Goal: Task Accomplishment & Management: Manage account settings

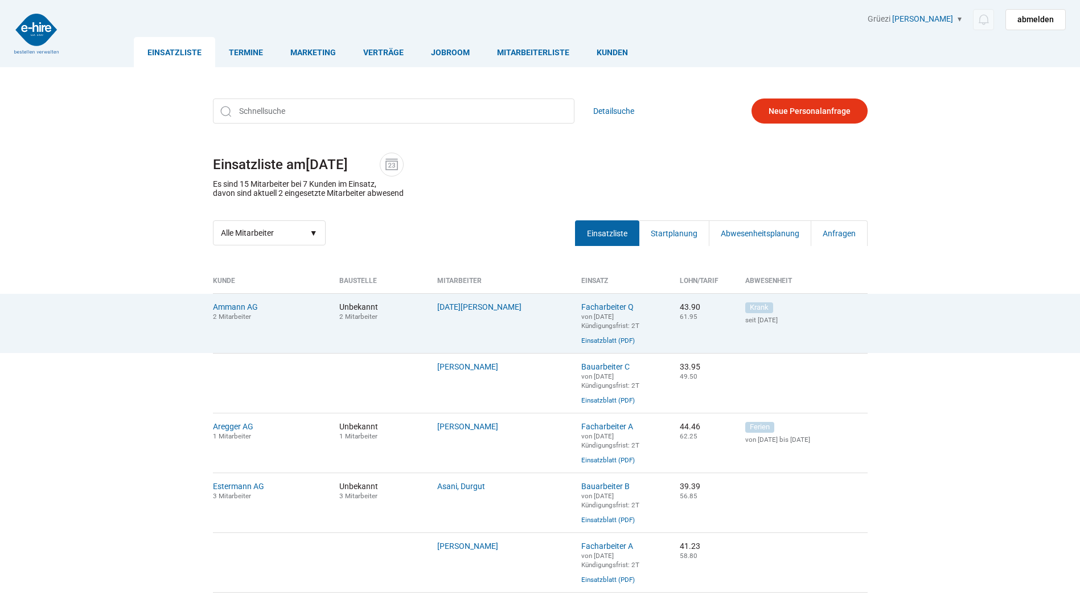
click at [445, 314] on td "Lohri, Stefan" at bounding box center [501, 323] width 144 height 60
drag, startPoint x: 445, startPoint y: 314, endPoint x: 513, endPoint y: 331, distance: 70.3
click at [513, 331] on td "Lohri, Stefan" at bounding box center [501, 323] width 144 height 60
click at [476, 308] on link "Lohri, Stefan" at bounding box center [479, 306] width 84 height 9
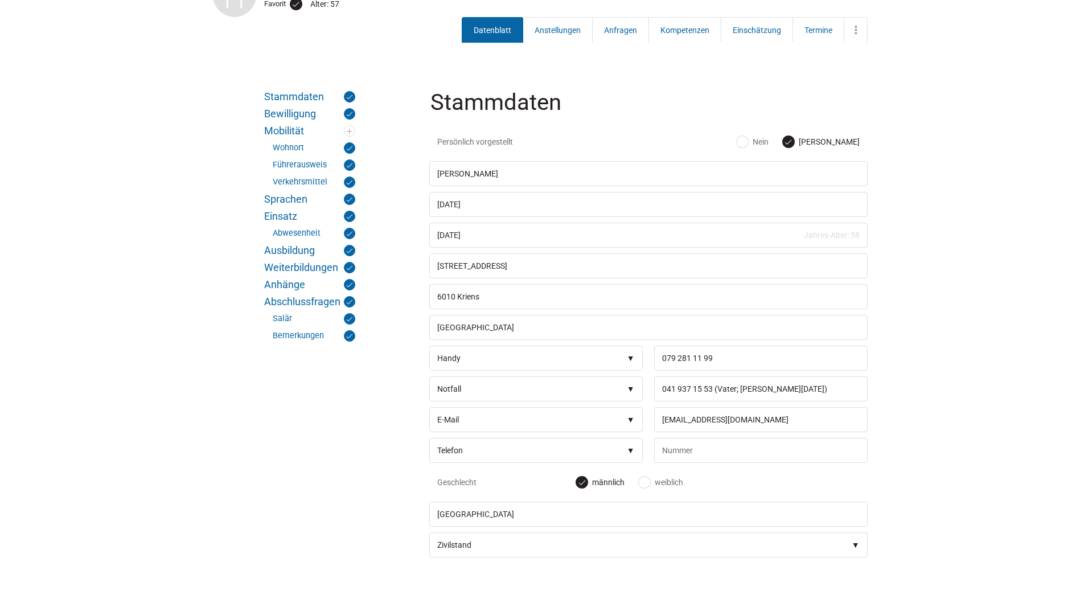
scroll to position [228, 0]
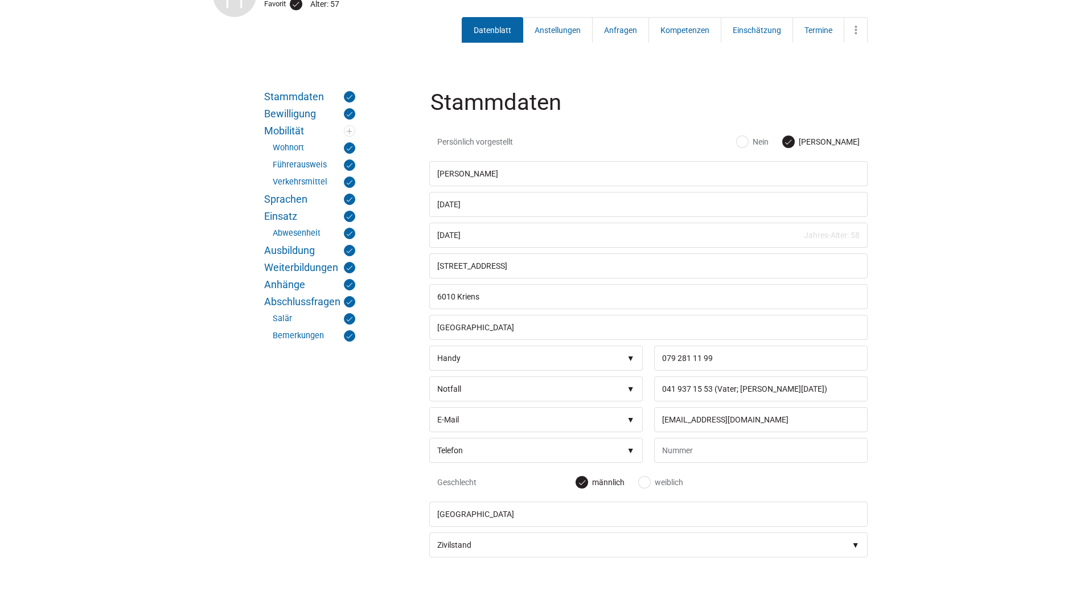
scroll to position [0, 0]
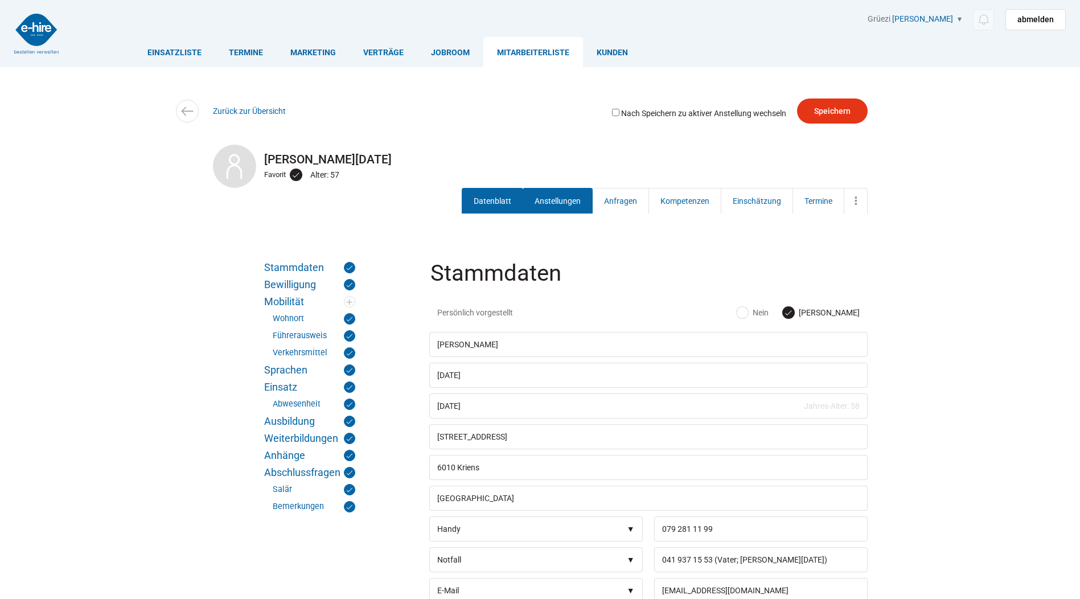
click at [562, 202] on link "Anstellungen" at bounding box center [558, 201] width 70 height 26
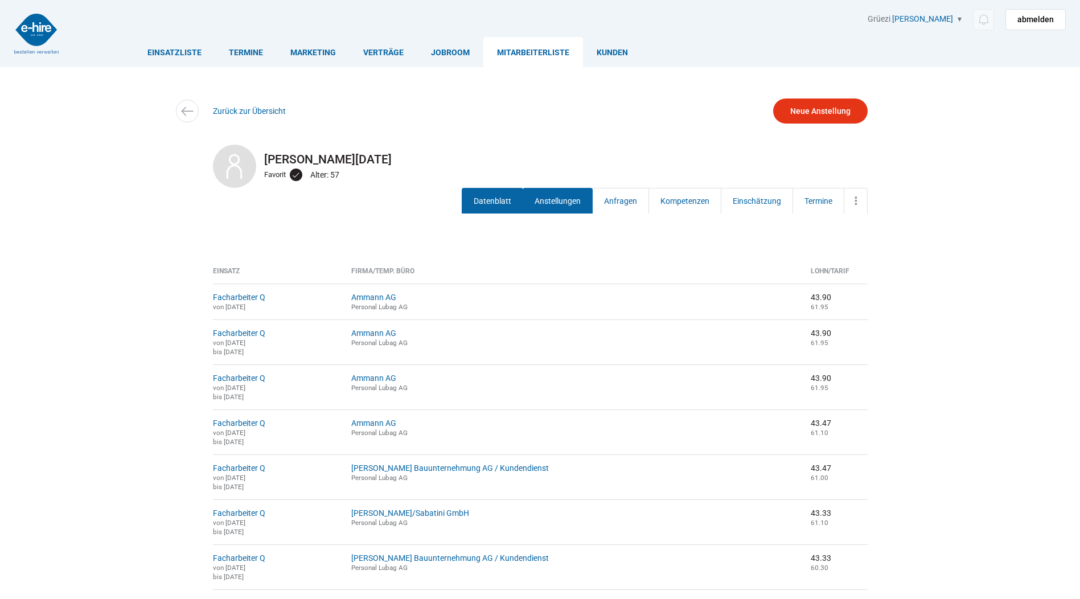
click at [496, 208] on link "Datenblatt" at bounding box center [492, 201] width 61 height 26
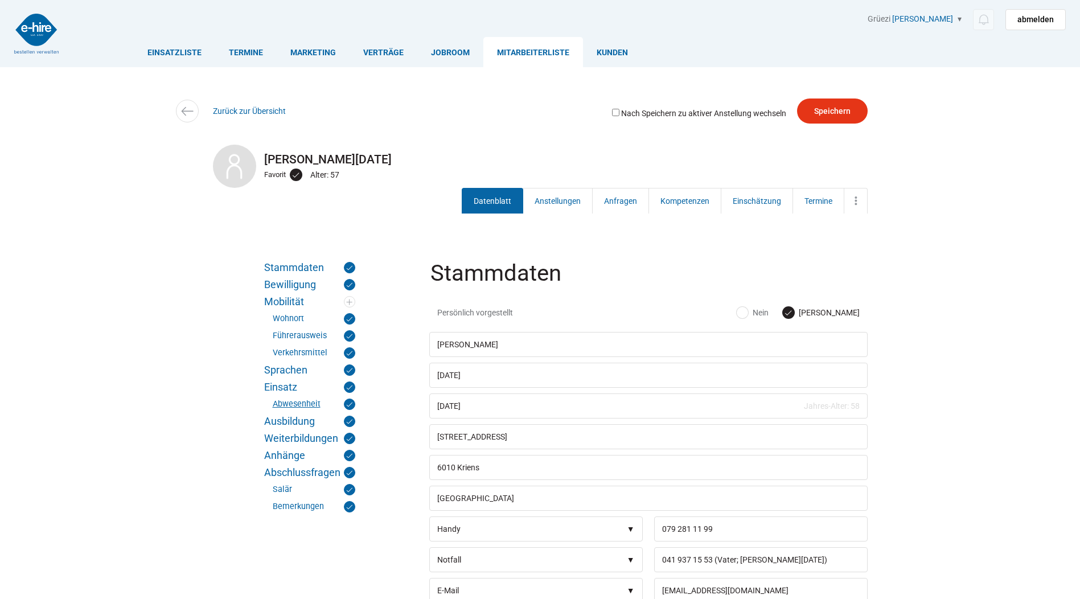
click at [281, 403] on link "Abwesenheit" at bounding box center [314, 403] width 83 height 11
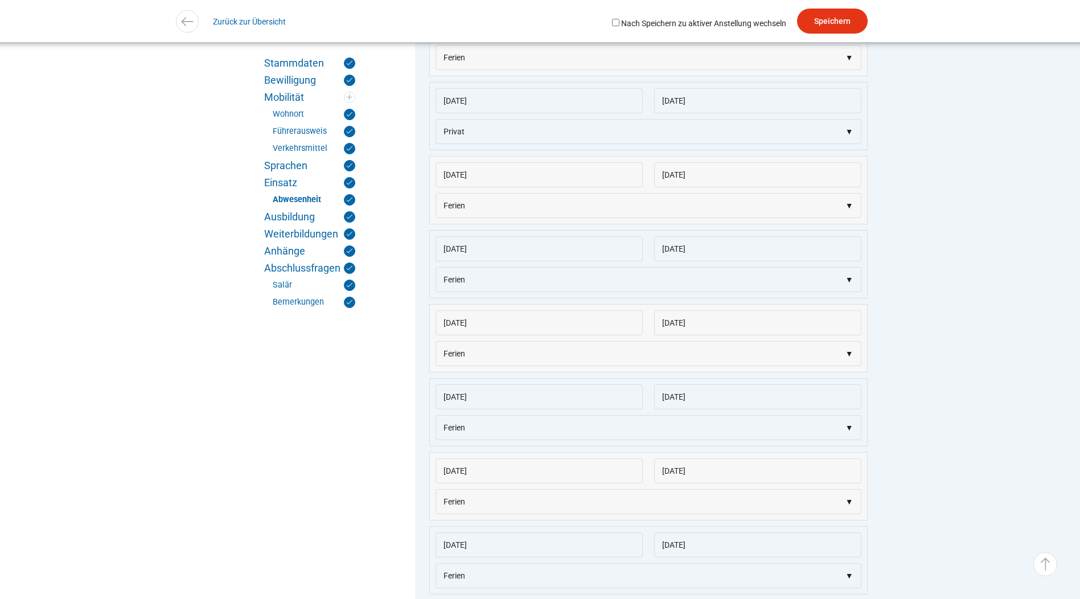
scroll to position [2786, 0]
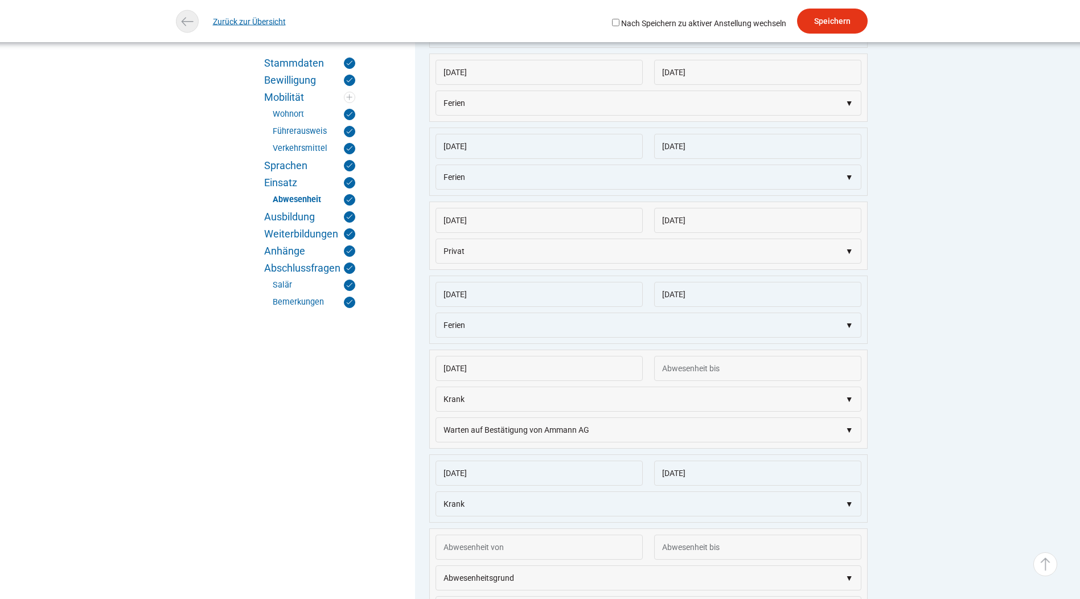
click at [227, 13] on link "Zurück zur Übersicht" at bounding box center [249, 22] width 73 height 26
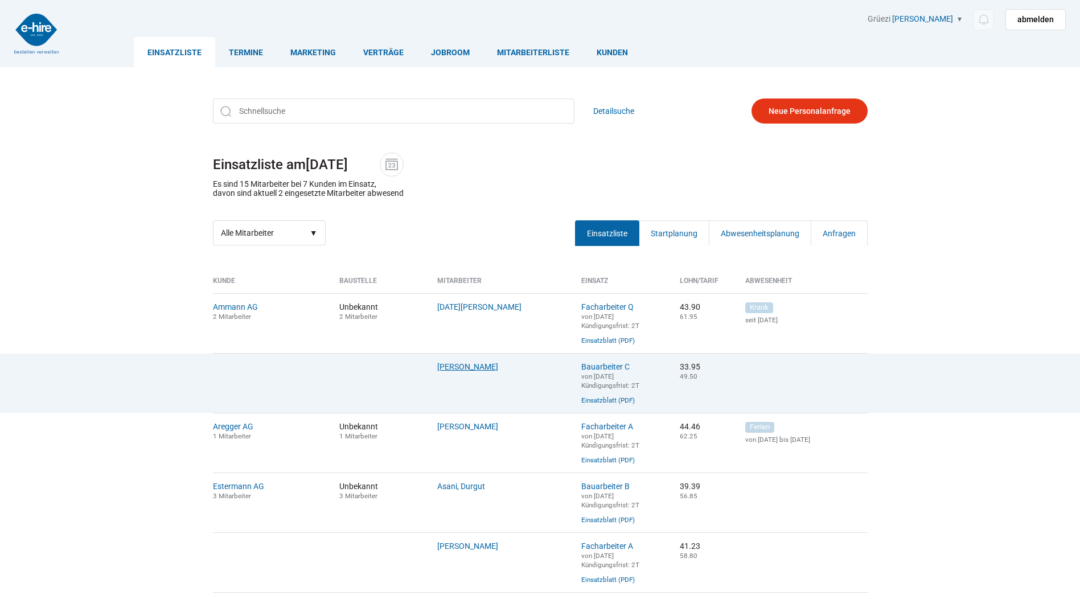
click at [465, 370] on link "Orji, Anthony" at bounding box center [467, 366] width 61 height 9
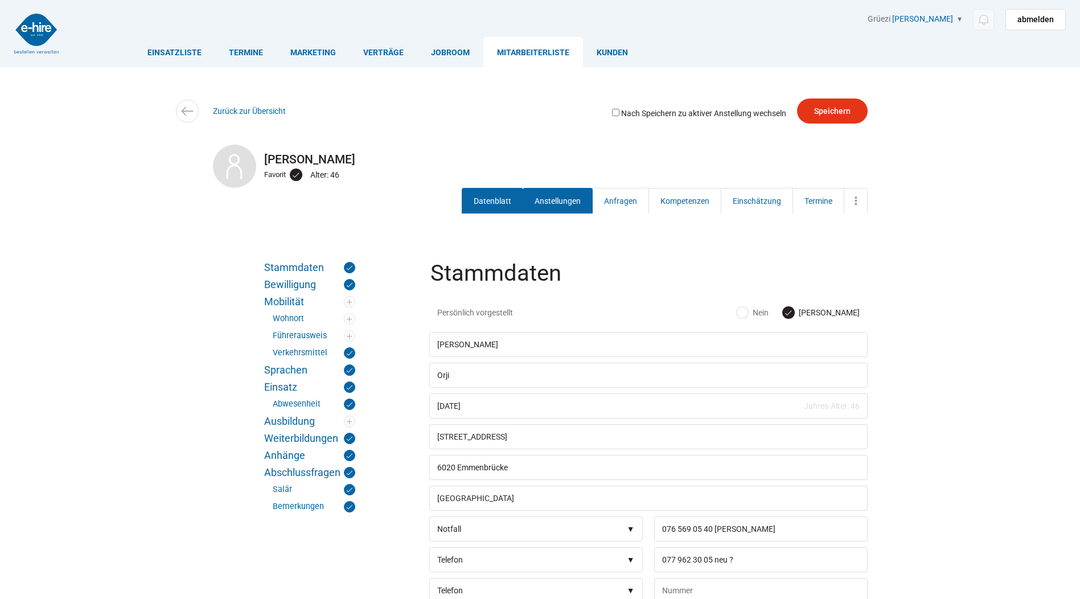
click at [544, 207] on link "Anstellungen" at bounding box center [558, 201] width 70 height 26
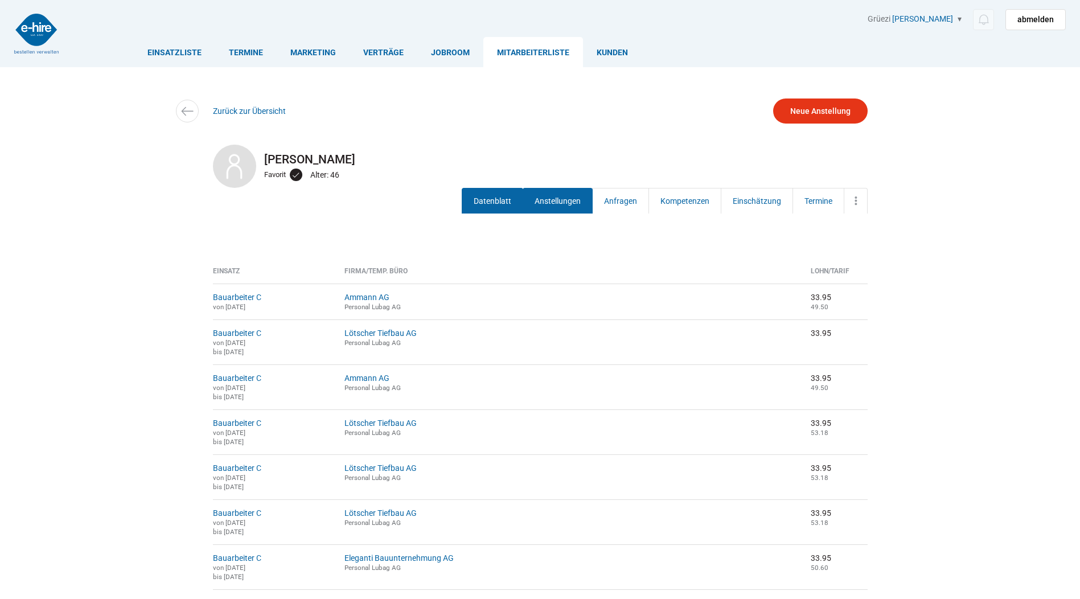
click at [490, 205] on link "Datenblatt" at bounding box center [492, 201] width 61 height 26
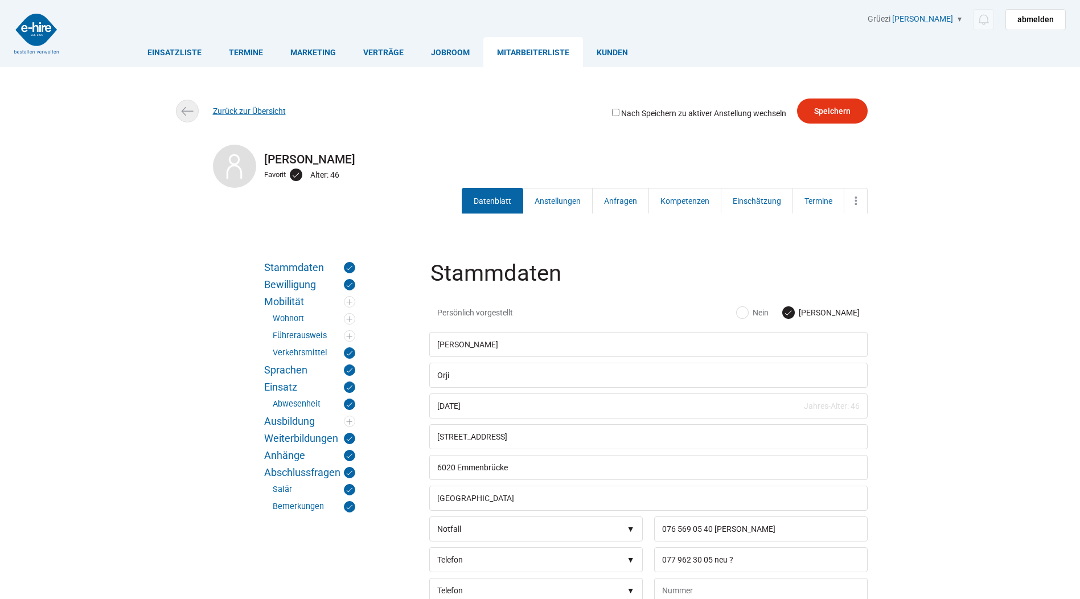
click at [247, 112] on link "Zurück zur Übersicht" at bounding box center [249, 110] width 73 height 9
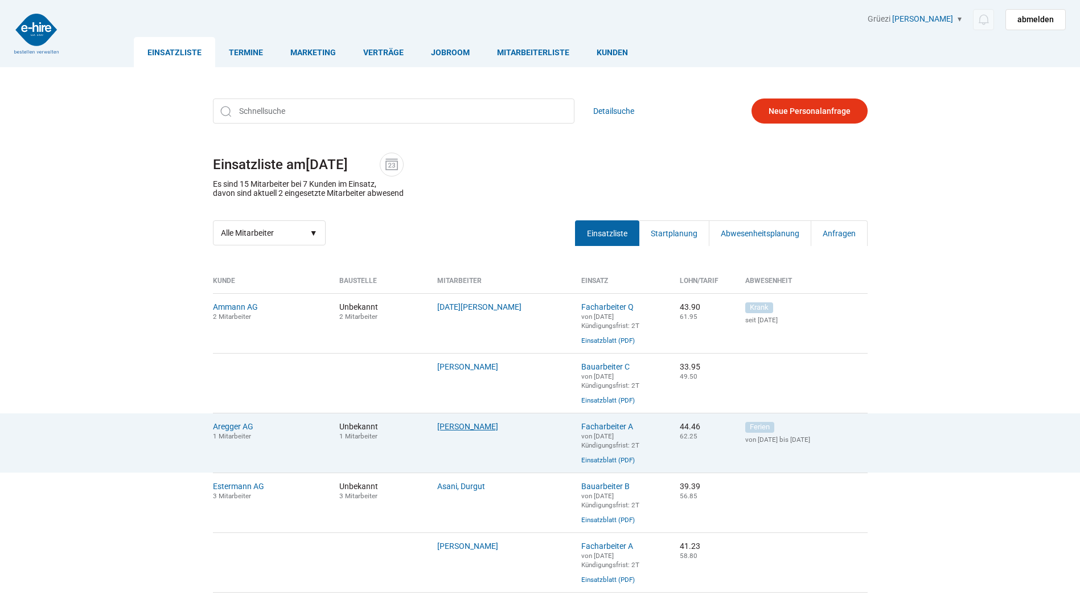
click at [456, 429] on link "Ellger, Asmuth" at bounding box center [467, 426] width 61 height 9
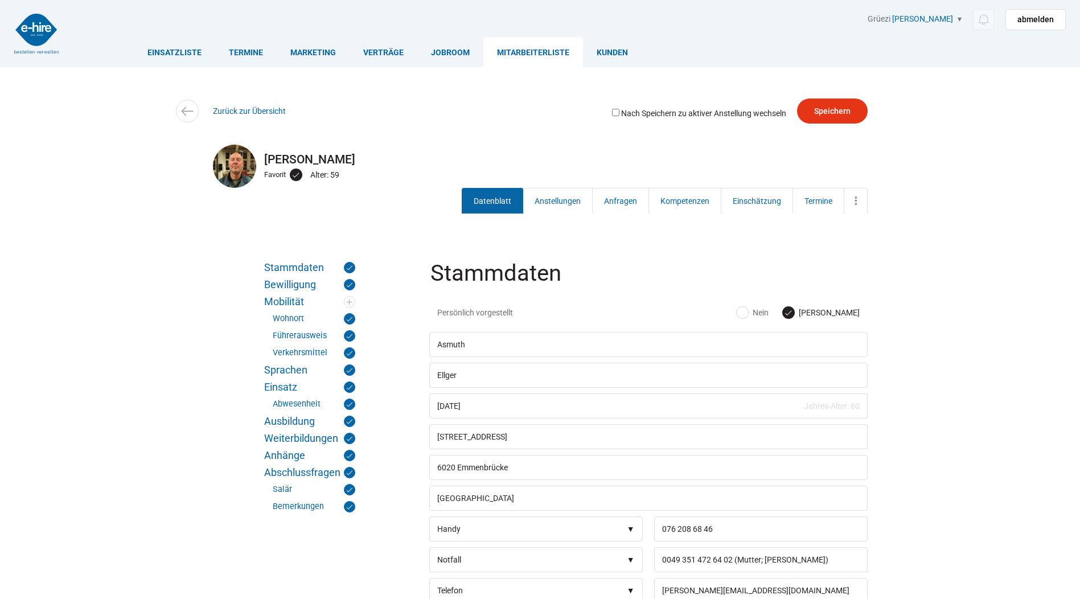
scroll to position [57, 0]
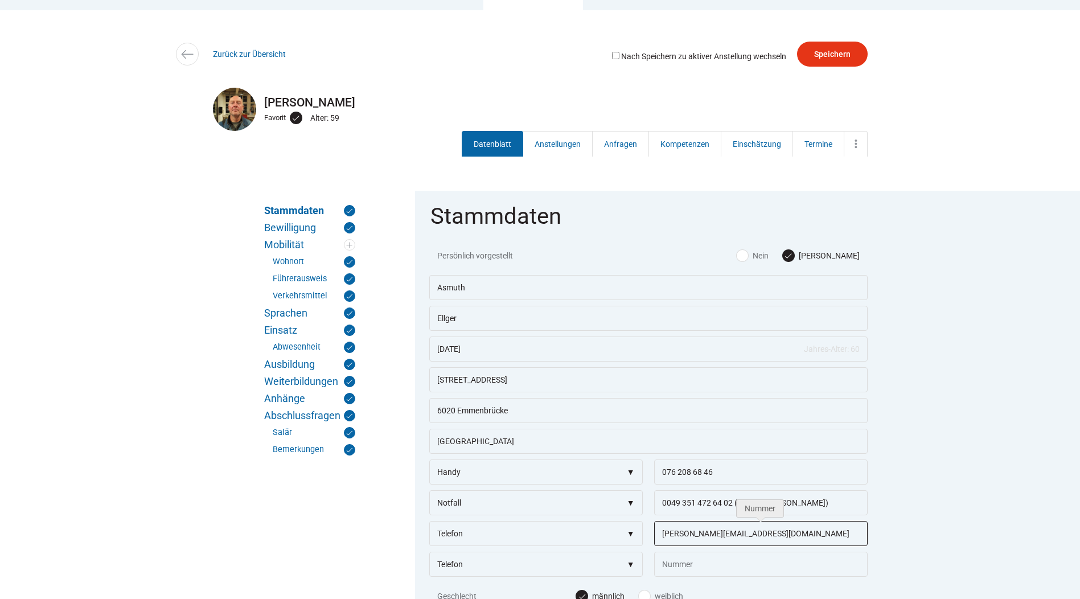
drag, startPoint x: 759, startPoint y: 538, endPoint x: 655, endPoint y: 547, distance: 104.0
click at [655, 546] on input "asmuth.ellger@gmx.de" at bounding box center [760, 533] width 213 height 25
click at [290, 348] on link "Abwesenheit" at bounding box center [314, 347] width 83 height 11
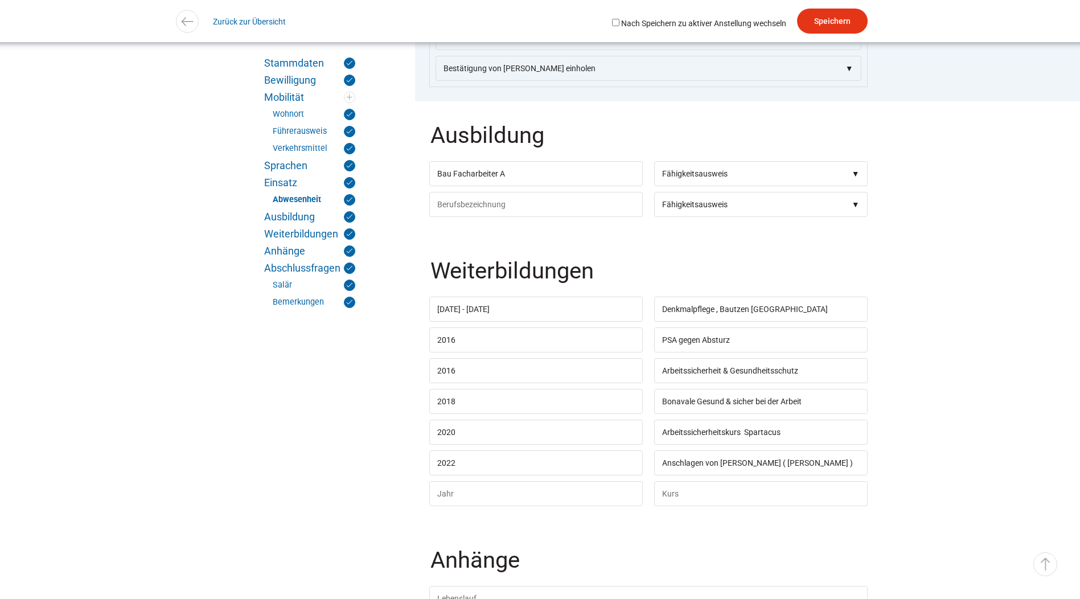
scroll to position [3348, 0]
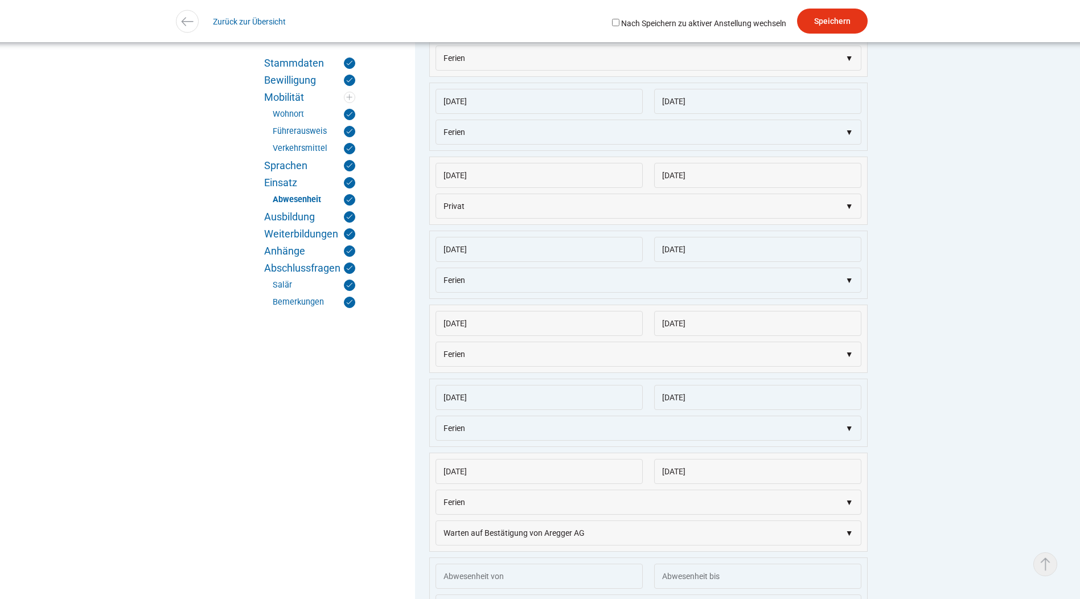
click at [1041, 562] on link "▵ Nach oben" at bounding box center [1045, 564] width 24 height 24
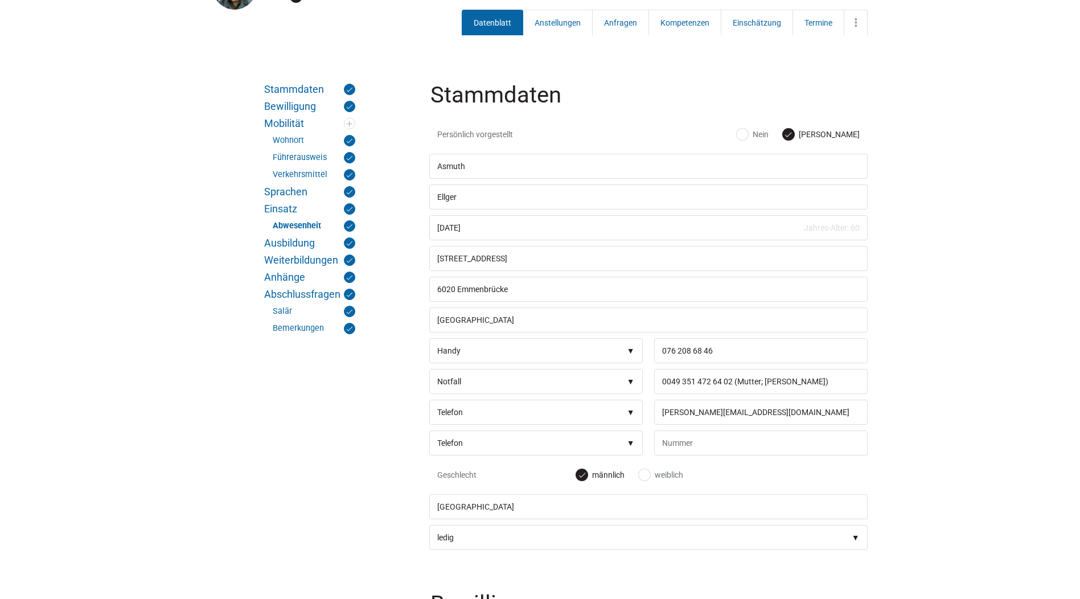
scroll to position [0, 0]
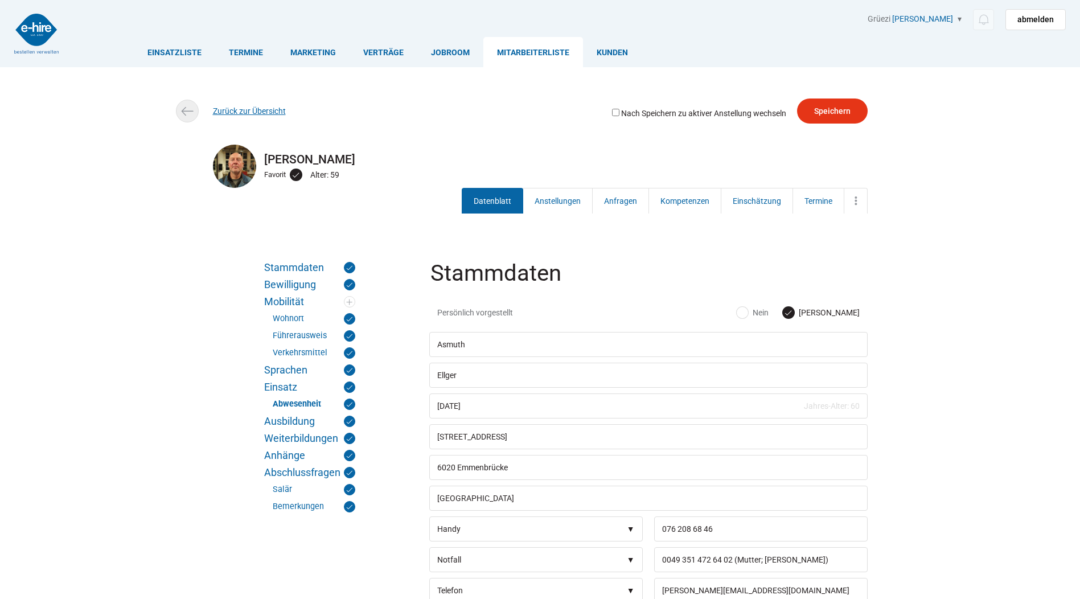
click at [251, 112] on link "Zurück zur Übersicht" at bounding box center [249, 110] width 73 height 9
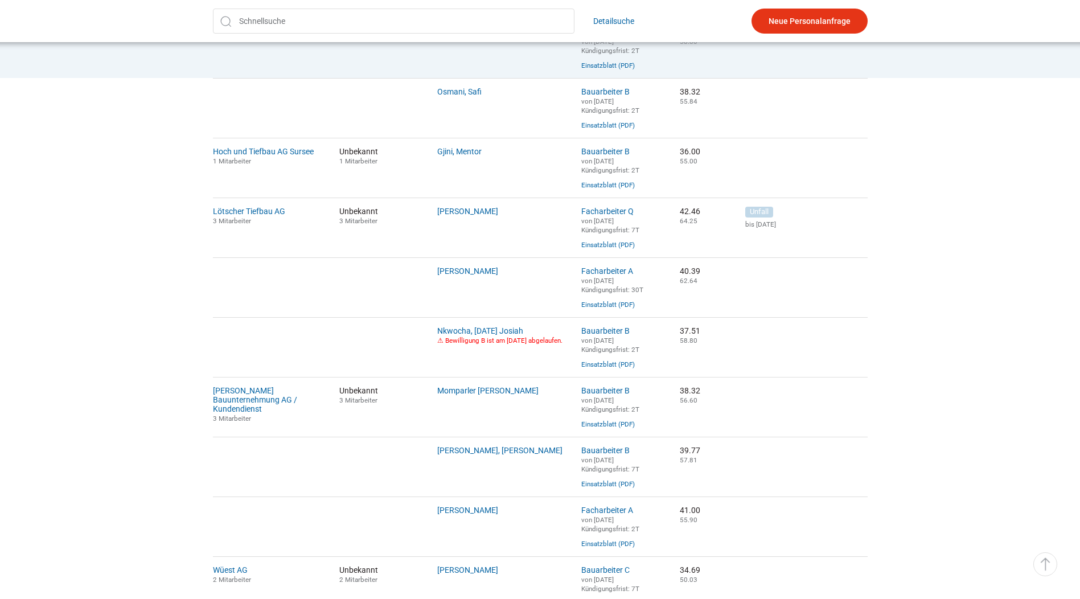
scroll to position [626, 0]
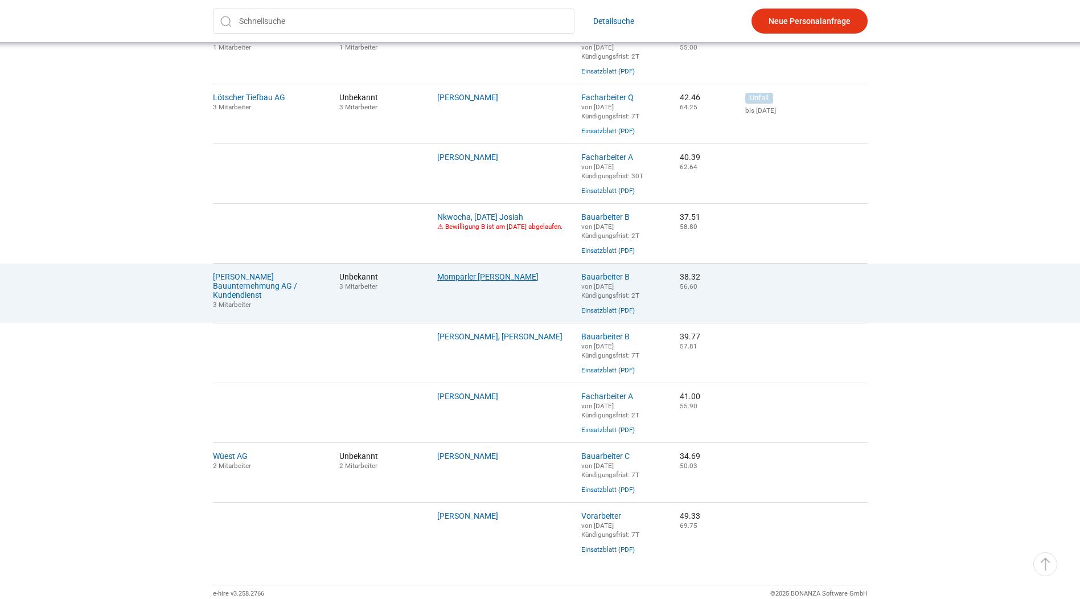
click at [486, 281] on link "Momparler Martinez, Sergio" at bounding box center [487, 276] width 101 height 9
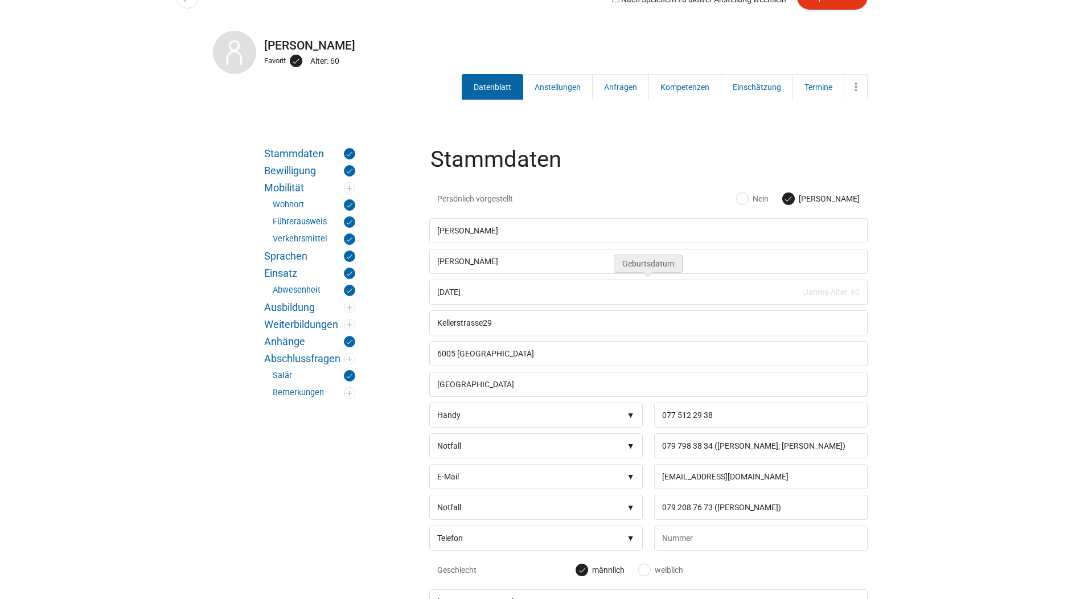
scroll to position [171, 0]
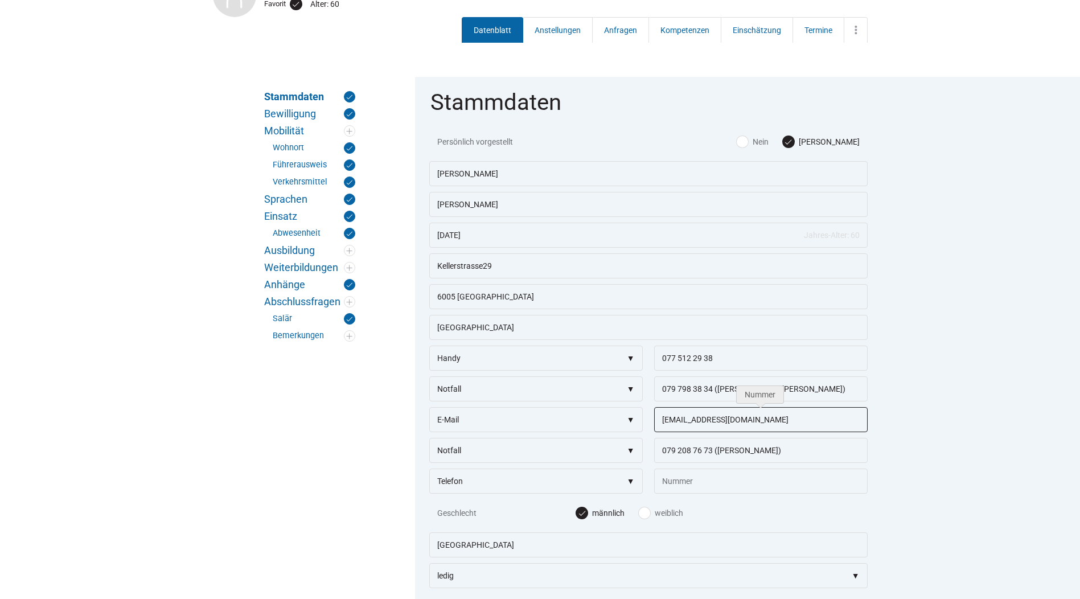
drag, startPoint x: 754, startPoint y: 422, endPoint x: 652, endPoint y: 429, distance: 102.1
click at [652, 429] on div "[EMAIL_ADDRESS][DOMAIN_NAME]" at bounding box center [757, 422] width 219 height 31
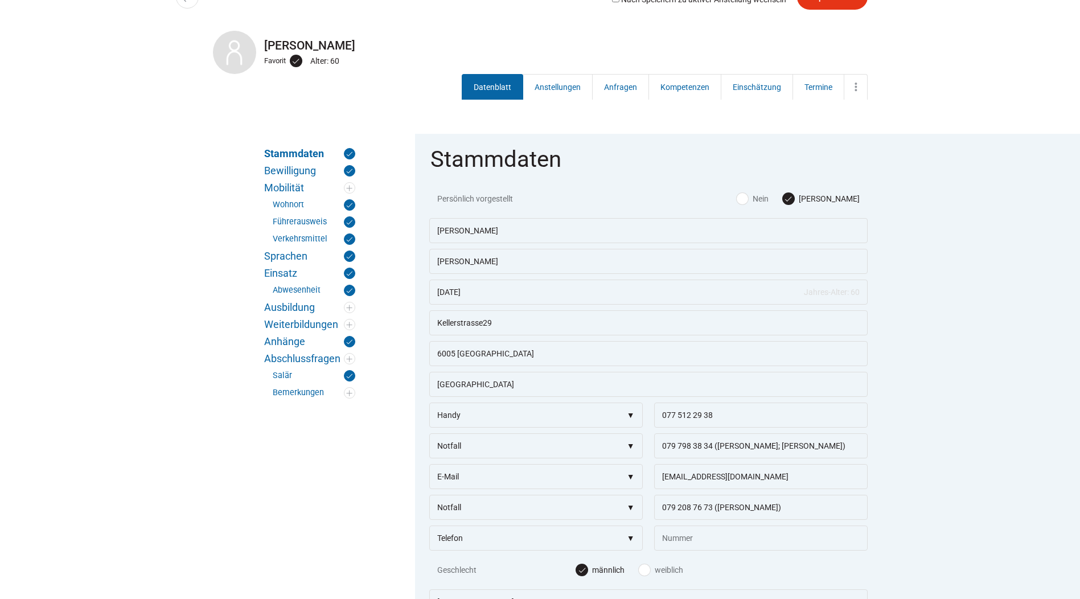
scroll to position [0, 0]
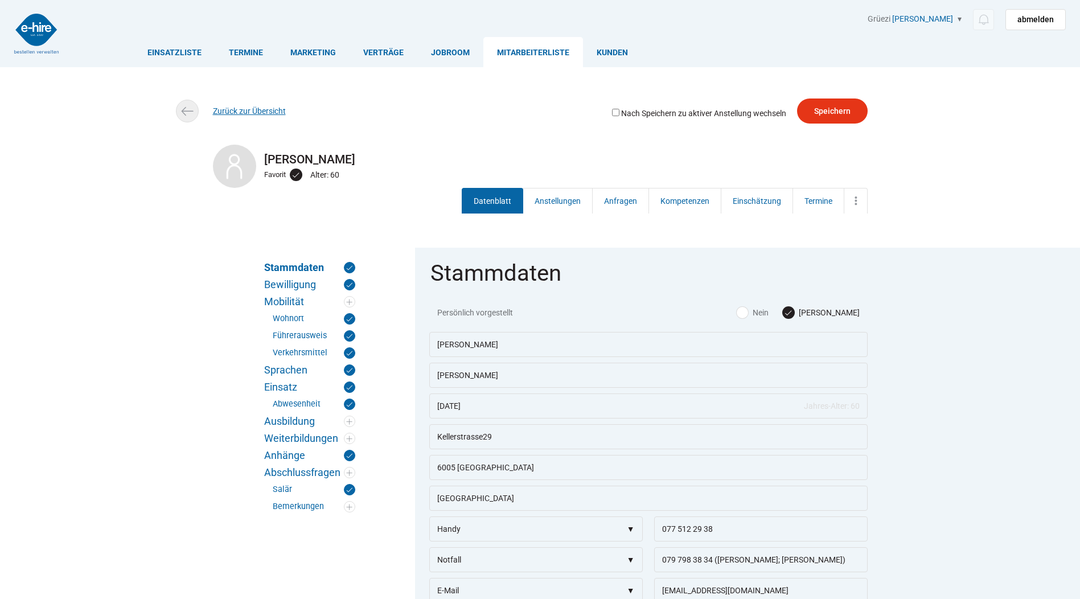
click at [244, 115] on link "Zurück zur Übersicht" at bounding box center [249, 110] width 73 height 9
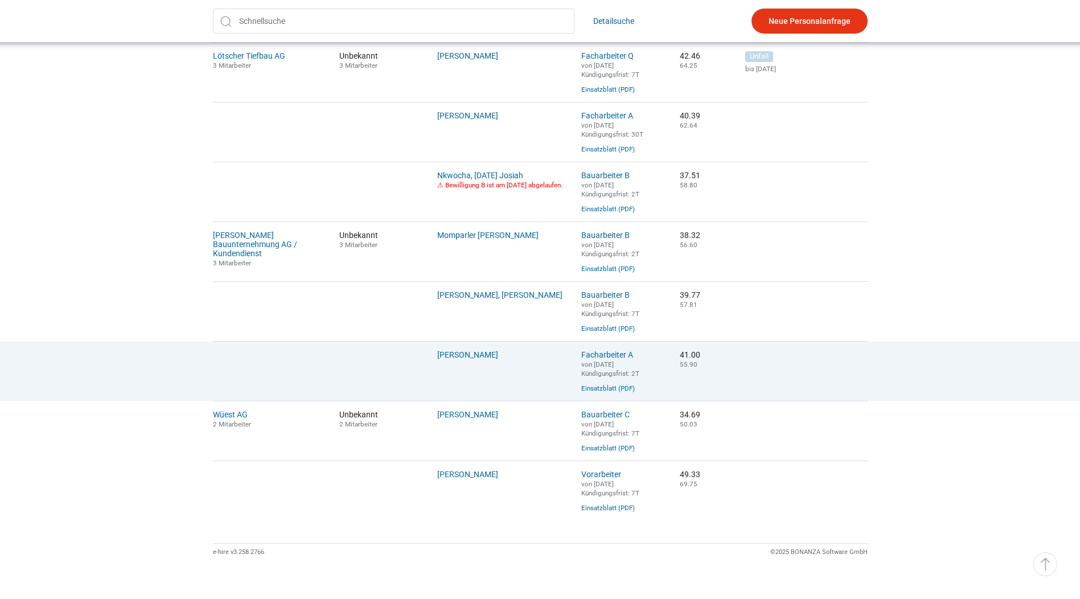
scroll to position [611, 0]
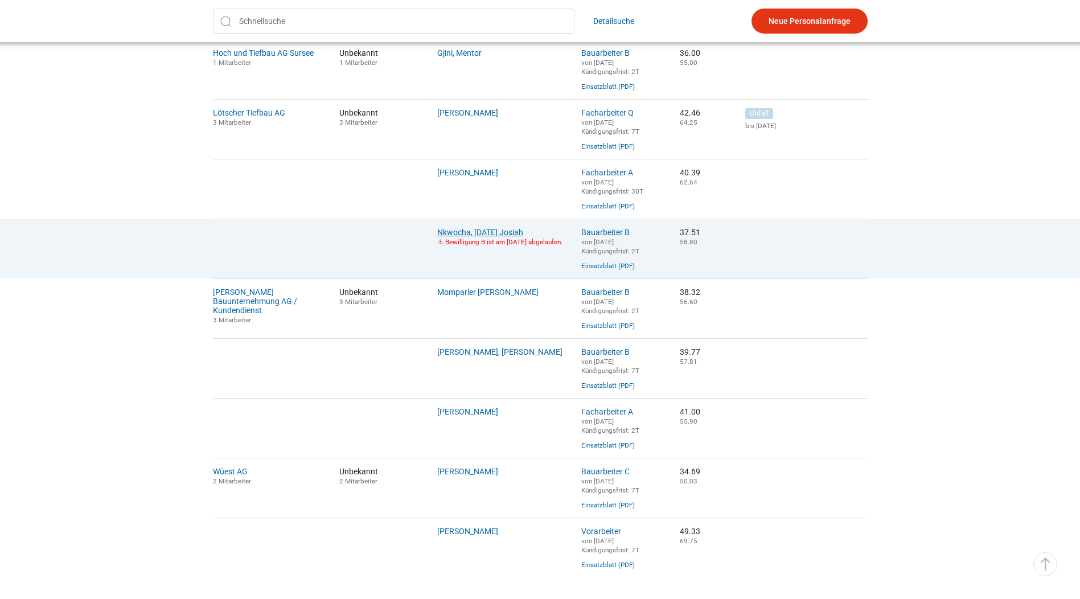
click at [488, 237] on link "Nkwocha, [DATE] Josiah" at bounding box center [480, 232] width 86 height 9
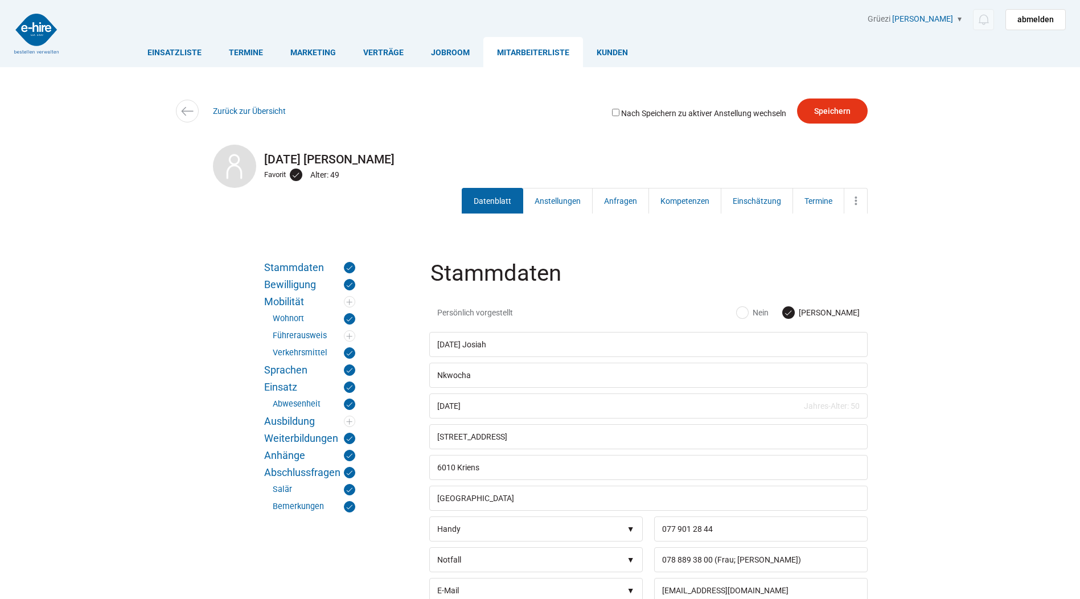
scroll to position [171, 0]
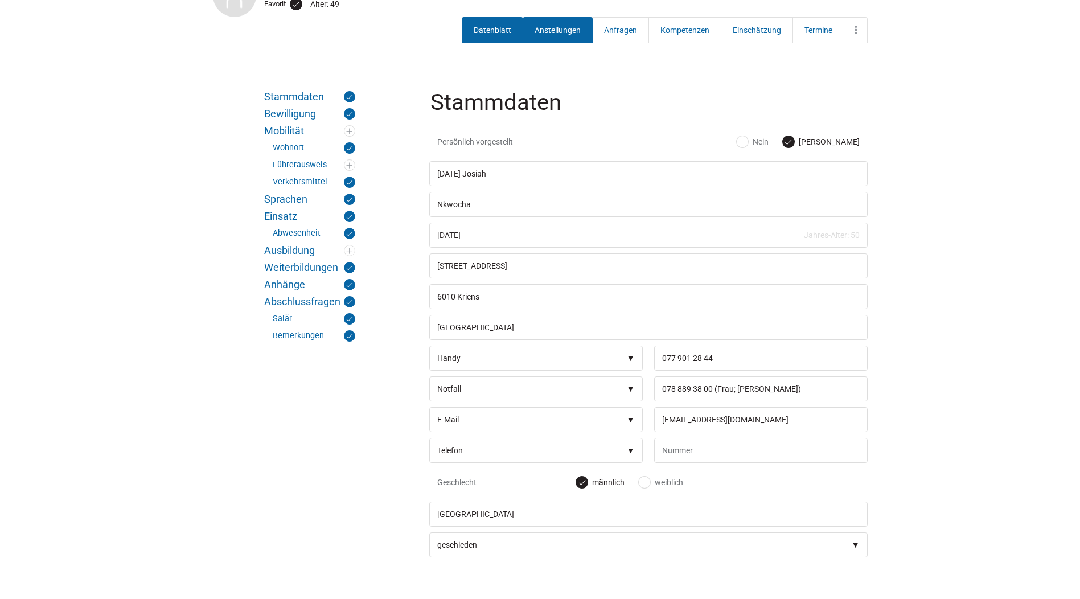
click at [553, 25] on link "Anstellungen" at bounding box center [558, 30] width 70 height 26
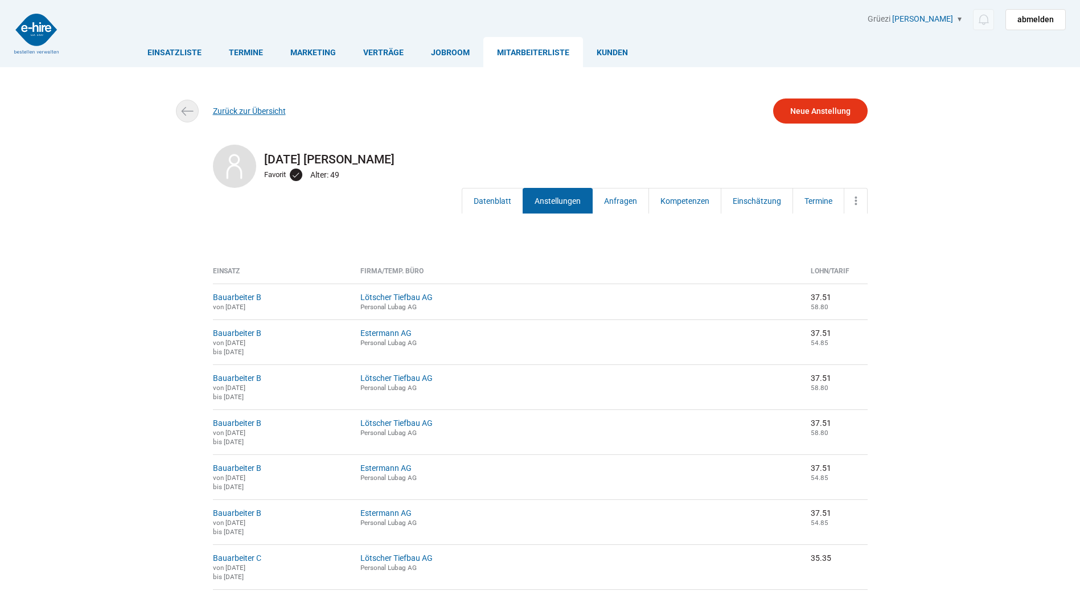
click at [231, 111] on link "Zurück zur Übersicht" at bounding box center [249, 110] width 73 height 9
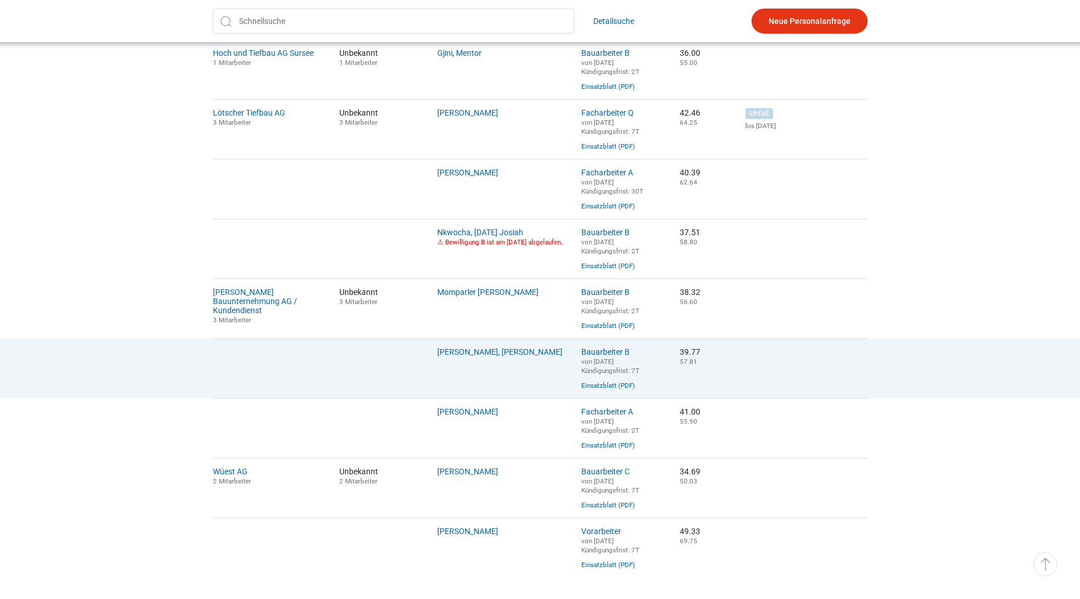
scroll to position [554, 0]
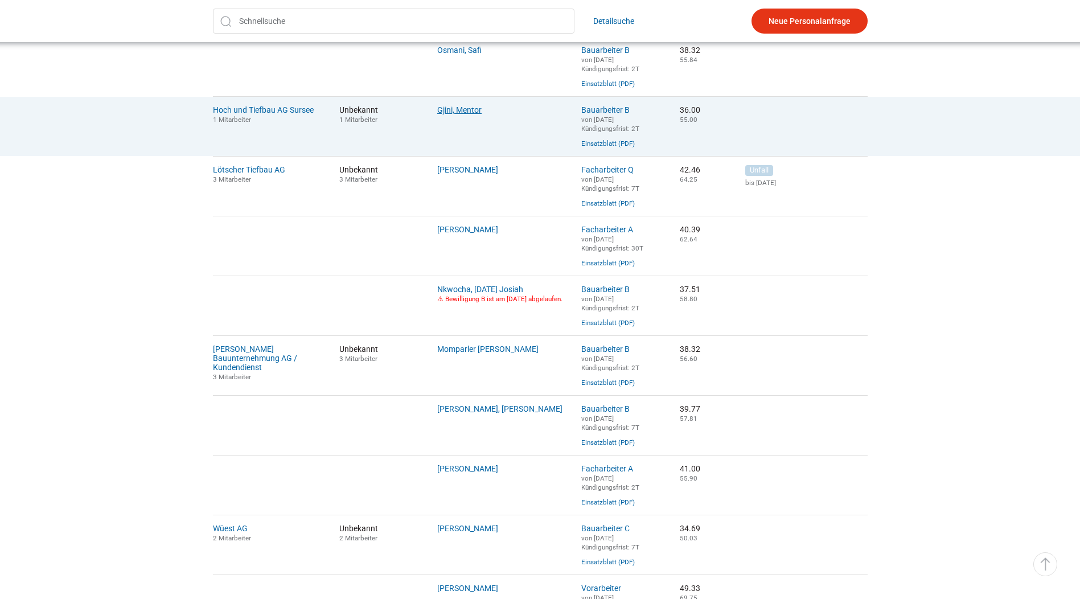
click at [453, 114] on link "Gjini, Mentor" at bounding box center [459, 109] width 44 height 9
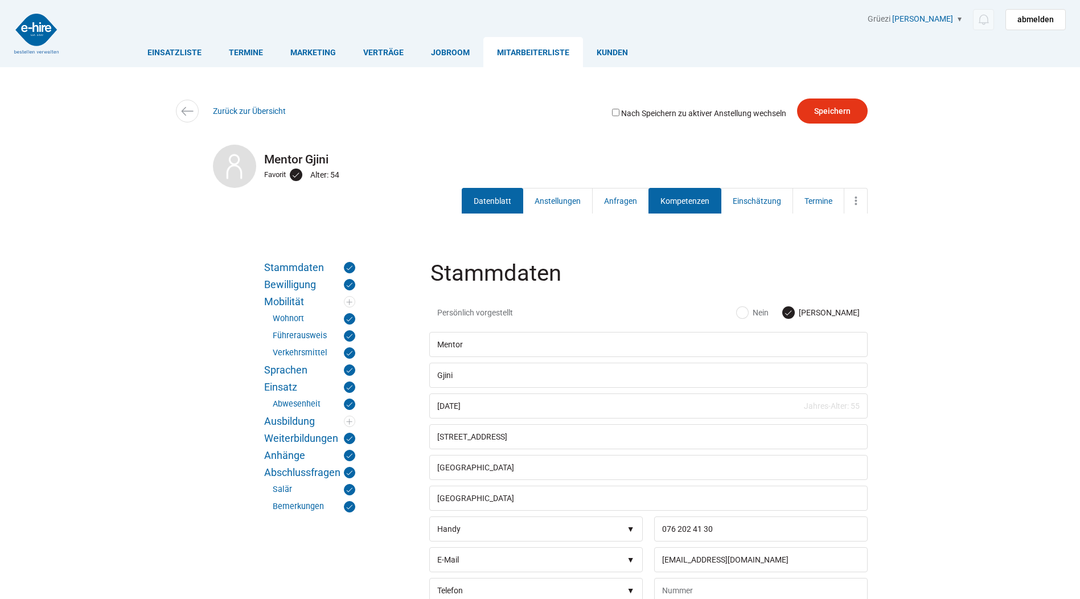
click at [700, 202] on link "Kompetenzen" at bounding box center [684, 201] width 73 height 26
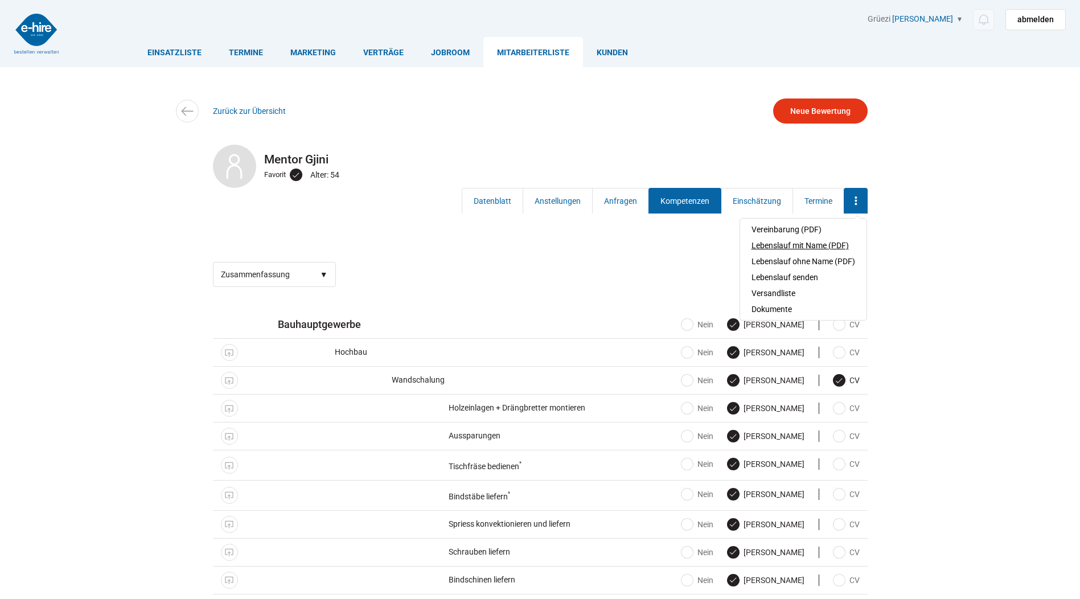
click at [777, 241] on link "Lebenslauf mit Name (PDF)" at bounding box center [803, 245] width 104 height 16
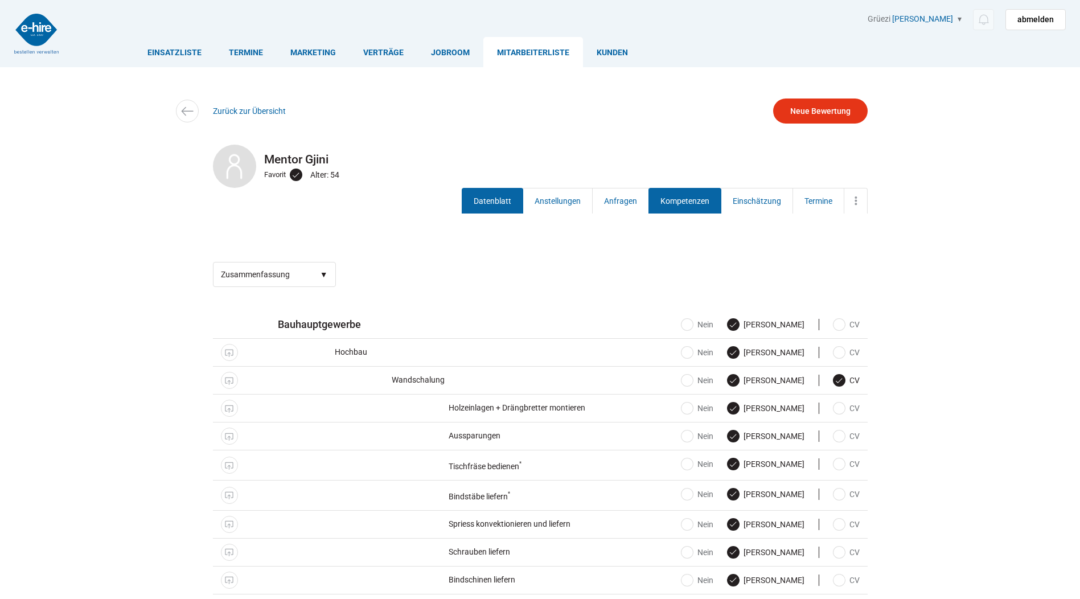
click at [480, 202] on link "Datenblatt" at bounding box center [492, 201] width 61 height 26
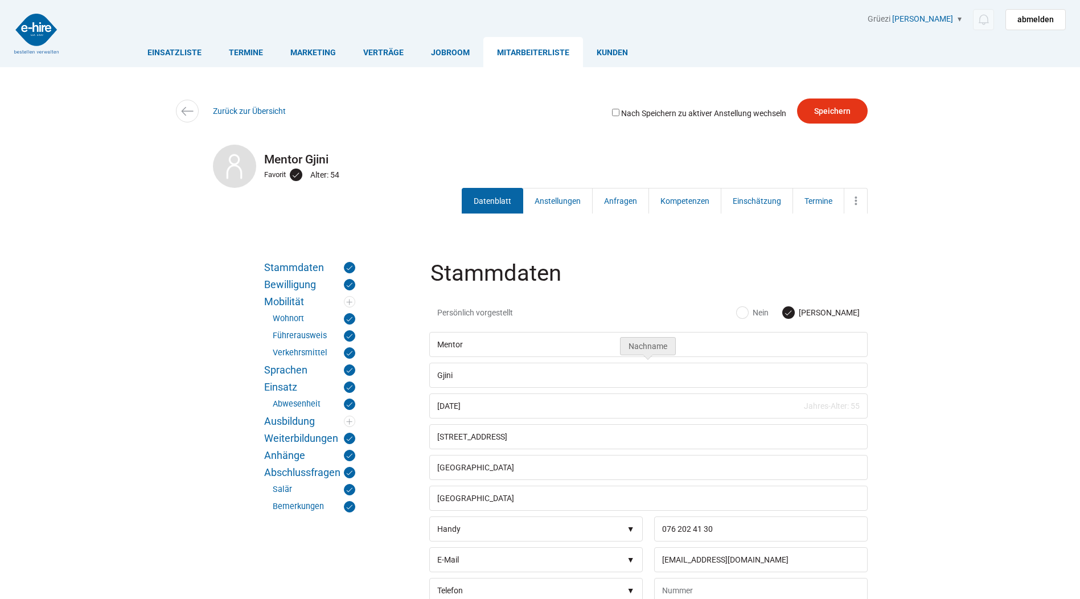
scroll to position [114, 0]
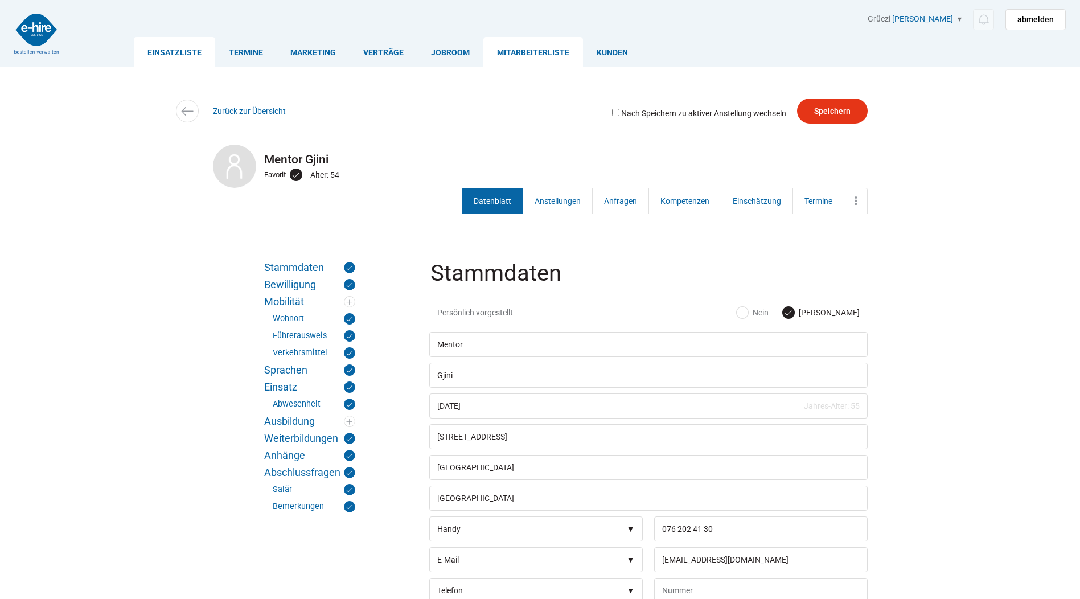
click at [179, 51] on link "Einsatzliste" at bounding box center [174, 52] width 81 height 30
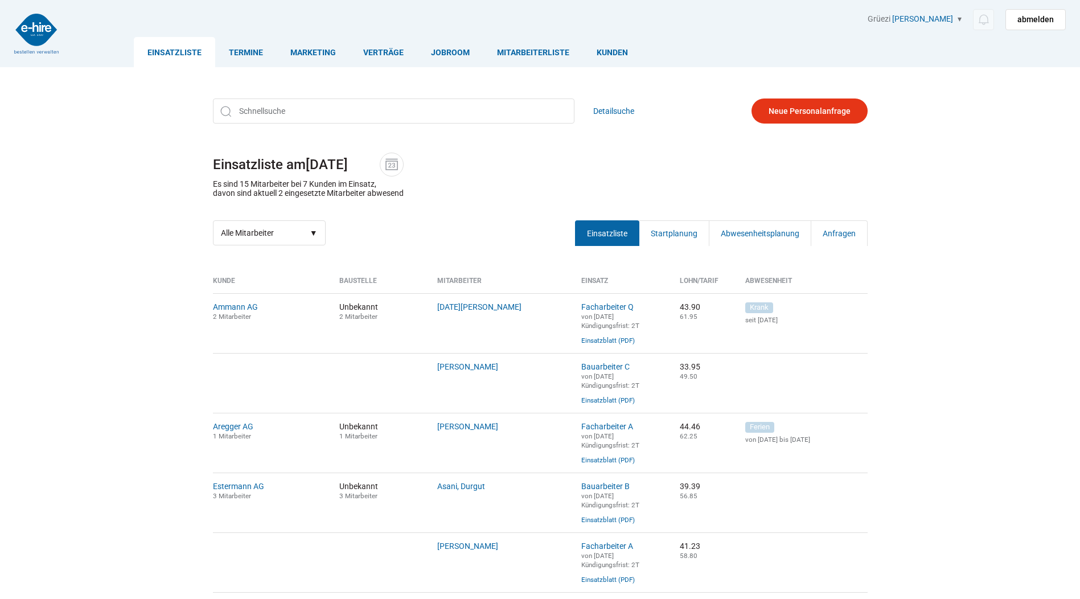
drag, startPoint x: 523, startPoint y: 219, endPoint x: 505, endPoint y: 225, distance: 18.2
click at [515, 221] on div "Detailsuche Einsatzliste am [DATE] Es sind 15 Mitarbeiter bei 7 Kunden im Einsa…" at bounding box center [540, 172] width 683 height 164
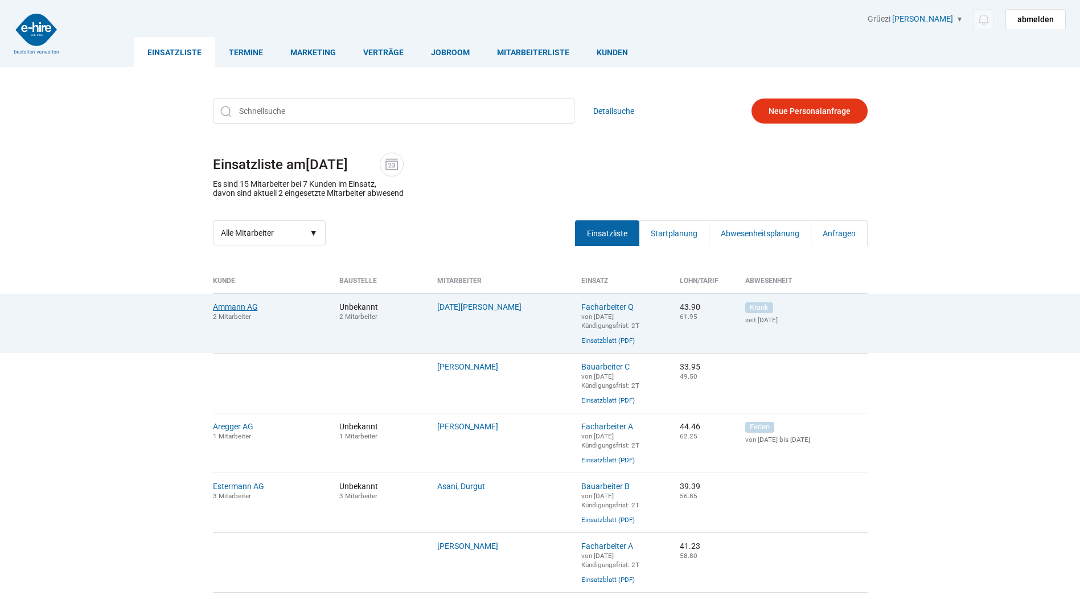
click at [218, 305] on link "Ammann AG" at bounding box center [235, 306] width 45 height 9
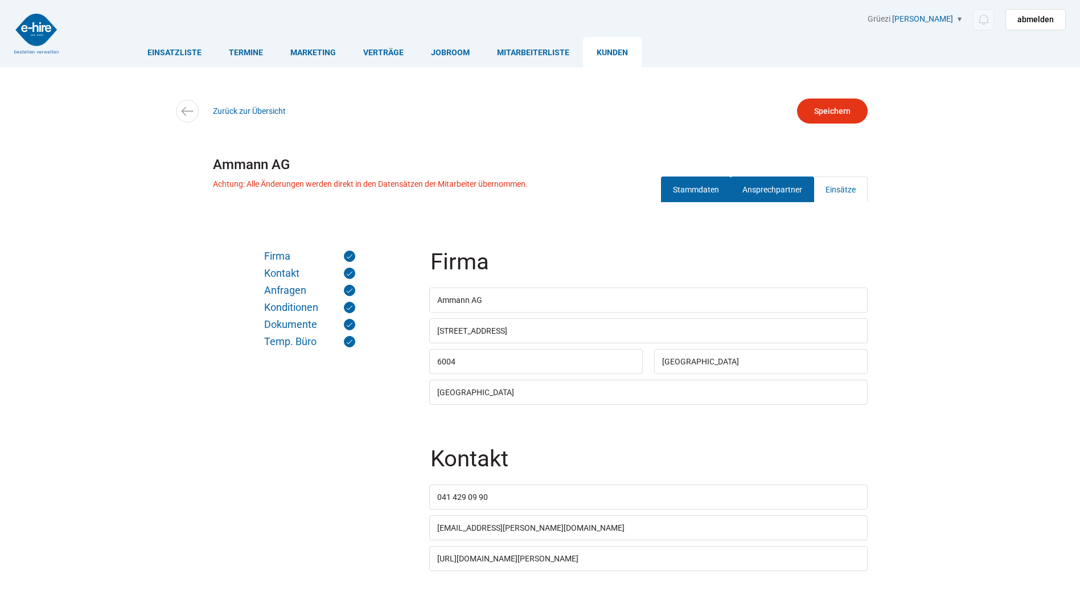
click at [763, 187] on link "Ansprechpartner" at bounding box center [772, 189] width 84 height 26
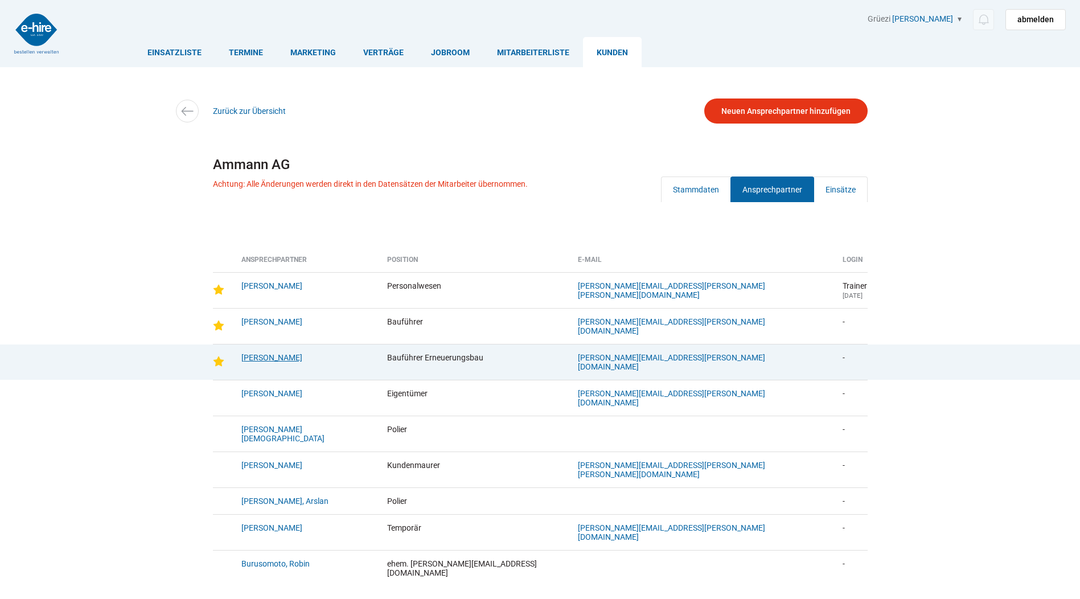
click at [277, 355] on link "Frachina, Fabrizio" at bounding box center [271, 357] width 61 height 9
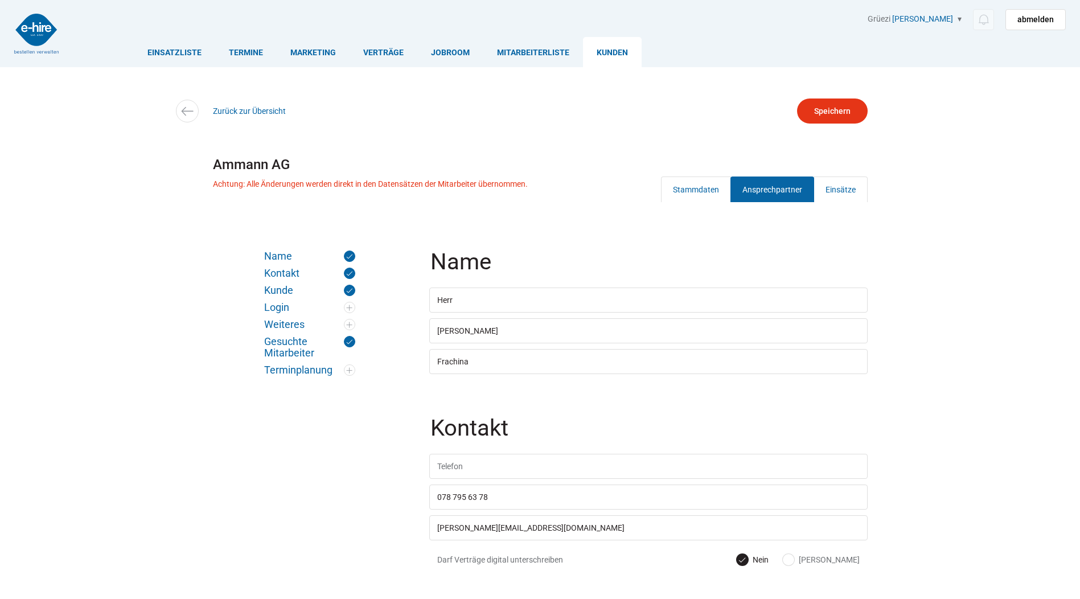
click at [776, 184] on link "Ansprechpartner" at bounding box center [772, 189] width 84 height 26
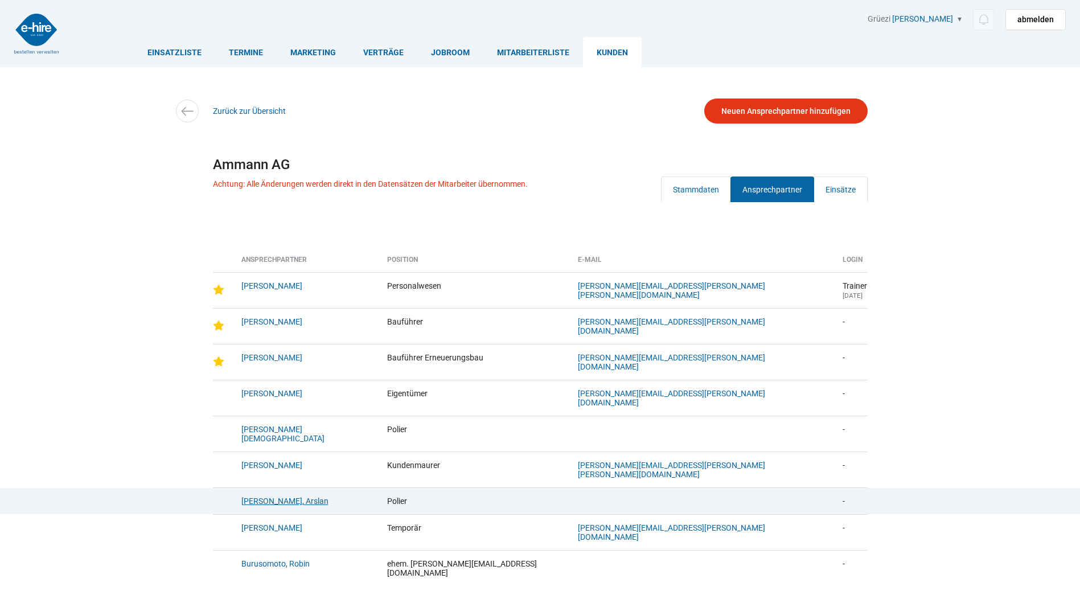
click at [272, 496] on link "[PERSON_NAME], Arslan" at bounding box center [284, 500] width 87 height 9
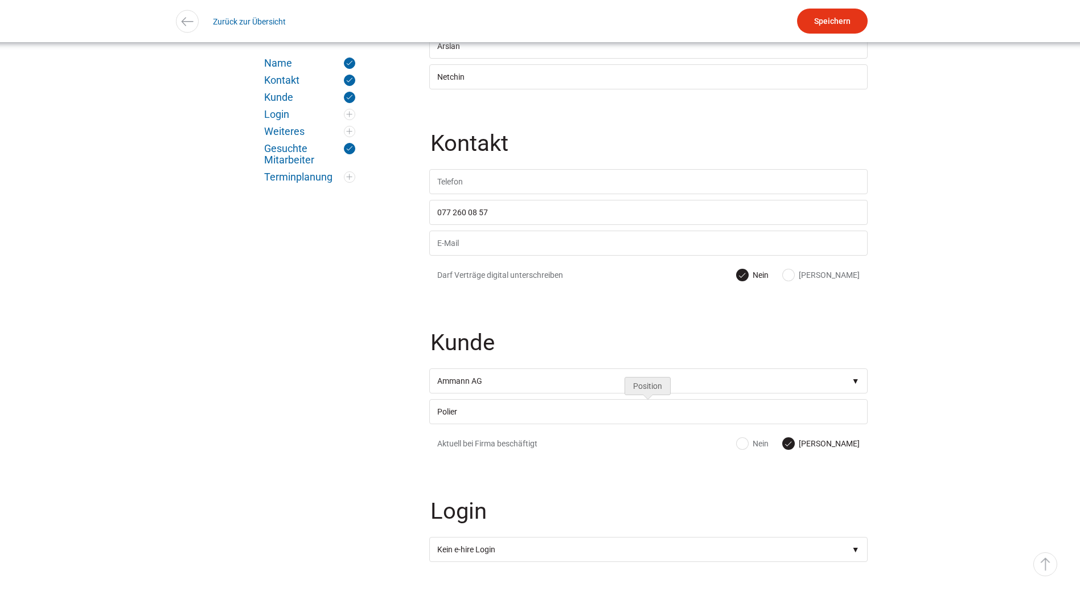
scroll to position [171, 0]
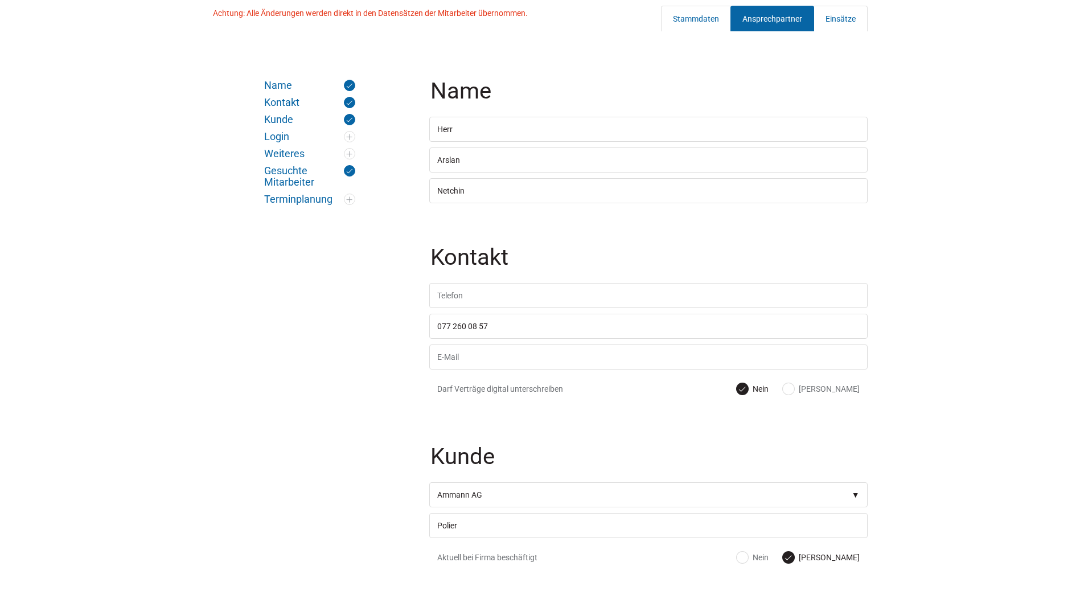
click at [757, 20] on link "Ansprechpartner" at bounding box center [772, 19] width 84 height 26
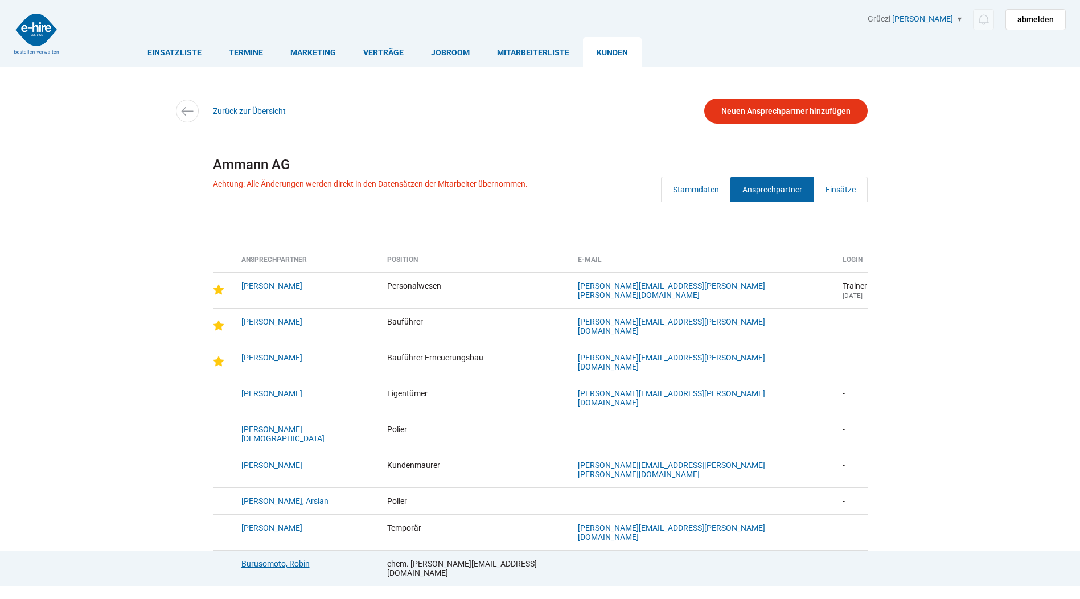
click at [276, 559] on link "Burusomoto, Robin" at bounding box center [275, 563] width 68 height 9
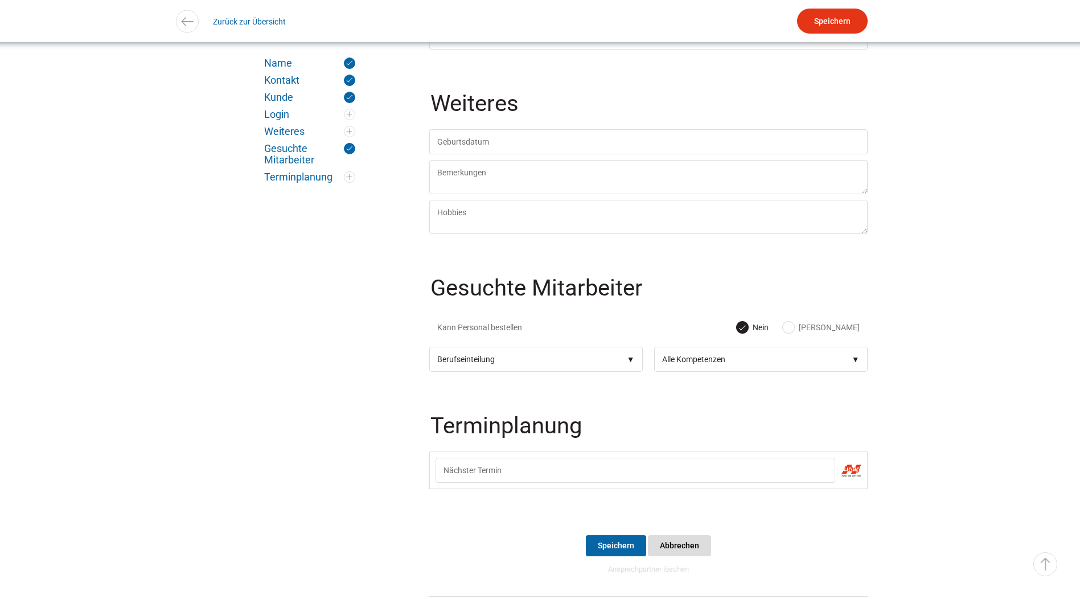
scroll to position [883, 0]
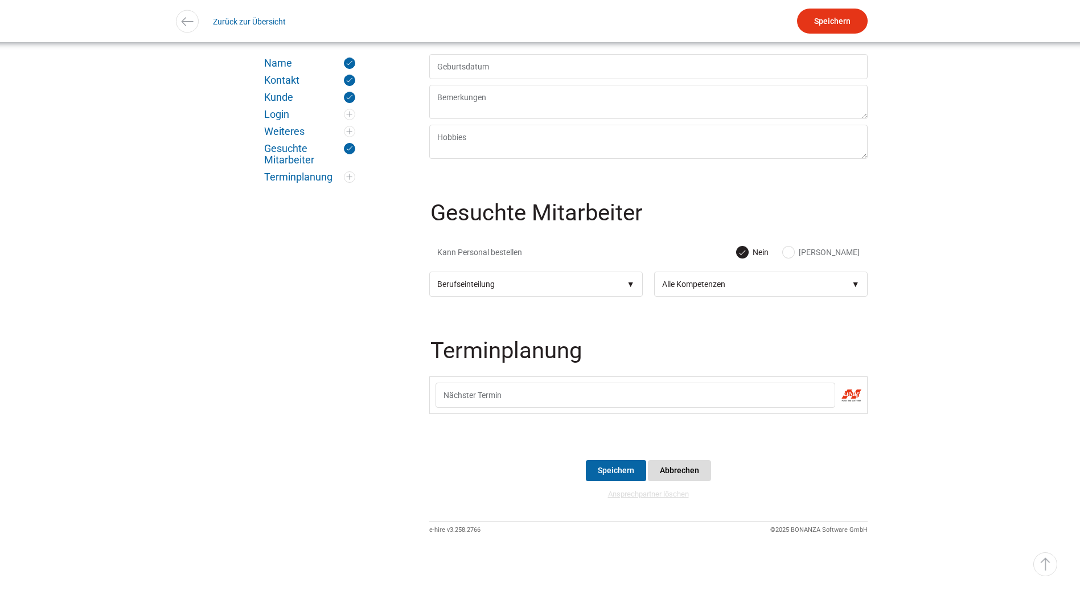
click at [638, 494] on link "Ansprechpartner löschen" at bounding box center [648, 494] width 81 height 9
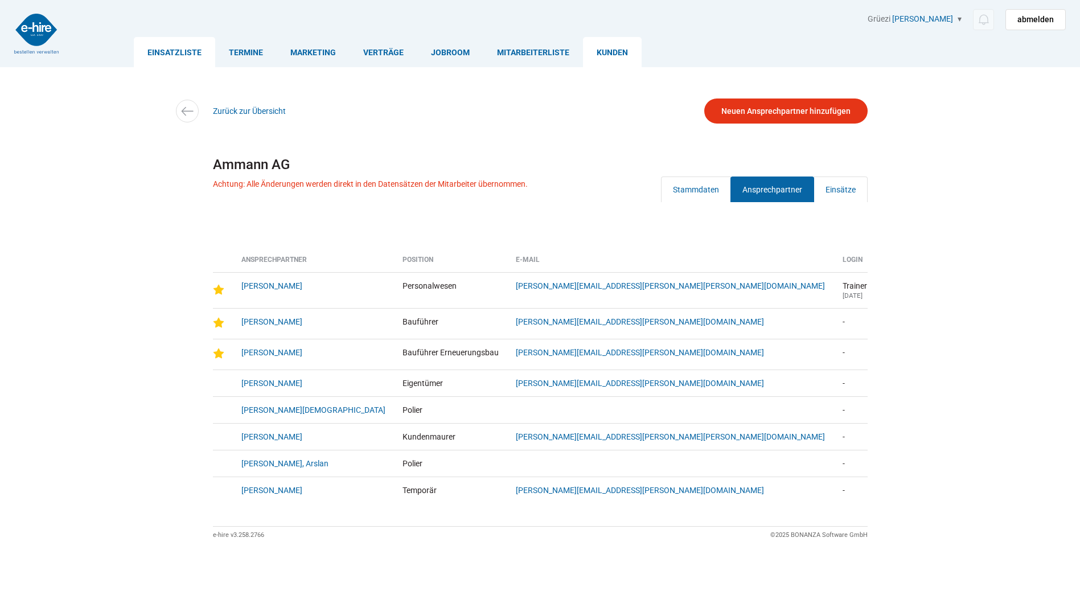
click at [168, 48] on link "Einsatzliste" at bounding box center [174, 52] width 81 height 30
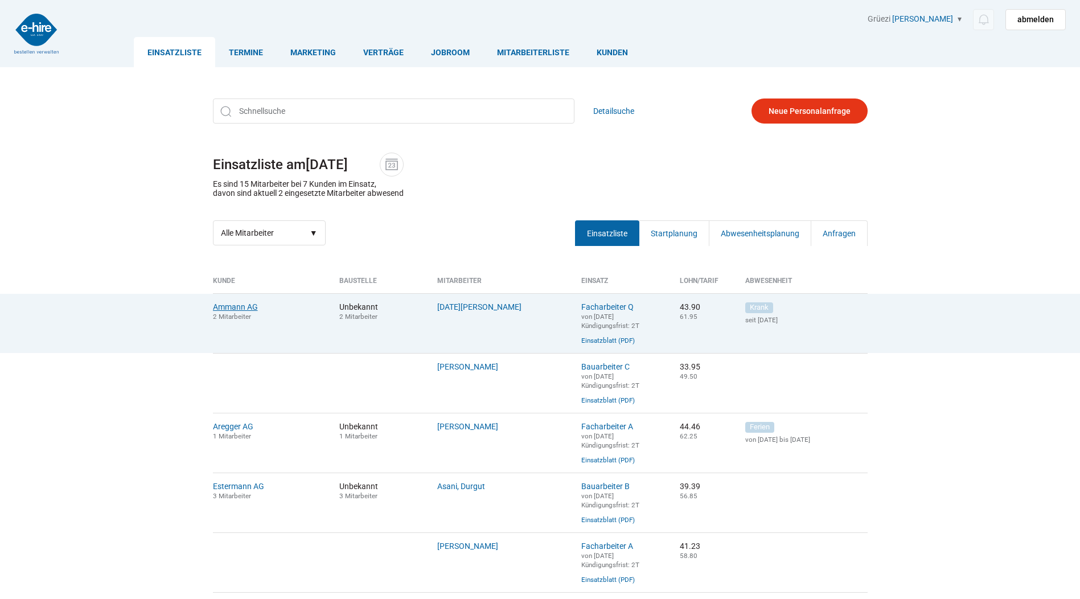
click at [231, 310] on link "Ammann AG" at bounding box center [235, 306] width 45 height 9
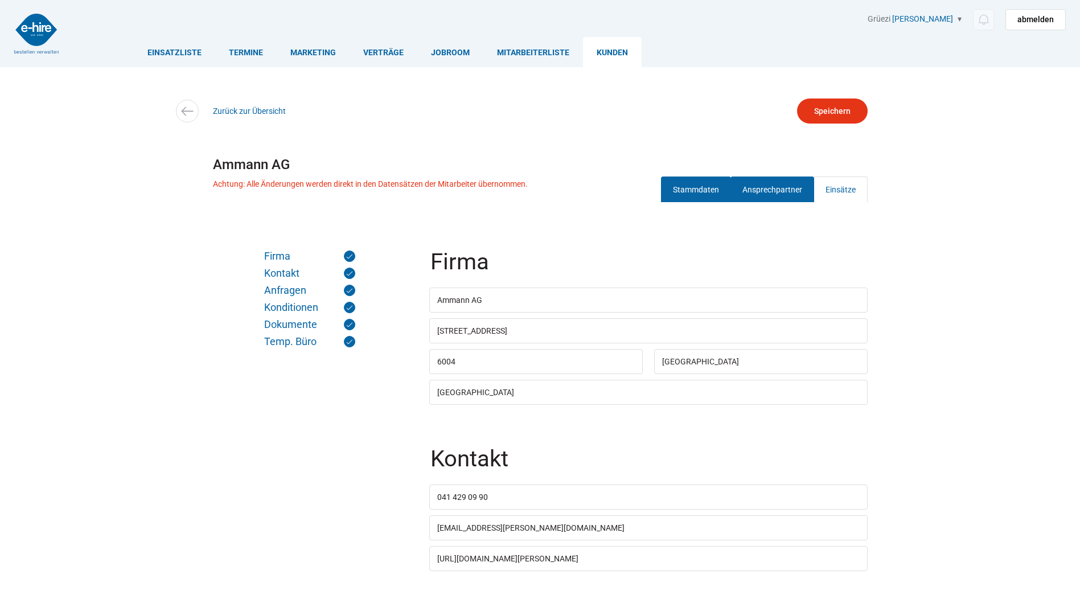
click at [773, 190] on link "Ansprechpartner" at bounding box center [772, 189] width 84 height 26
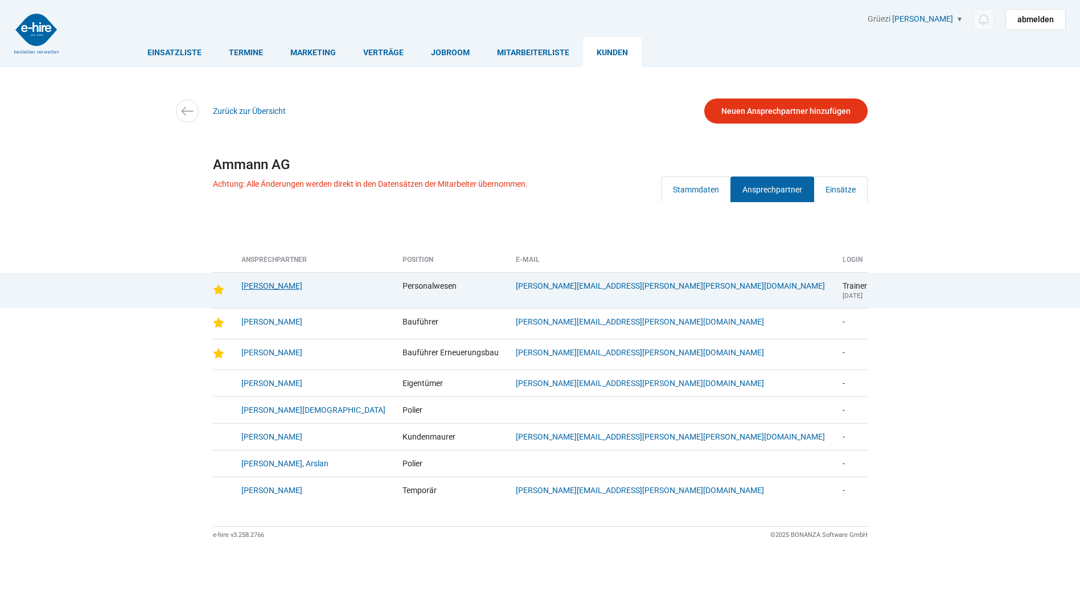
click at [258, 285] on link "Burch, Lisbeth" at bounding box center [271, 285] width 61 height 9
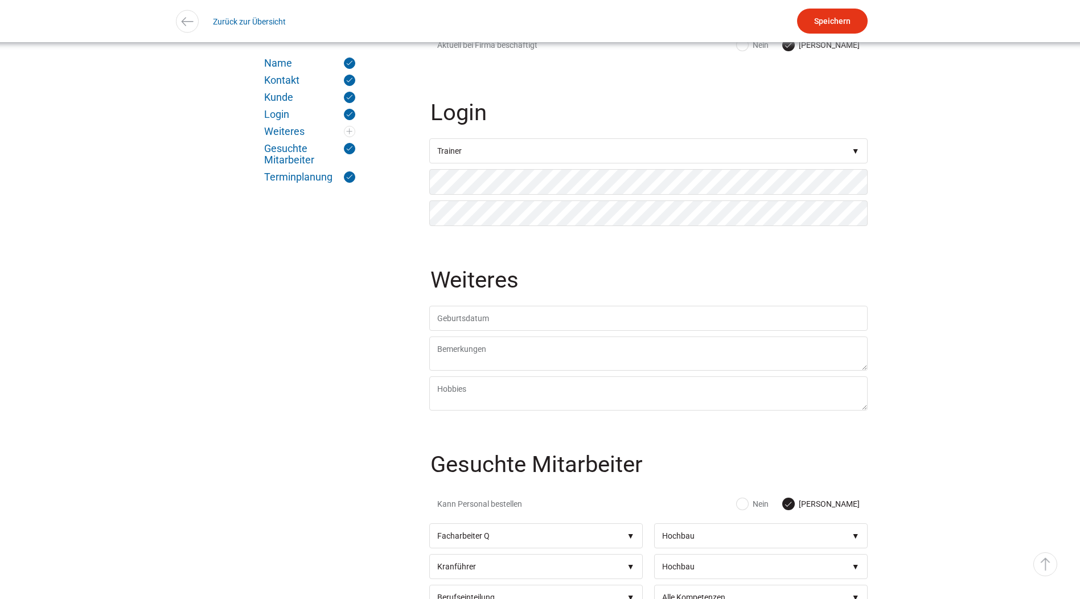
scroll to position [285, 0]
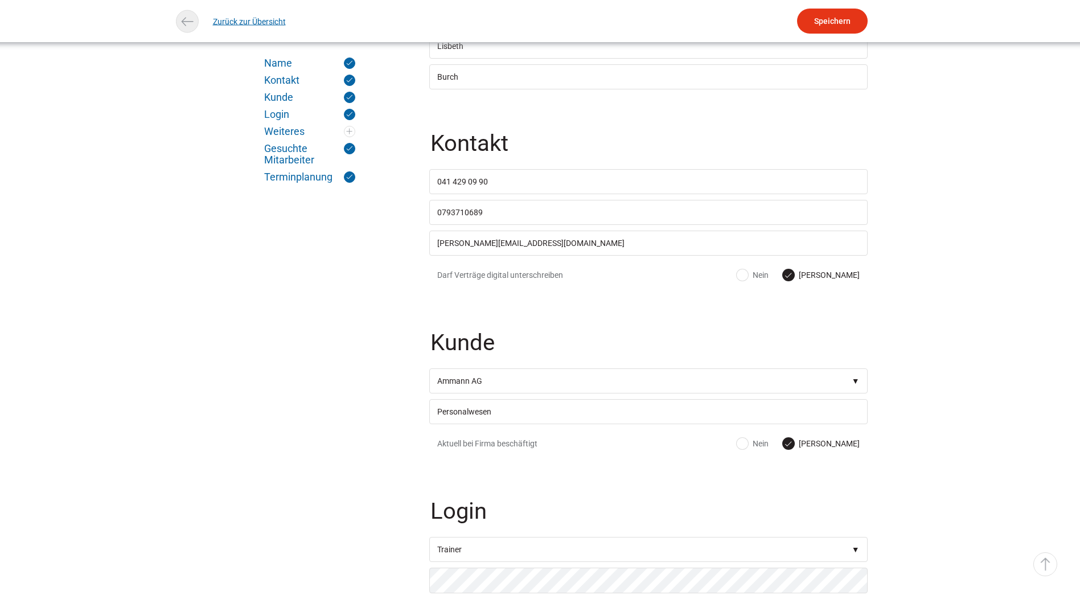
click at [227, 20] on link "Zurück zur Übersicht" at bounding box center [249, 22] width 73 height 26
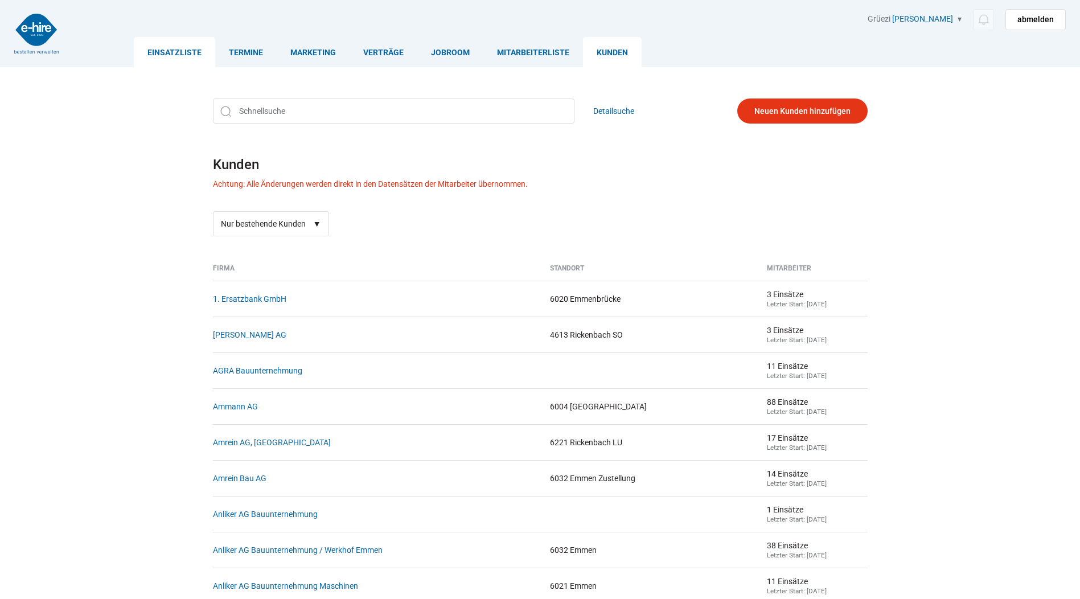
click at [179, 47] on link "Einsatzliste" at bounding box center [174, 52] width 81 height 30
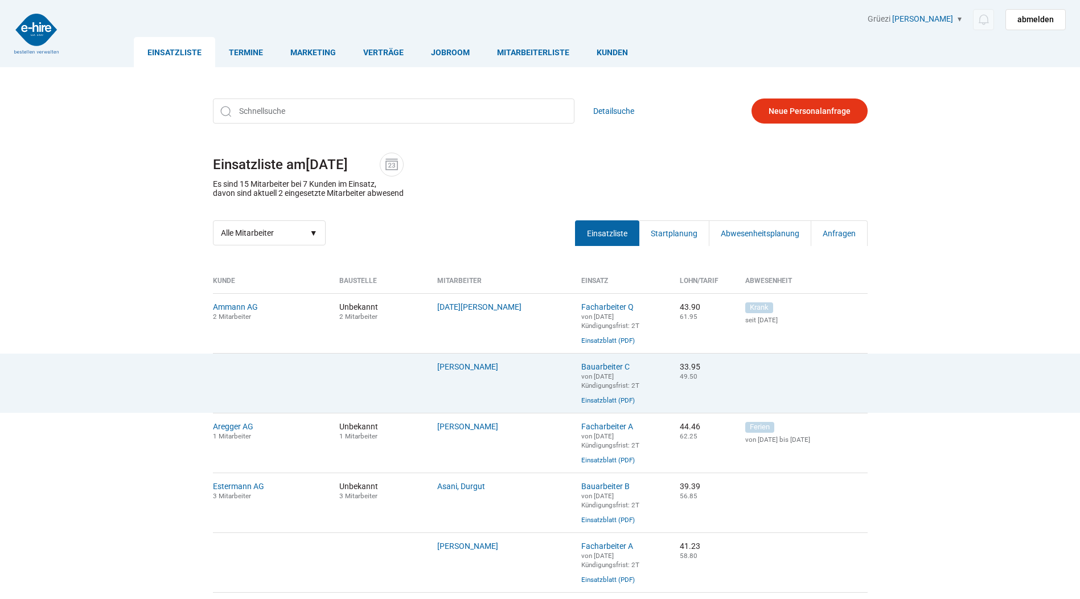
scroll to position [57, 0]
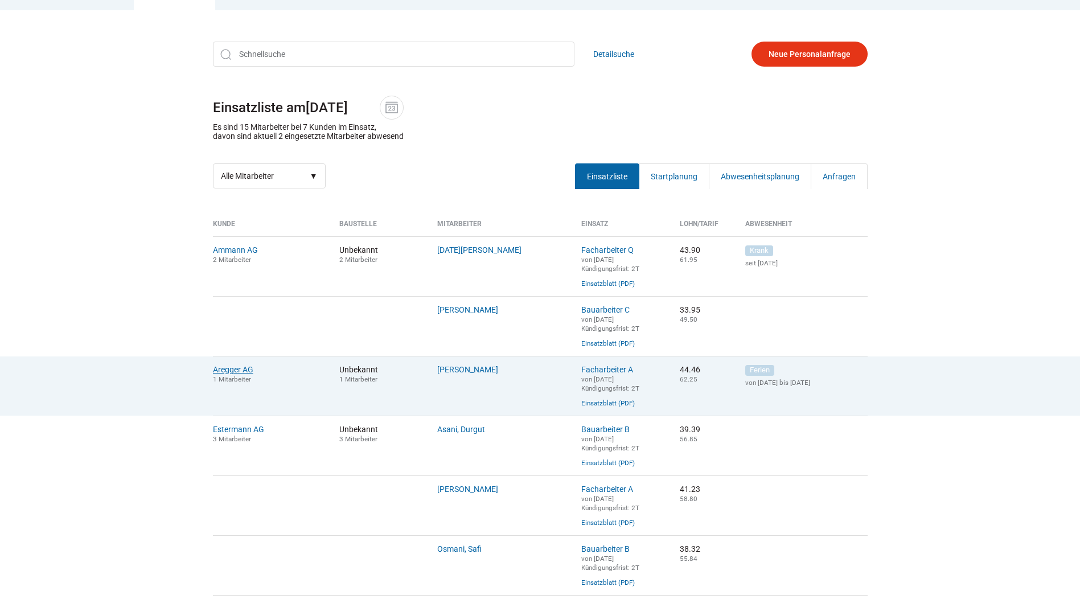
click at [231, 373] on link "Aregger AG" at bounding box center [233, 369] width 40 height 9
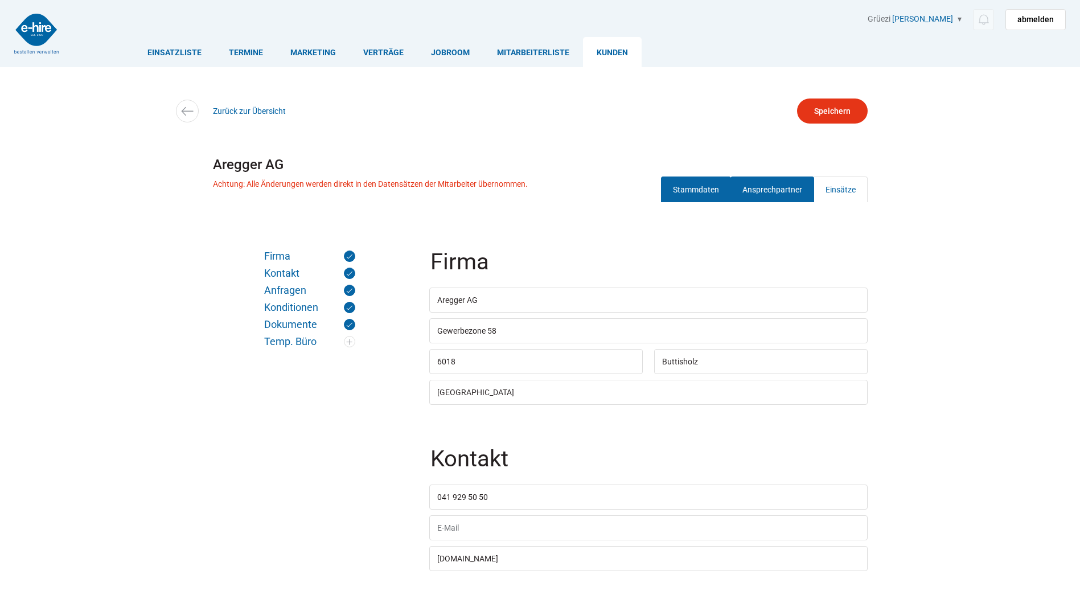
click at [756, 194] on link "Ansprechpartner" at bounding box center [772, 189] width 84 height 26
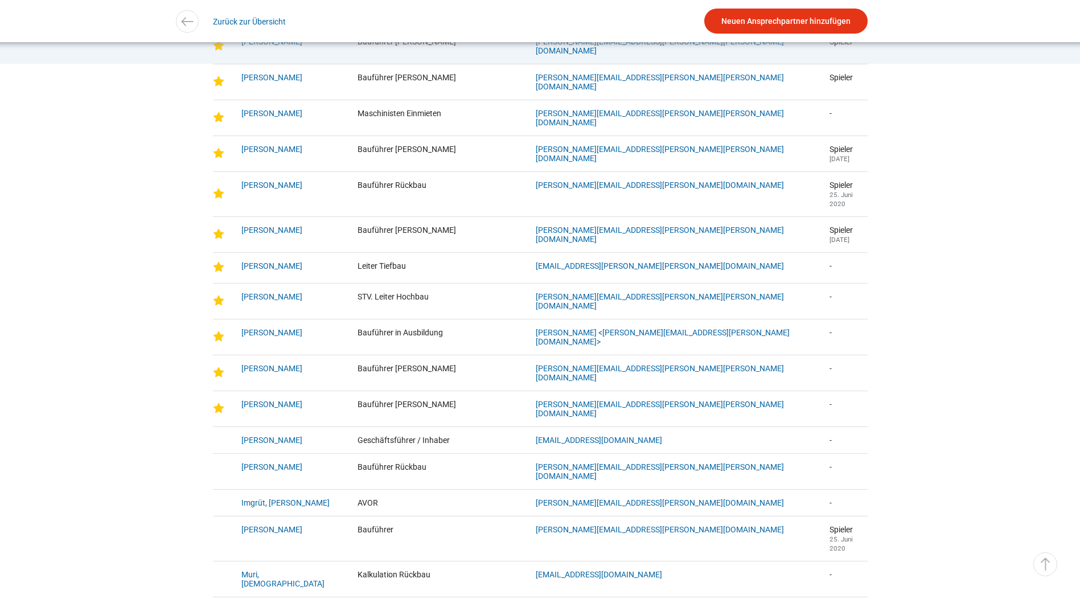
scroll to position [398, 0]
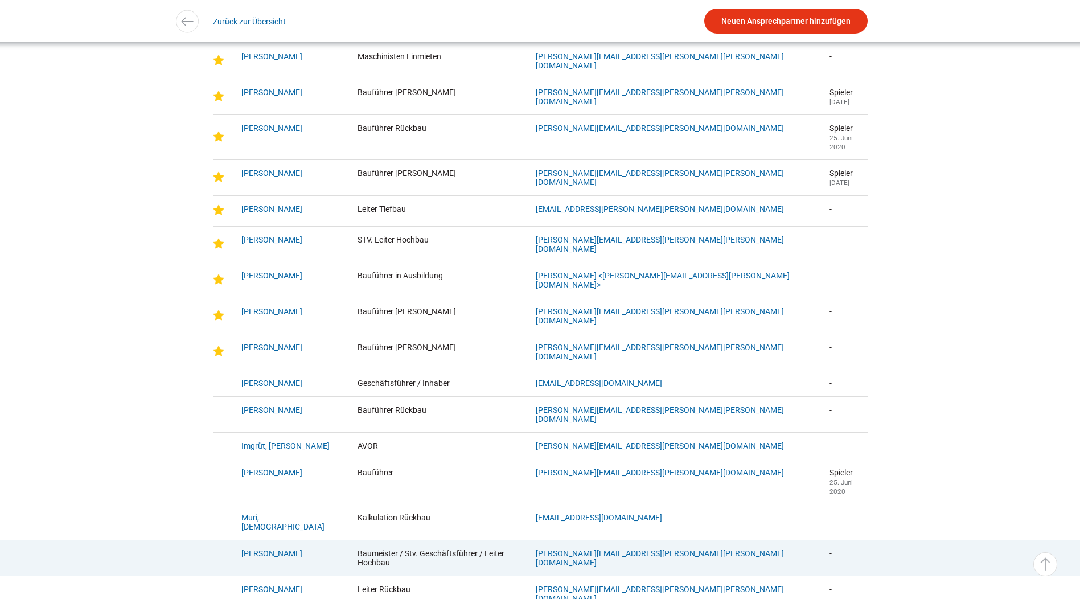
click at [270, 549] on link "[PERSON_NAME]" at bounding box center [271, 553] width 61 height 9
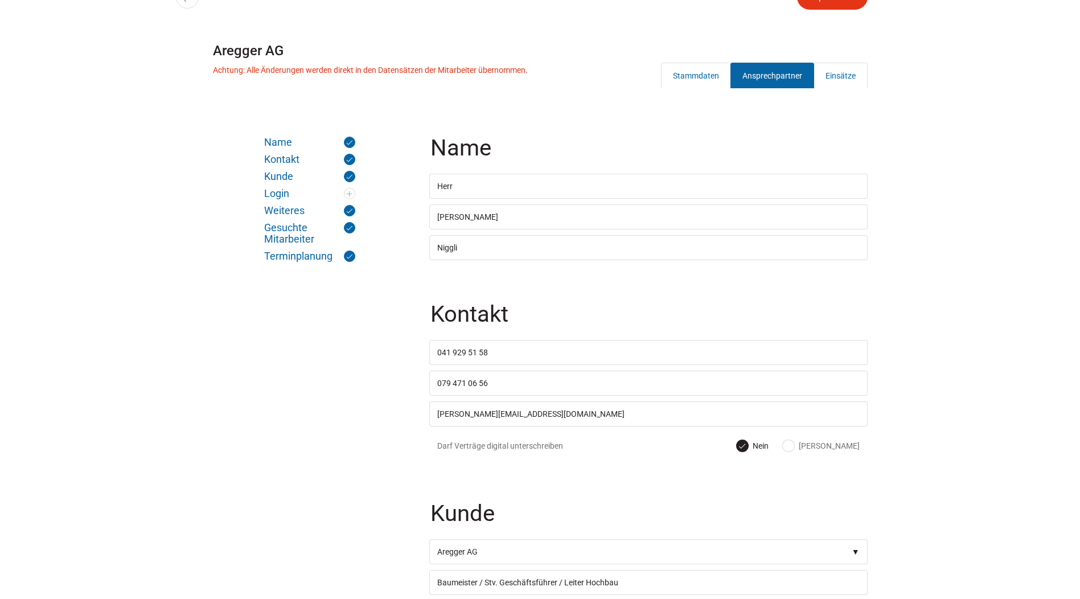
scroll to position [285, 0]
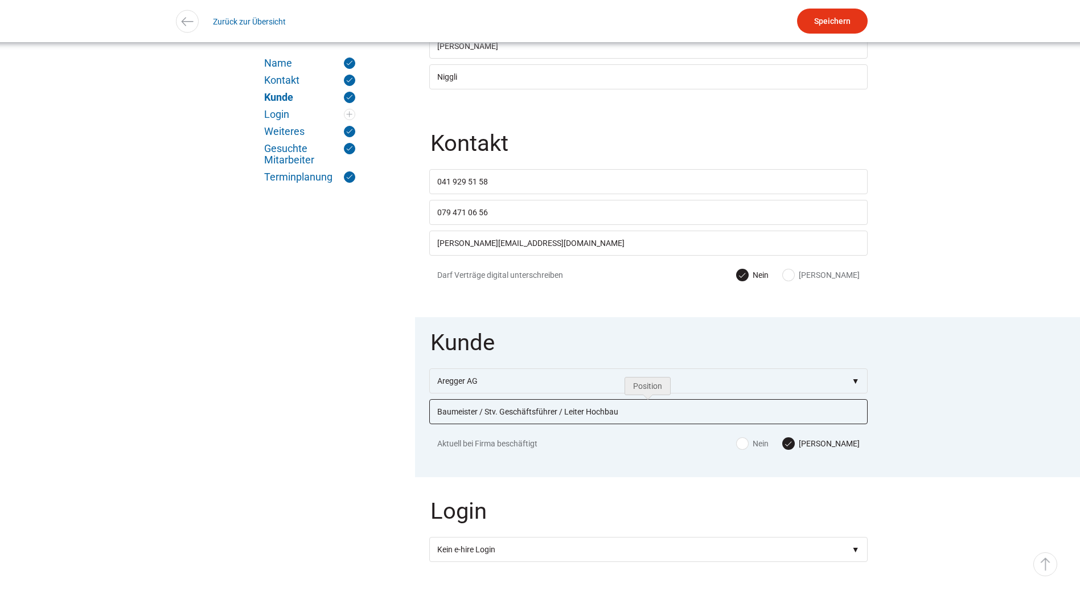
drag, startPoint x: 483, startPoint y: 418, endPoint x: 879, endPoint y: 446, distance: 396.6
click at [484, 417] on input "Baumeister / Stv. Geschäftsführer / Leiter Hochbau" at bounding box center [648, 411] width 438 height 25
click at [619, 414] on input "Baumeister /Geschäftsführer / Leiter Hochbau" at bounding box center [648, 411] width 438 height 25
type input "Baumeister /Geschäftsführer"
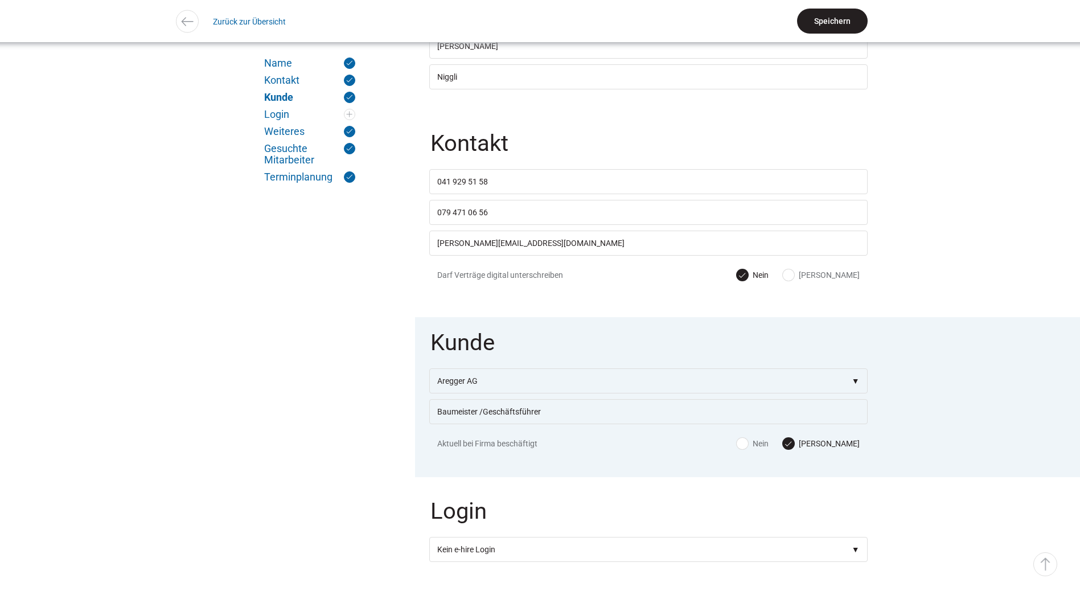
click at [816, 12] on input "Speichern" at bounding box center [832, 21] width 71 height 25
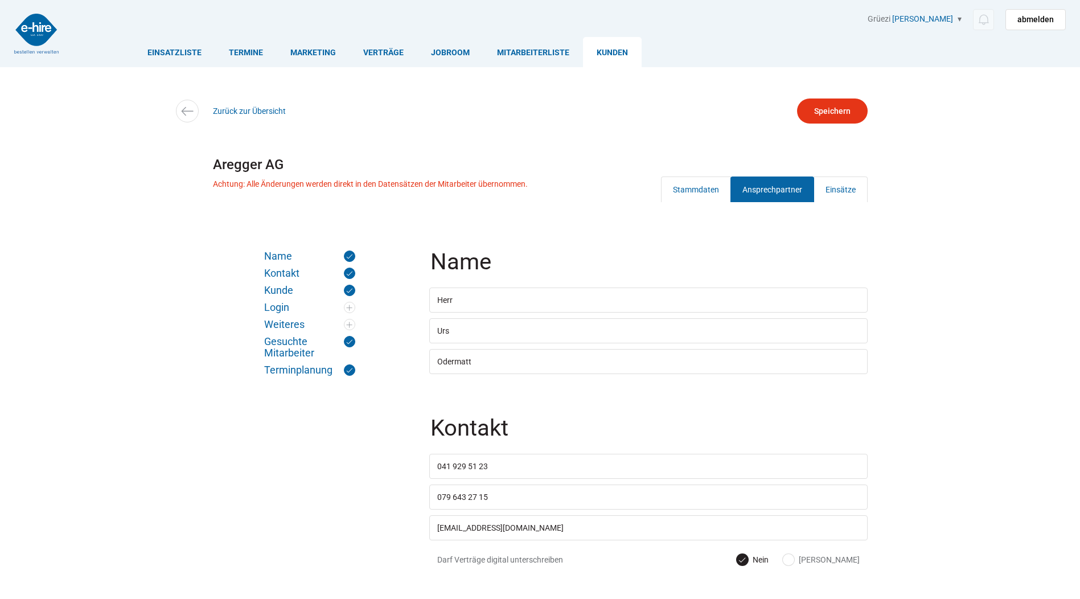
click at [757, 192] on link "Ansprechpartner" at bounding box center [772, 189] width 84 height 26
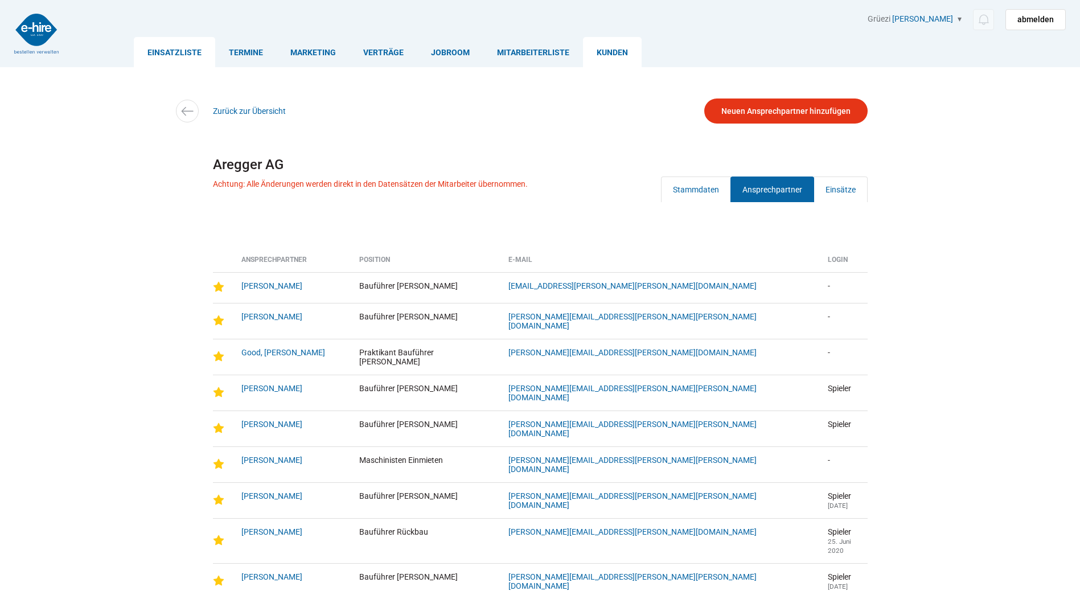
click at [158, 55] on link "Einsatzliste" at bounding box center [174, 52] width 81 height 30
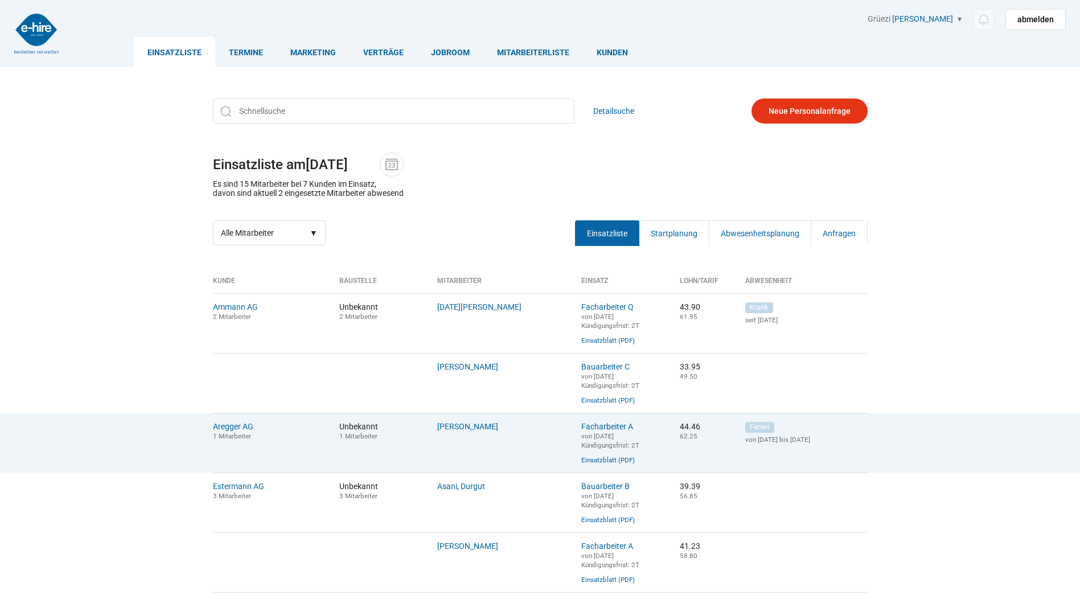
scroll to position [114, 0]
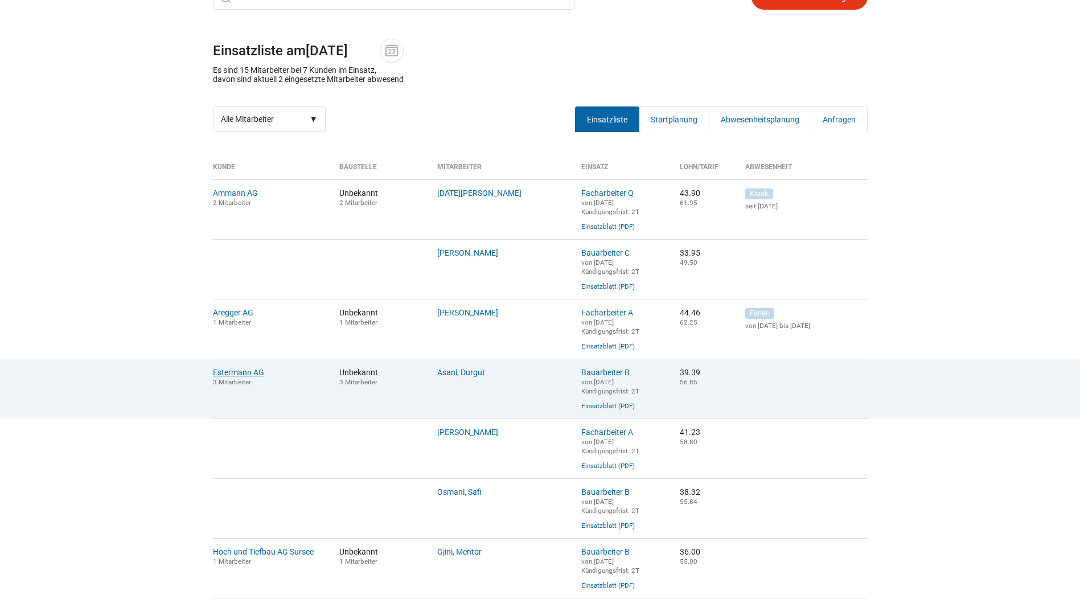
click at [235, 377] on link "Estermann AG" at bounding box center [238, 372] width 51 height 9
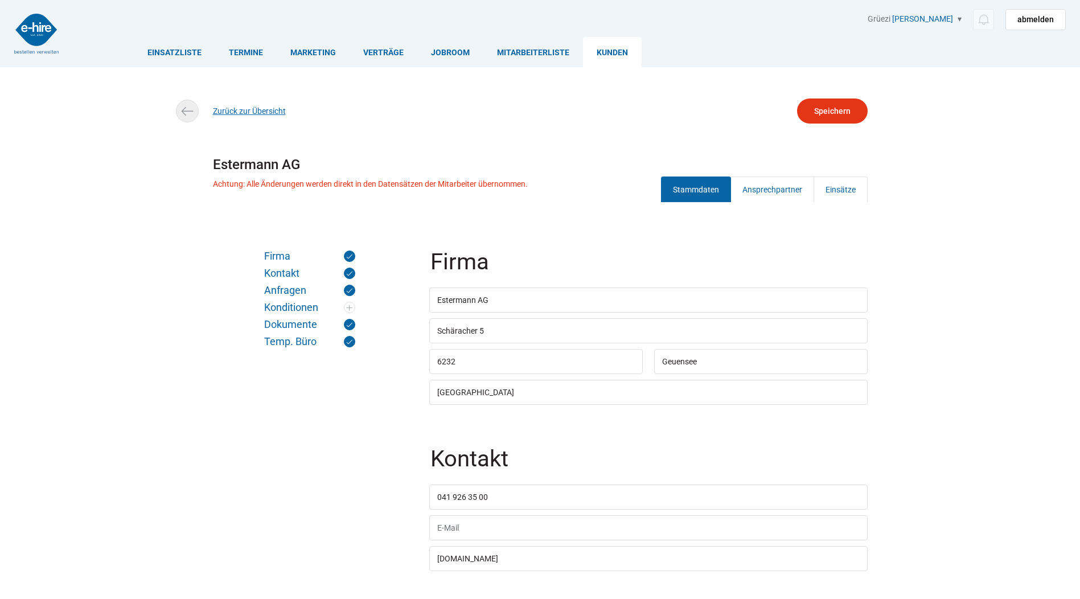
click at [239, 113] on link "Zurück zur Übersicht" at bounding box center [249, 110] width 73 height 9
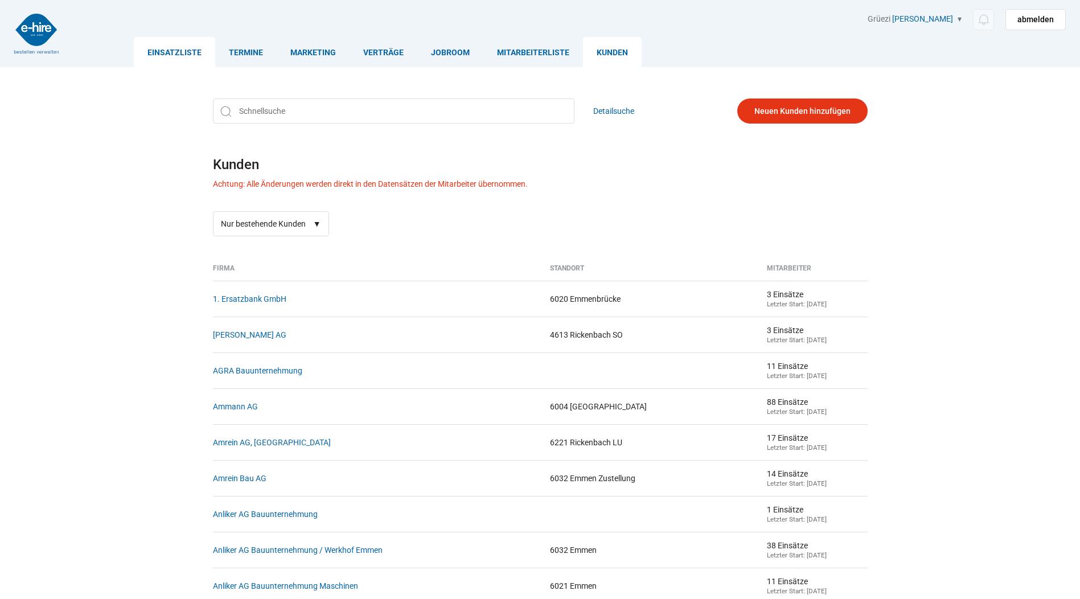
click at [151, 50] on link "Einsatzliste" at bounding box center [174, 52] width 81 height 30
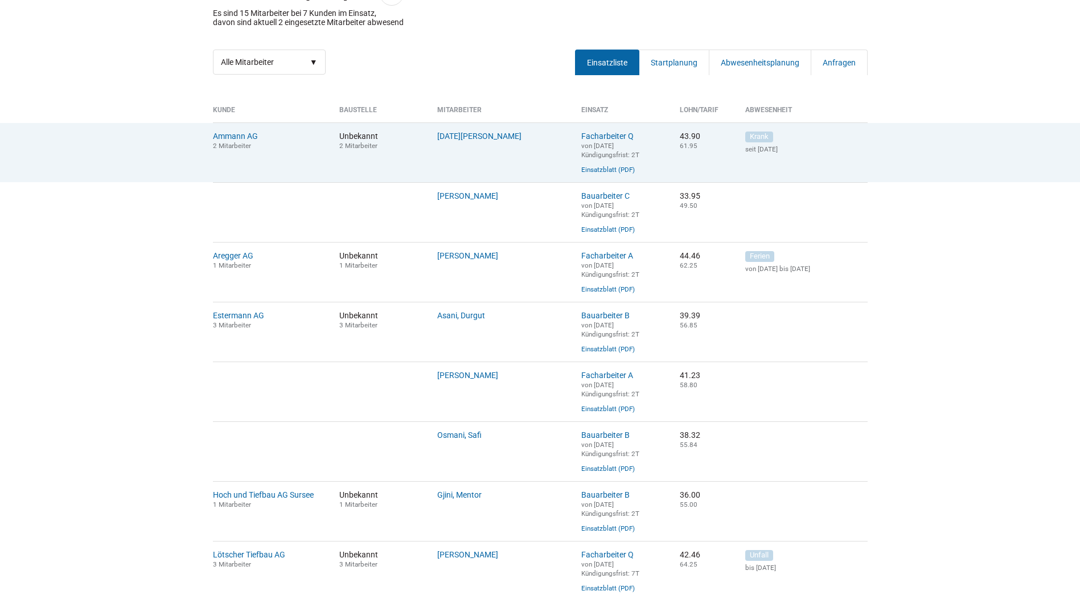
scroll to position [228, 0]
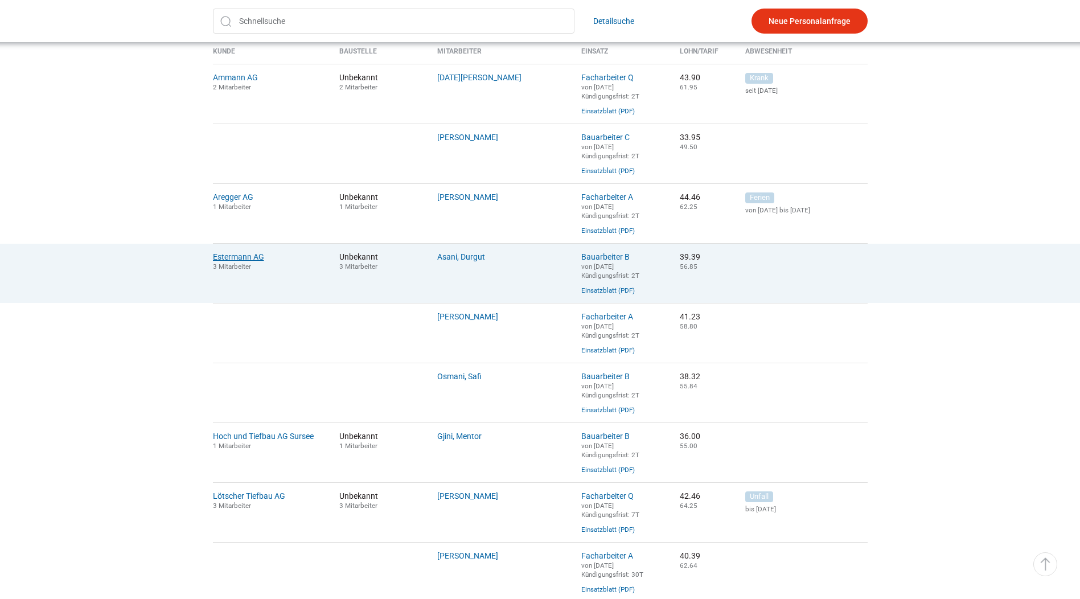
click at [235, 261] on link "Estermann AG" at bounding box center [238, 256] width 51 height 9
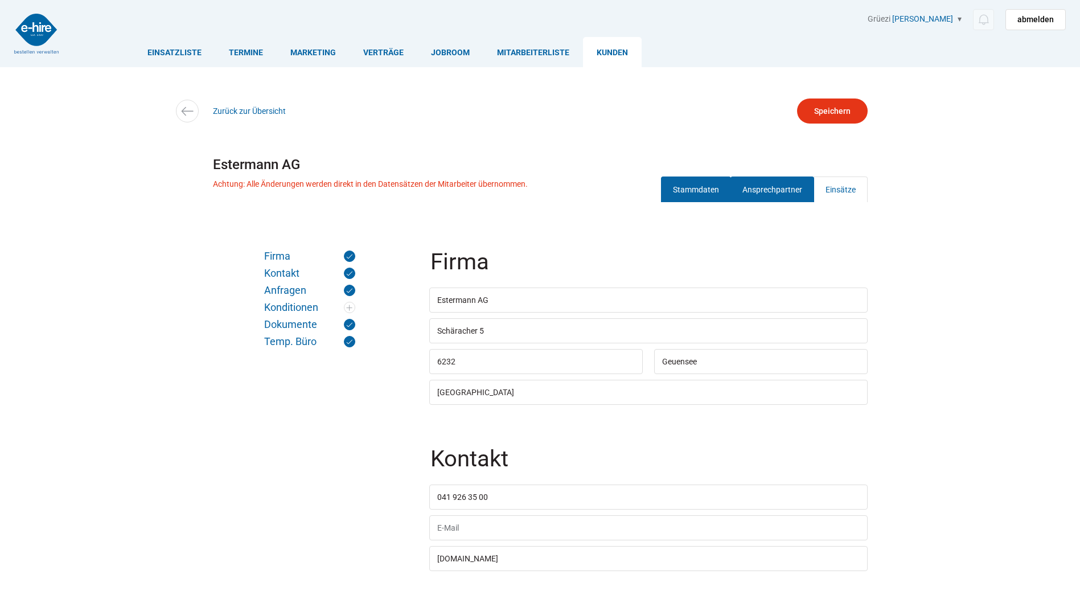
click at [768, 195] on link "Ansprechpartner" at bounding box center [772, 189] width 84 height 26
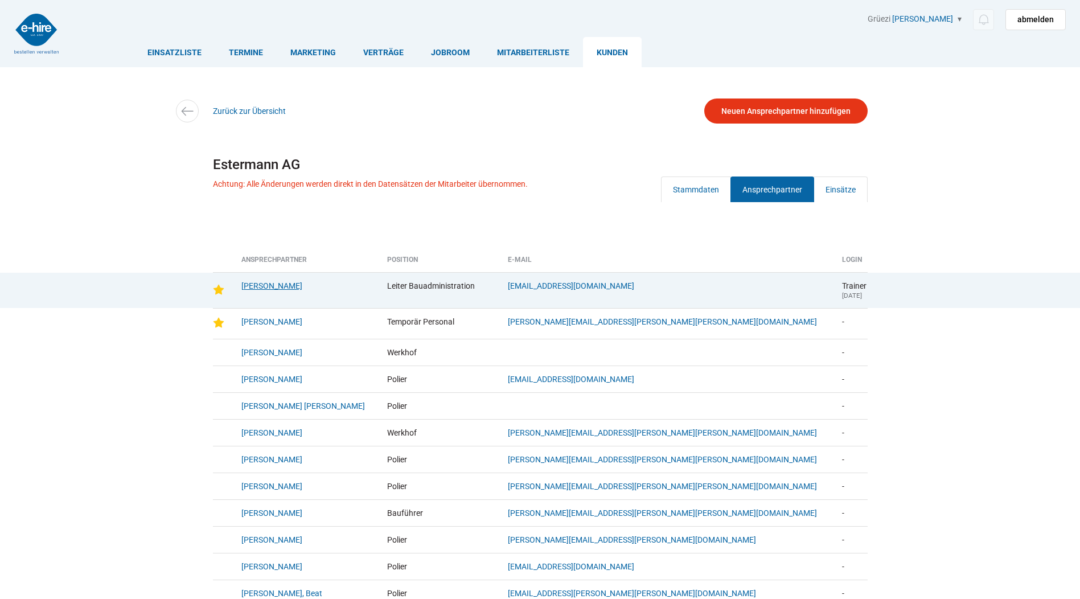
click at [278, 285] on link "[PERSON_NAME]" at bounding box center [271, 285] width 61 height 9
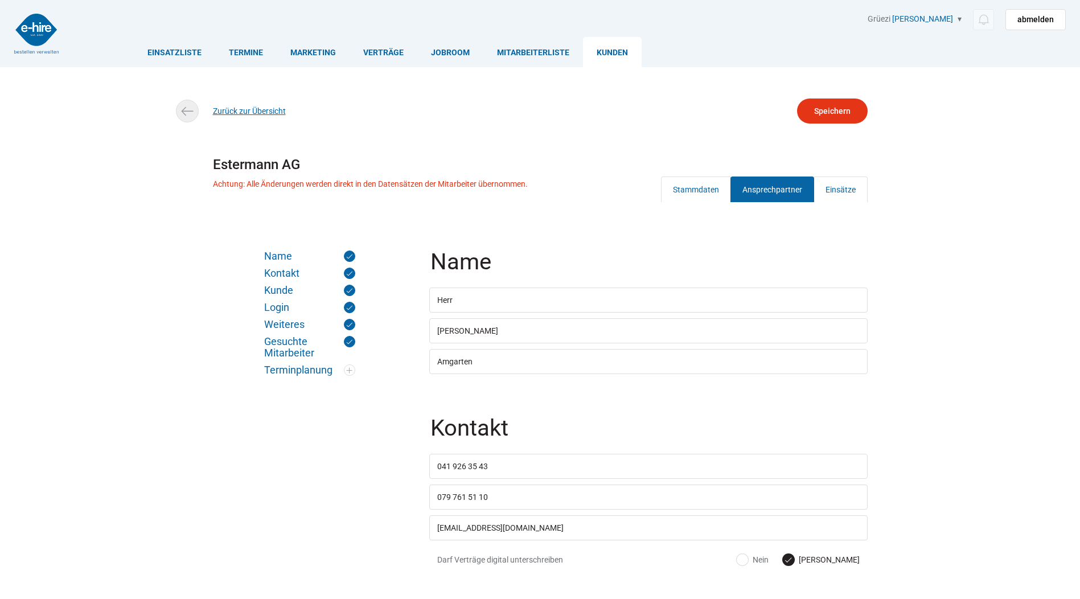
click at [235, 113] on link "Zurück zur Übersicht" at bounding box center [249, 110] width 73 height 9
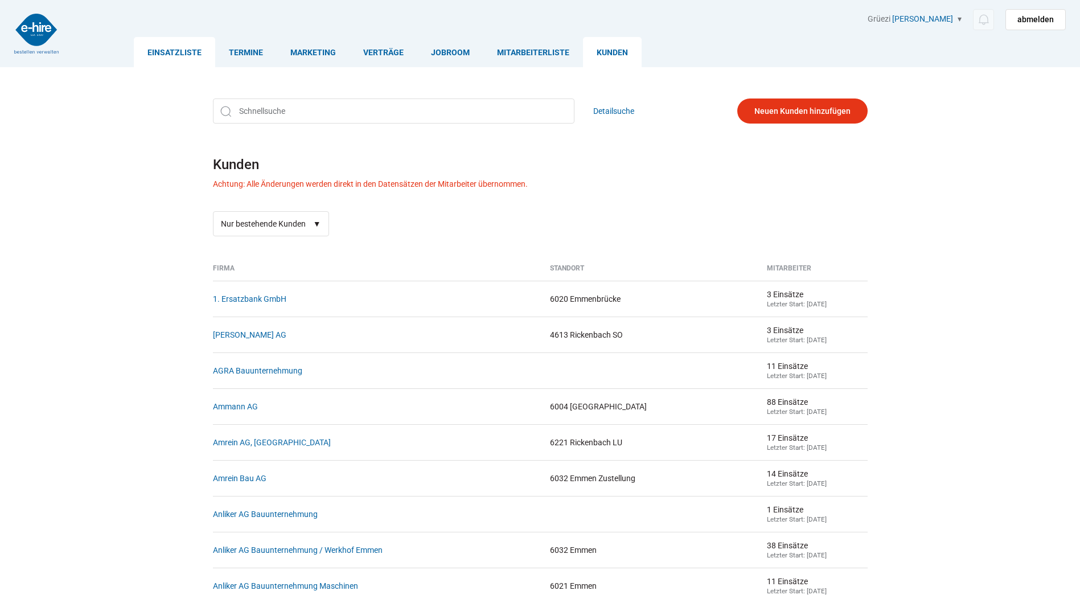
click at [169, 55] on link "Einsatzliste" at bounding box center [174, 52] width 81 height 30
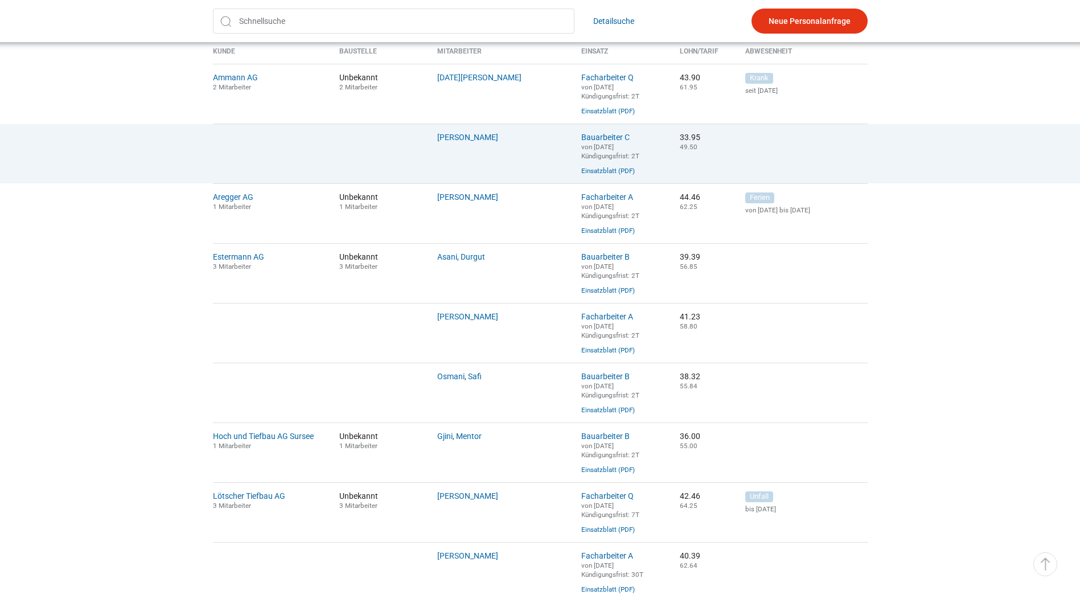
scroll to position [285, 0]
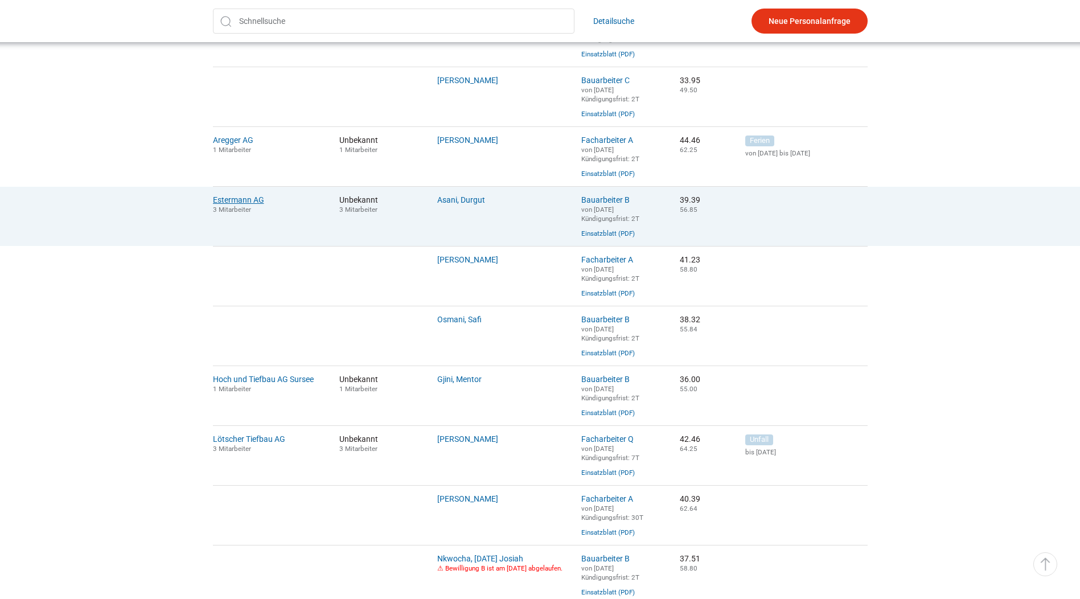
click at [231, 204] on link "Estermann AG" at bounding box center [238, 199] width 51 height 9
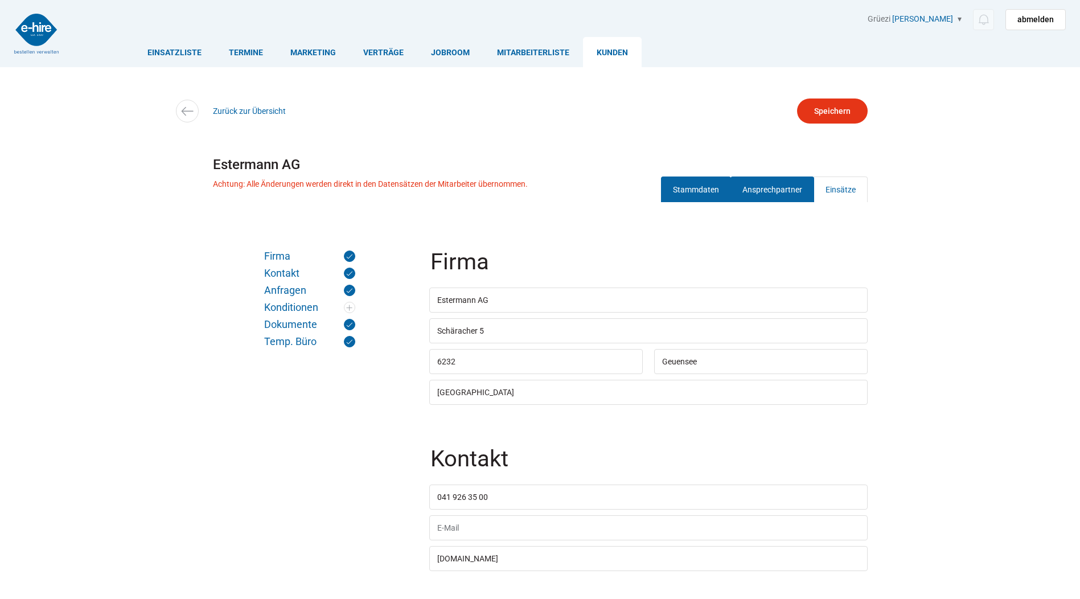
click at [774, 187] on link "Ansprechpartner" at bounding box center [772, 189] width 84 height 26
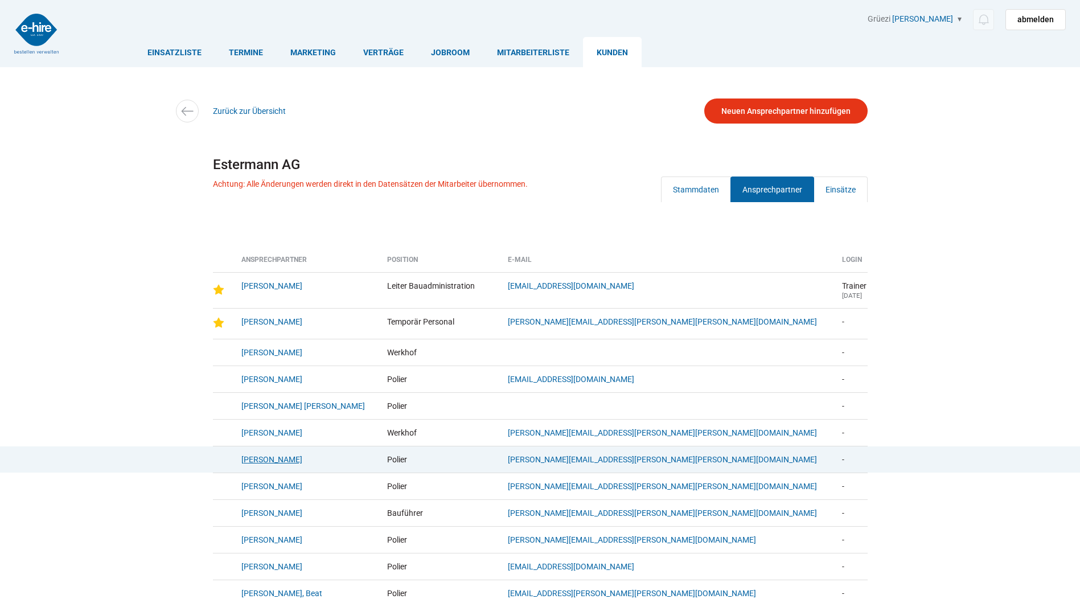
click at [257, 464] on link "[PERSON_NAME]" at bounding box center [271, 459] width 61 height 9
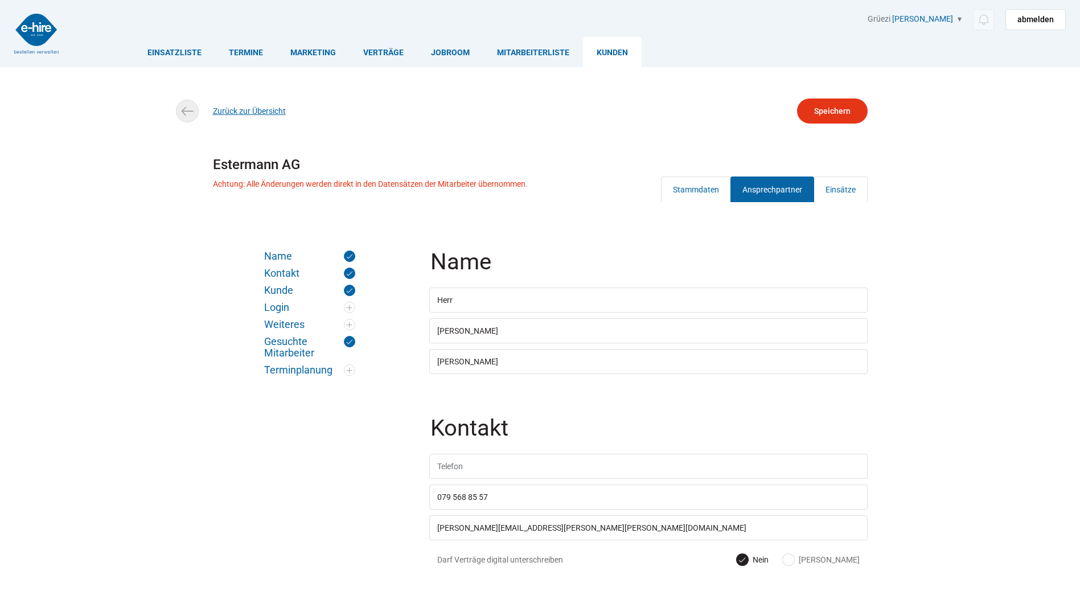
click at [231, 109] on link "Zurück zur Übersicht" at bounding box center [249, 110] width 73 height 9
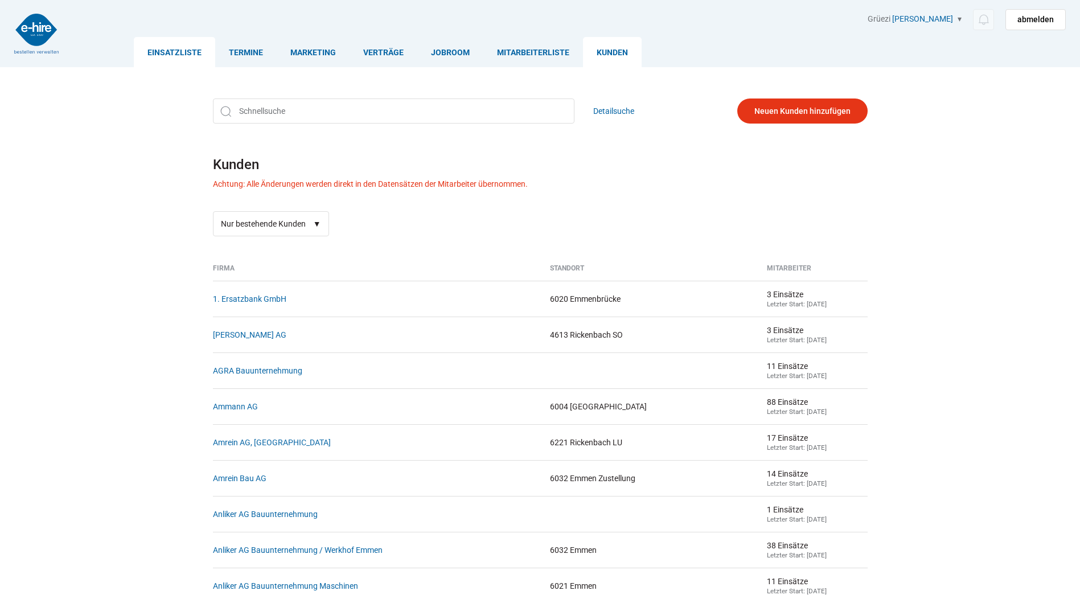
click at [168, 54] on link "Einsatzliste" at bounding box center [174, 52] width 81 height 30
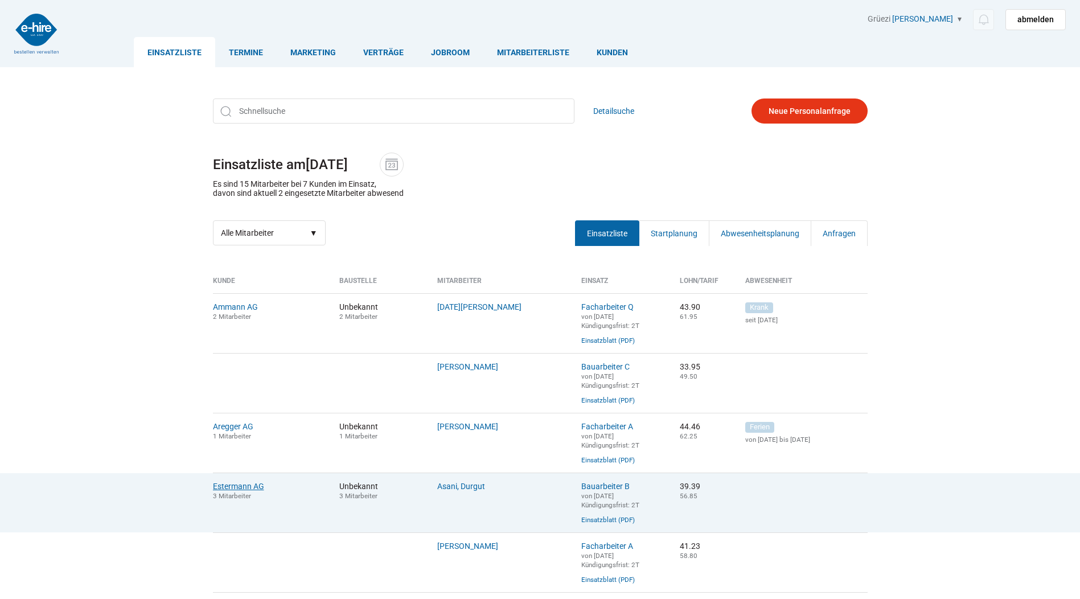
click at [233, 491] on link "Estermann AG" at bounding box center [238, 486] width 51 height 9
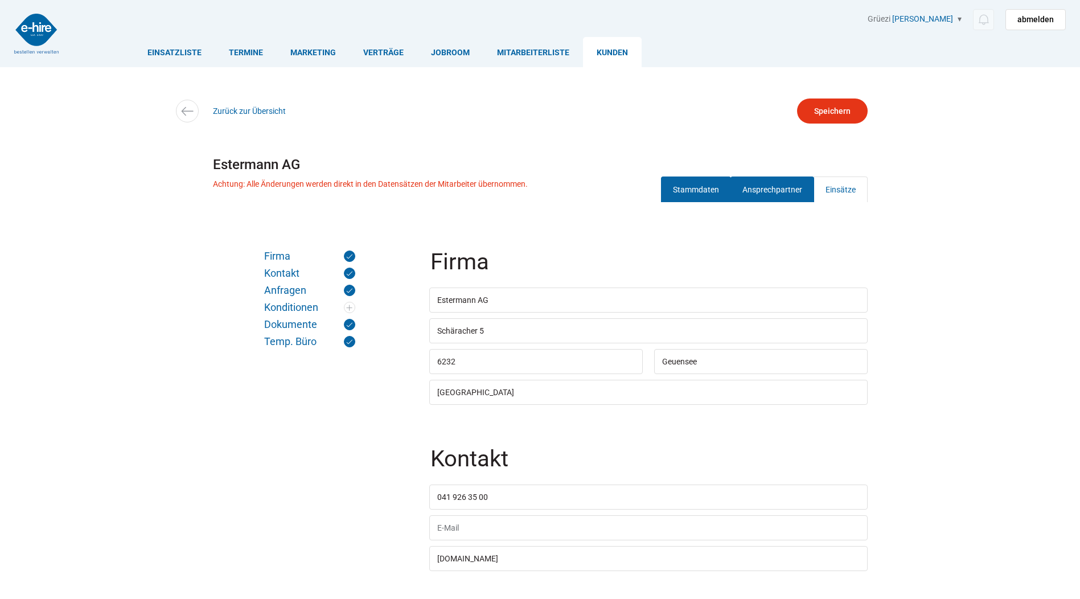
click at [763, 180] on link "Ansprechpartner" at bounding box center [772, 189] width 84 height 26
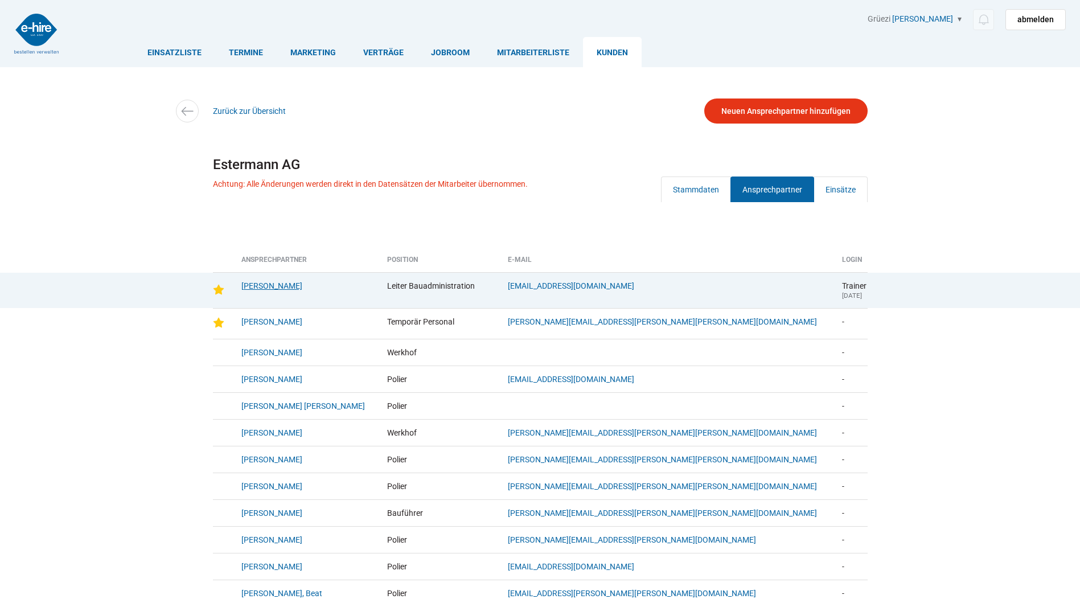
click at [262, 287] on link "[PERSON_NAME]" at bounding box center [271, 285] width 61 height 9
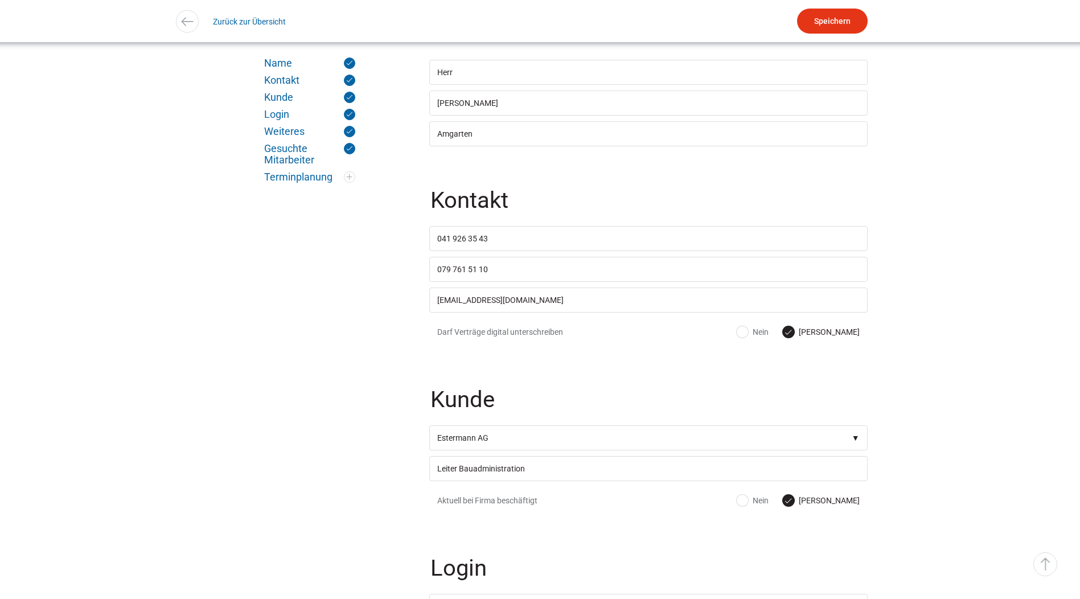
scroll to position [285, 0]
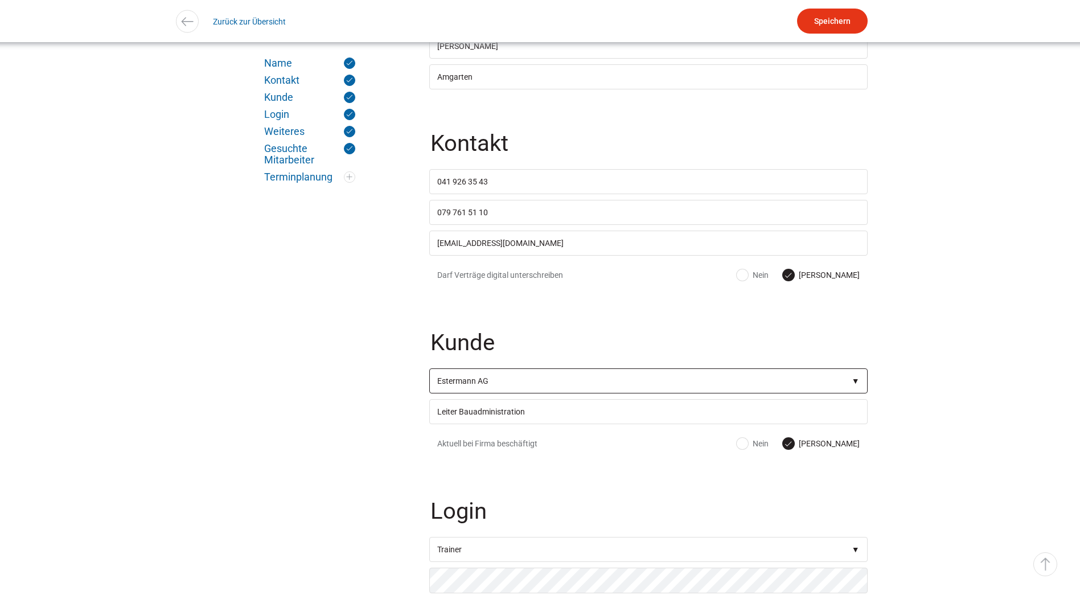
click at [850, 383] on select"] "Firma 1 A Swiss 1. Ersatzbank GmbH 4B 4B AG Hochdorf, Fenster-Ausstellung 7 Fir…" at bounding box center [648, 380] width 438 height 25
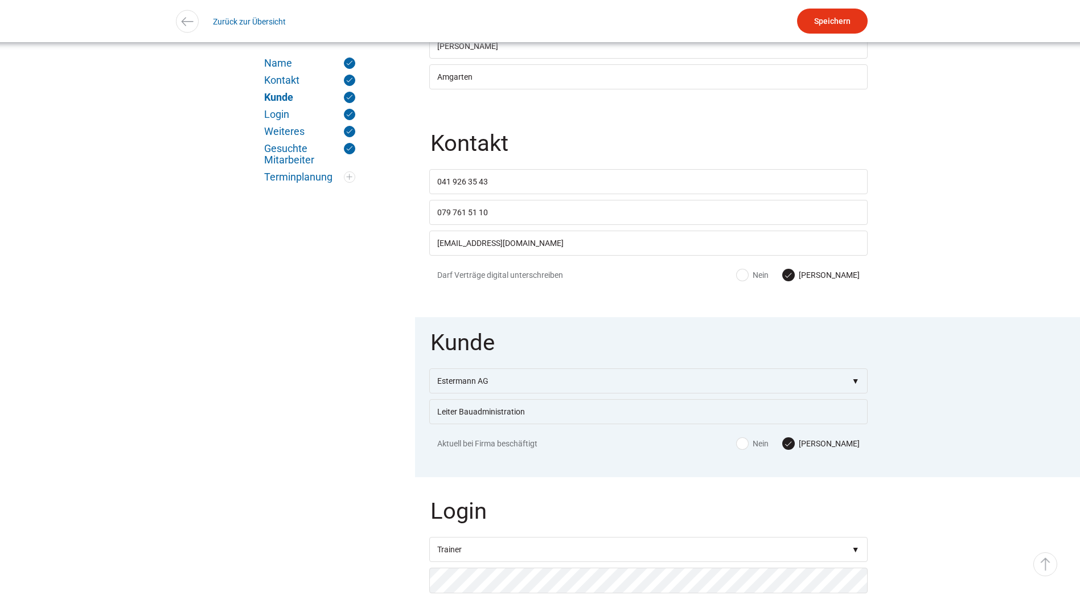
click at [814, 11] on input "Speichern" at bounding box center [832, 21] width 71 height 25
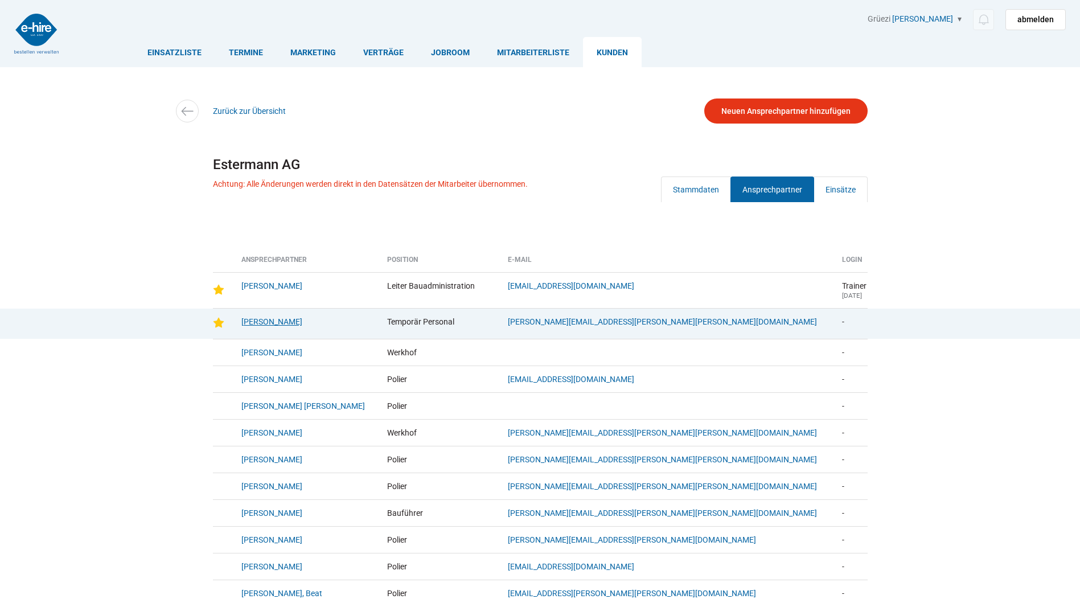
click at [254, 320] on link "[PERSON_NAME]" at bounding box center [271, 321] width 61 height 9
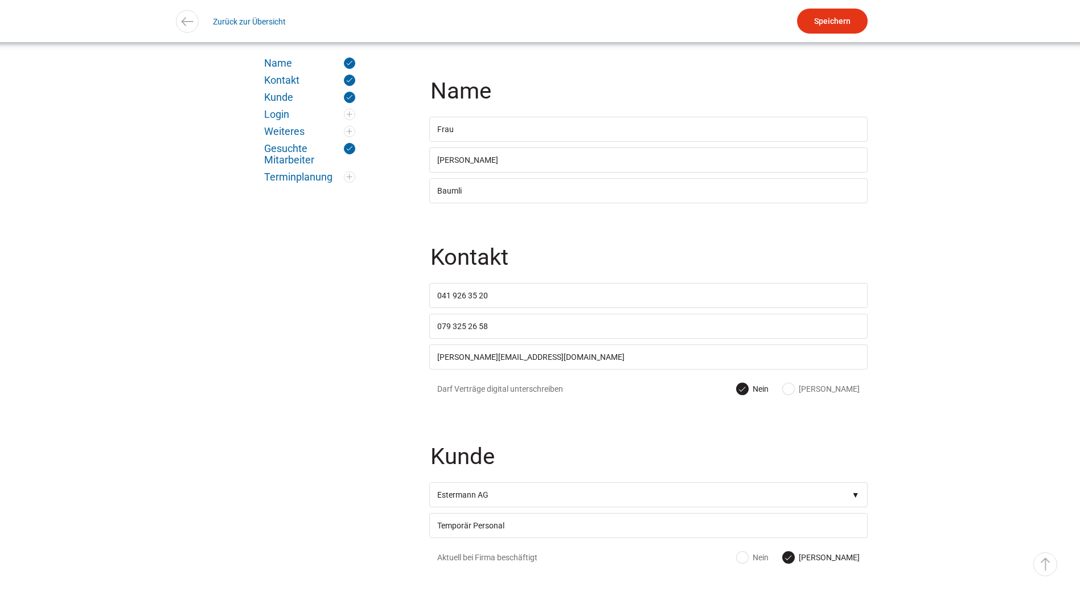
scroll to position [228, 0]
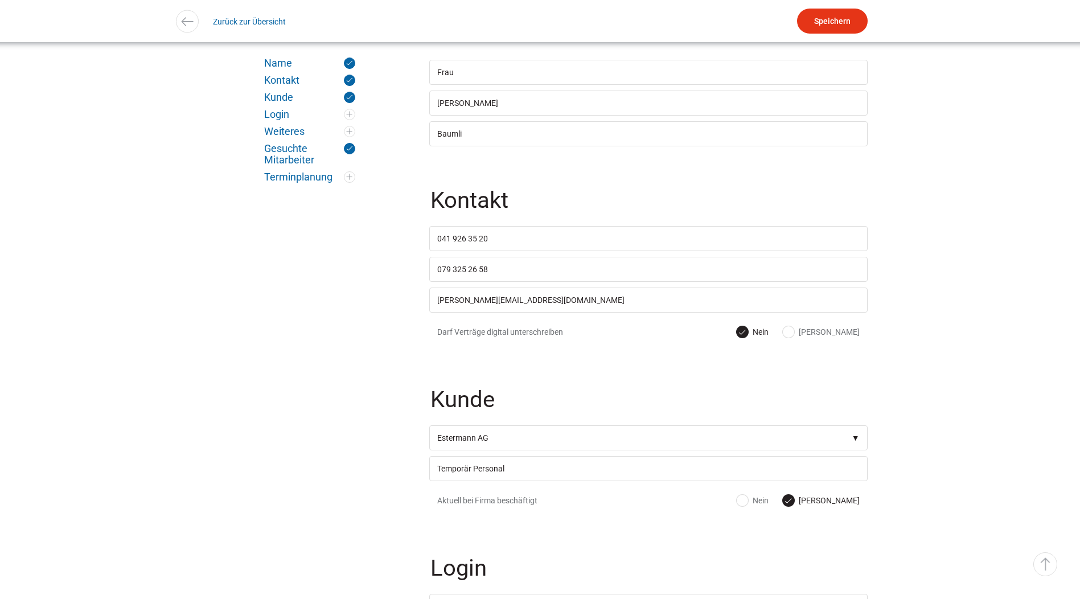
click at [768, 506] on label "Nein" at bounding box center [753, 500] width 32 height 11
radio input "true"
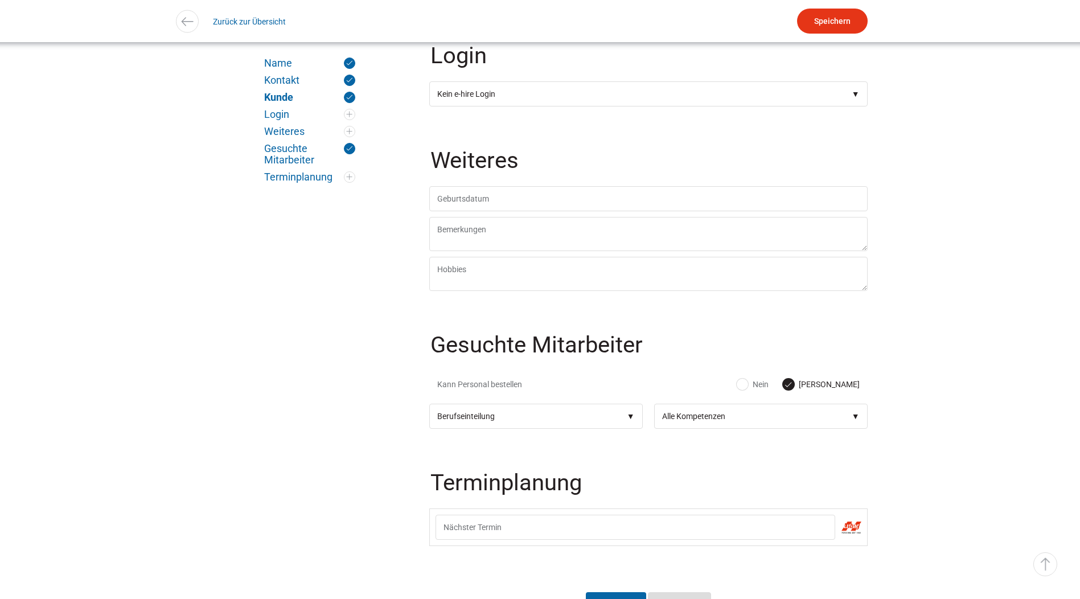
scroll to position [883, 0]
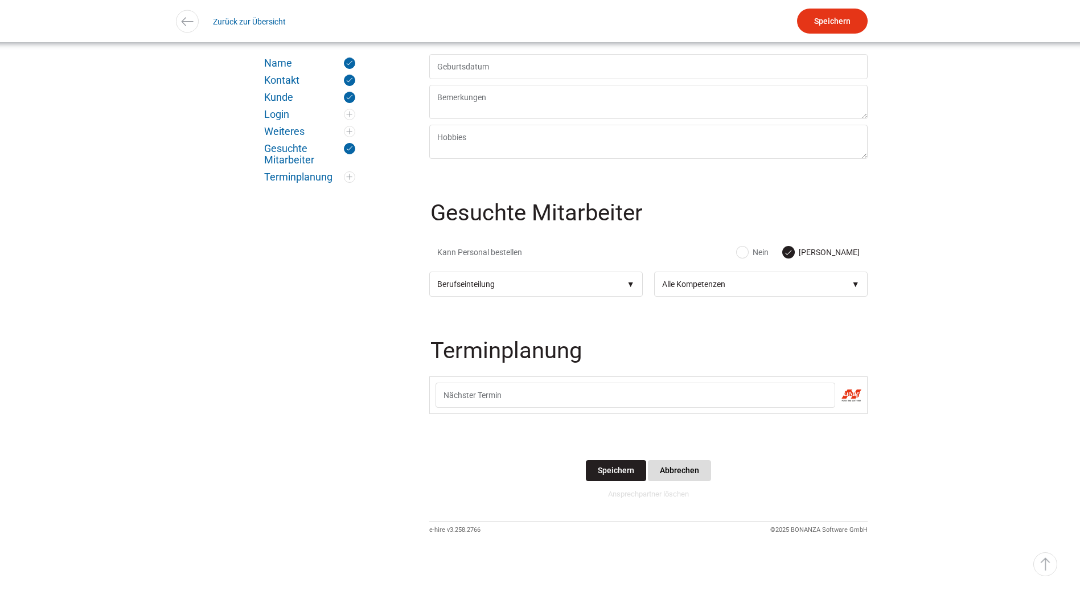
click at [607, 467] on input "Speichern" at bounding box center [616, 470] width 60 height 21
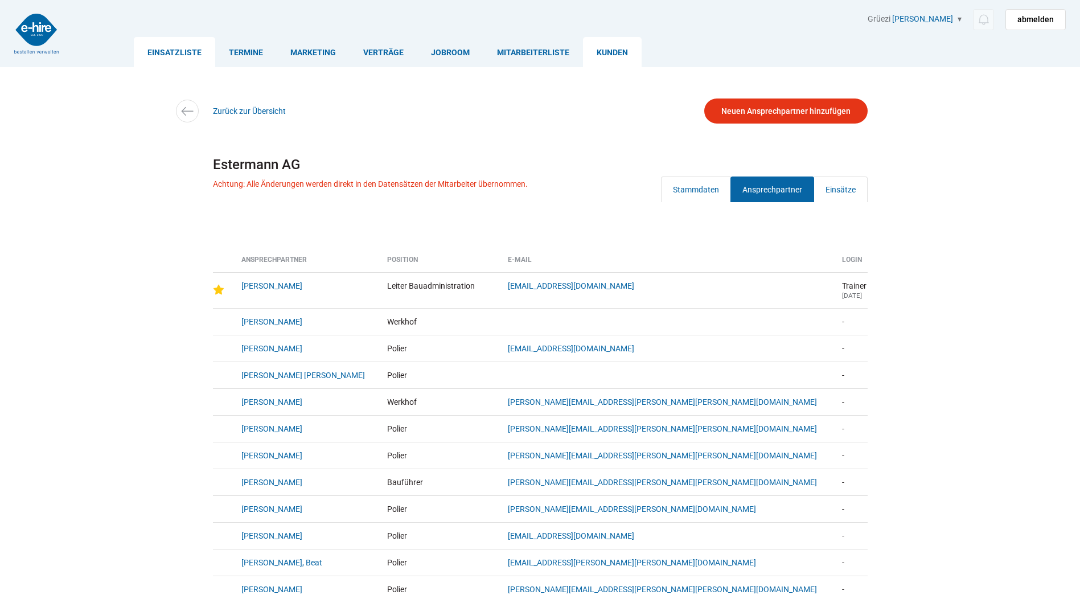
click at [167, 57] on link "Einsatzliste" at bounding box center [174, 52] width 81 height 30
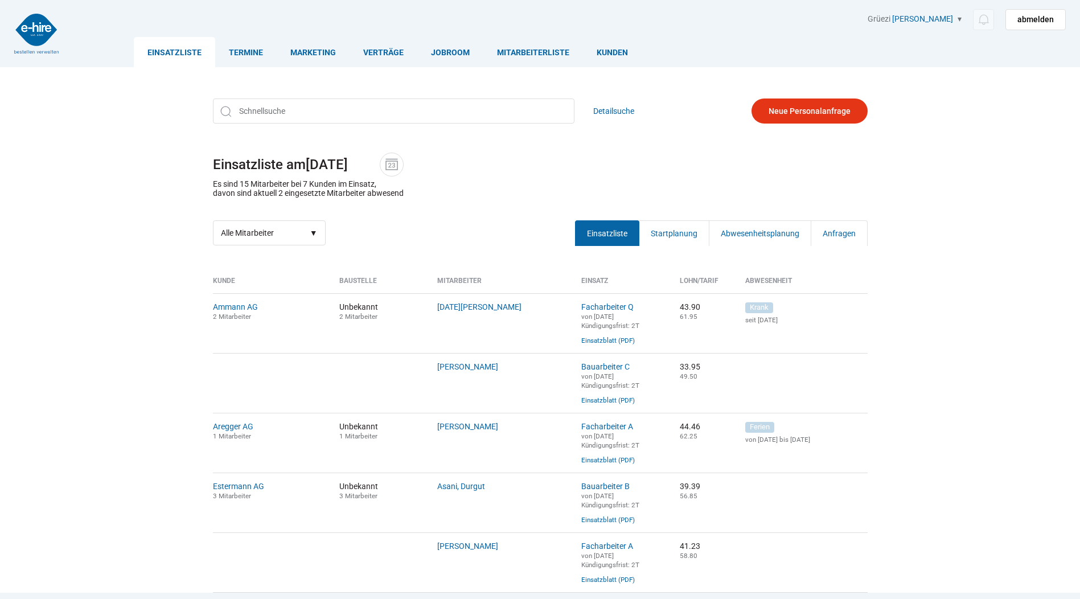
scroll to position [171, 0]
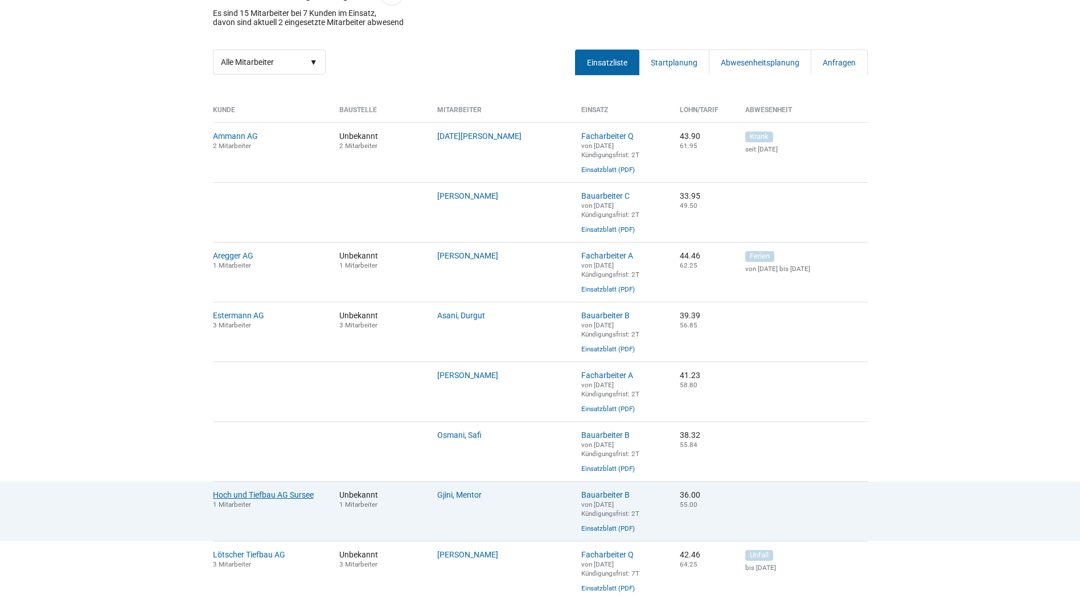
click at [265, 499] on link "Hoch und Tiefbau AG Sursee" at bounding box center [263, 494] width 101 height 9
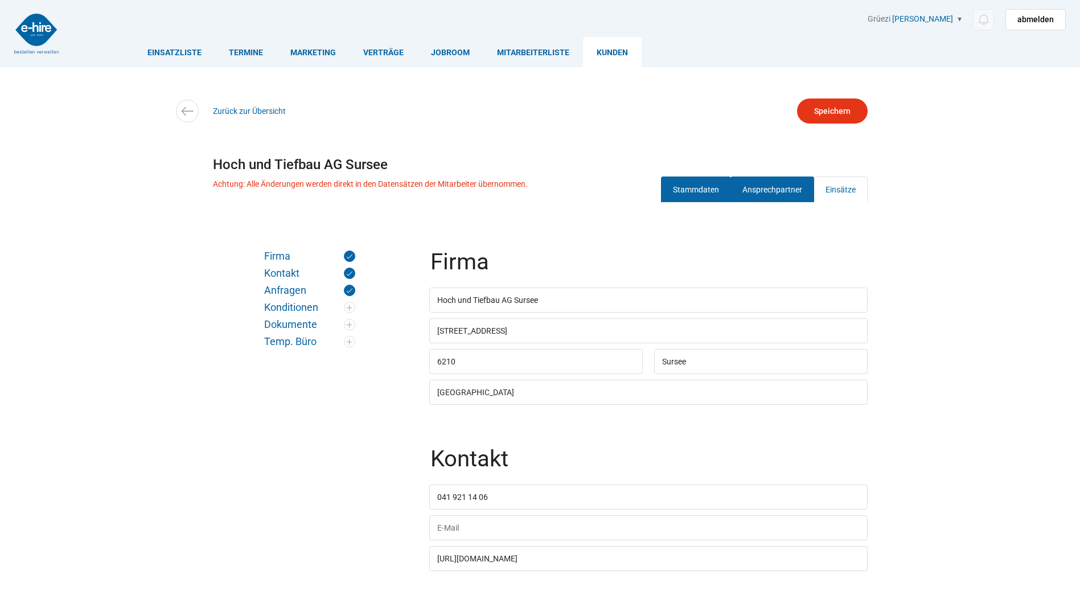
click at [767, 187] on link "Ansprechpartner" at bounding box center [772, 189] width 84 height 26
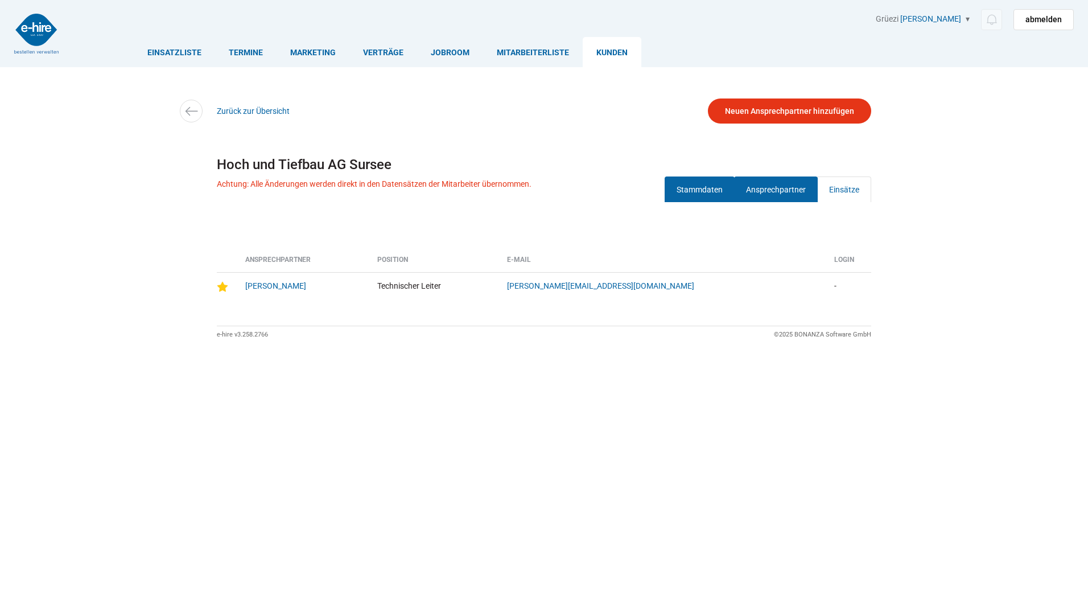
click at [697, 186] on link "Stammdaten" at bounding box center [700, 189] width 70 height 26
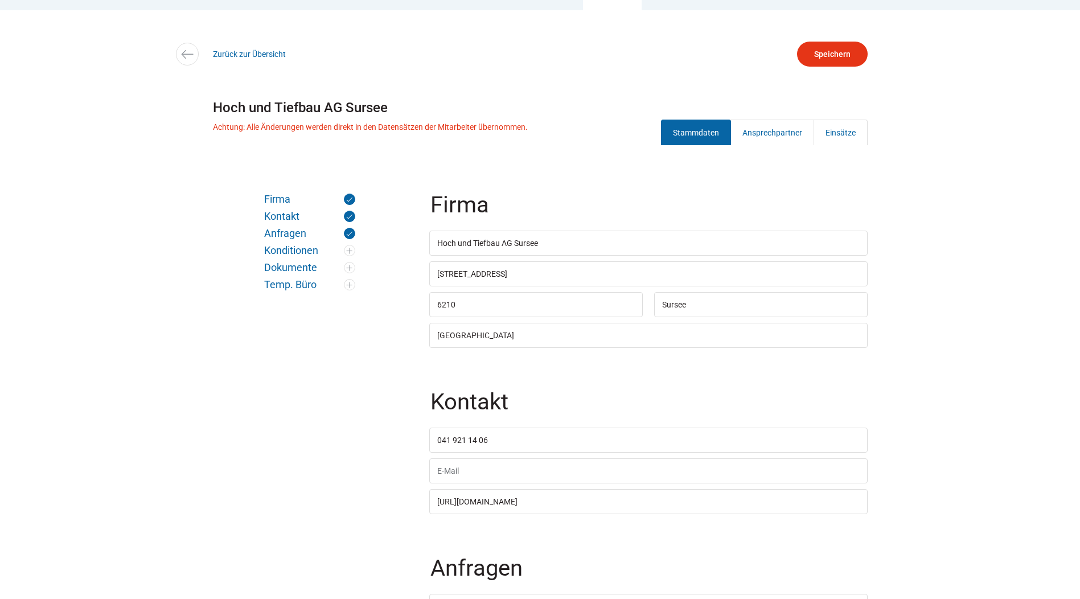
scroll to position [114, 0]
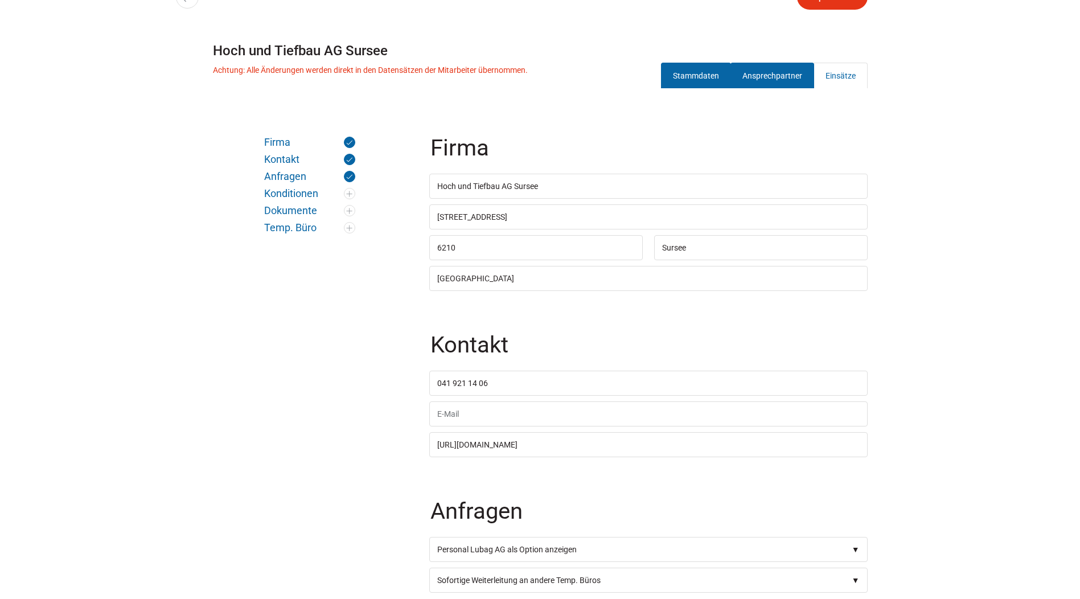
click at [766, 70] on link "Ansprechpartner" at bounding box center [772, 76] width 84 height 26
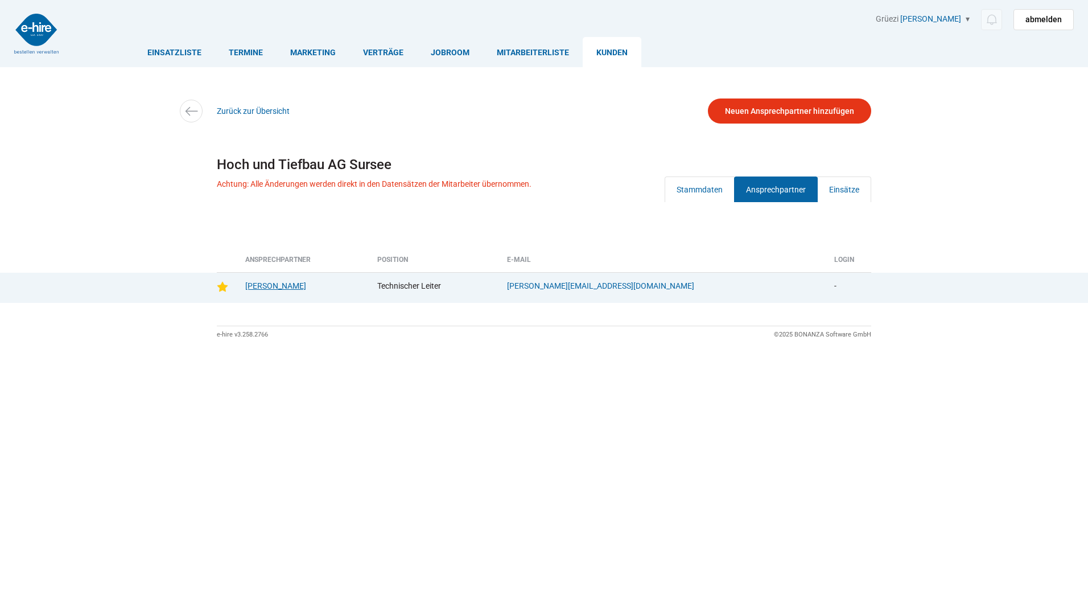
click at [258, 285] on link "[PERSON_NAME]" at bounding box center [275, 285] width 61 height 9
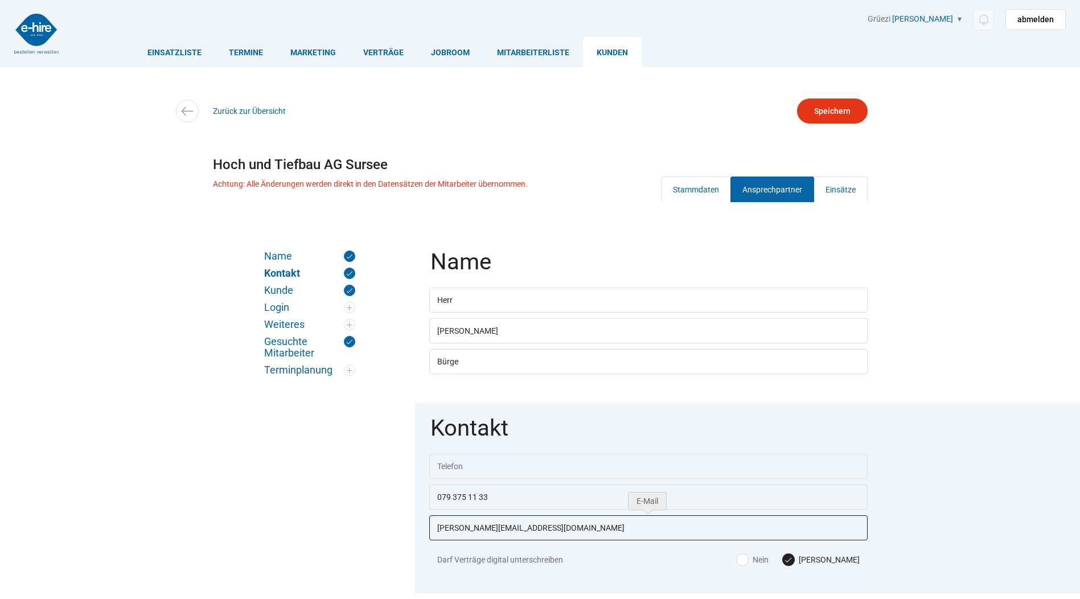
drag, startPoint x: 529, startPoint y: 532, endPoint x: 435, endPoint y: 529, distance: 93.4
click at [435, 529] on input "[PERSON_NAME][EMAIL_ADDRESS][DOMAIN_NAME]" at bounding box center [648, 527] width 438 height 25
click at [771, 188] on link "Ansprechpartner" at bounding box center [772, 189] width 84 height 26
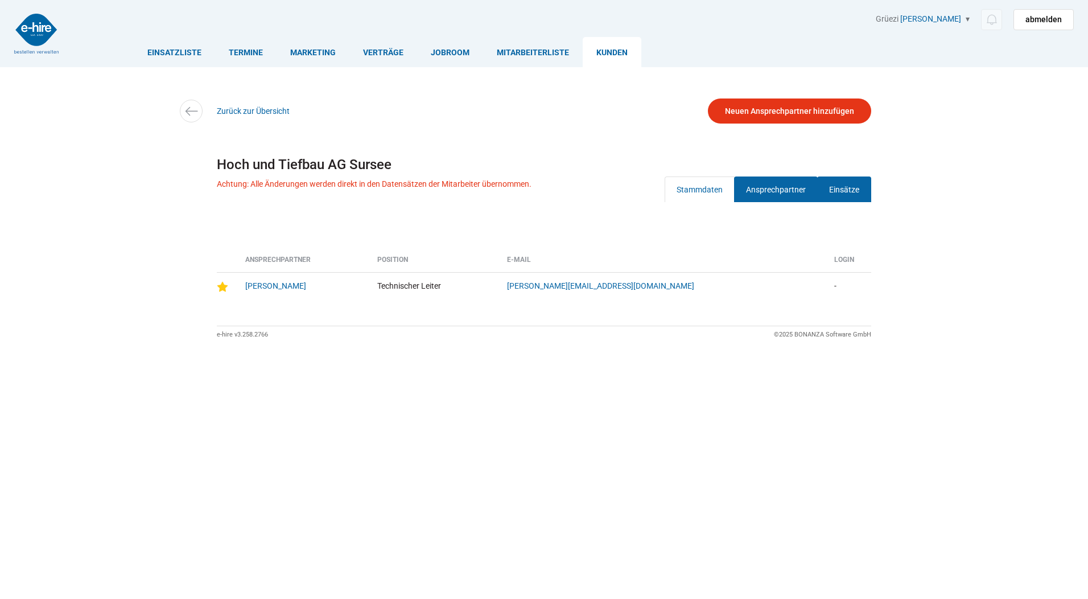
click at [861, 186] on link "Einsätze" at bounding box center [844, 189] width 54 height 26
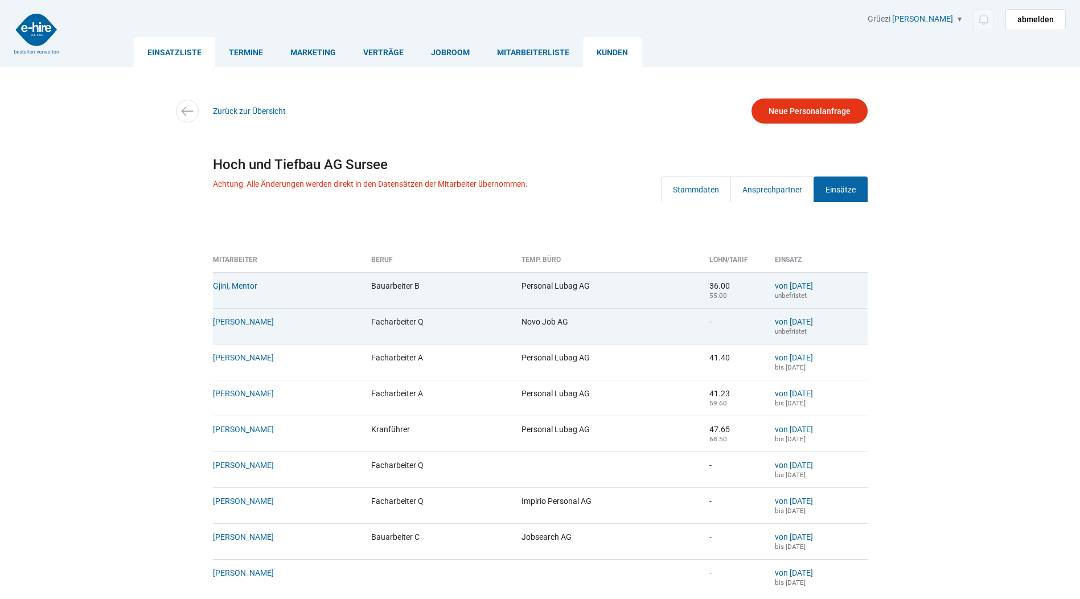
click at [176, 54] on link "Einsatzliste" at bounding box center [174, 52] width 81 height 30
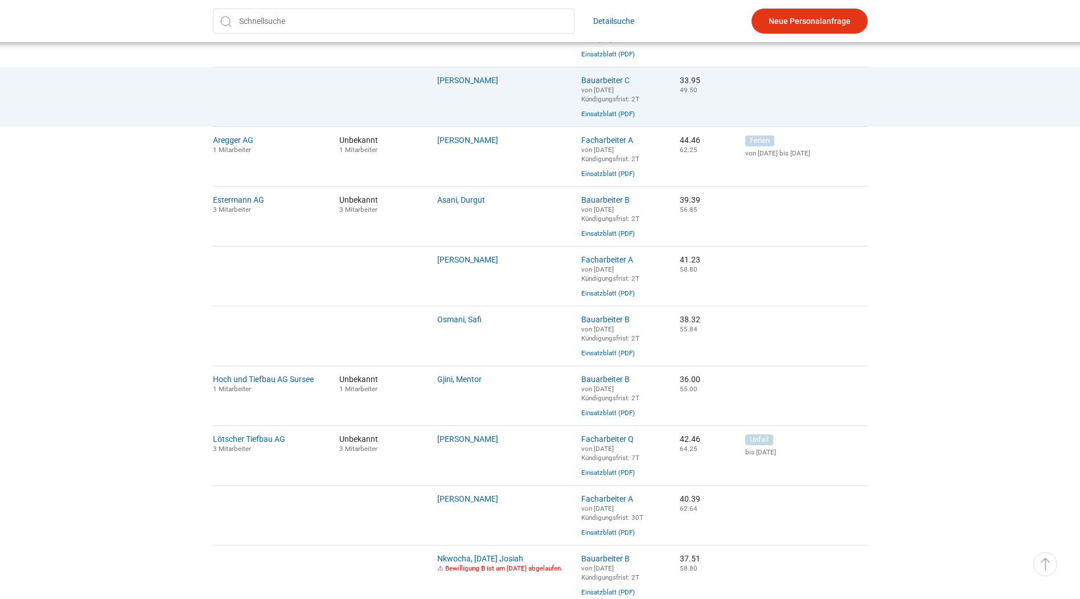
scroll to position [342, 0]
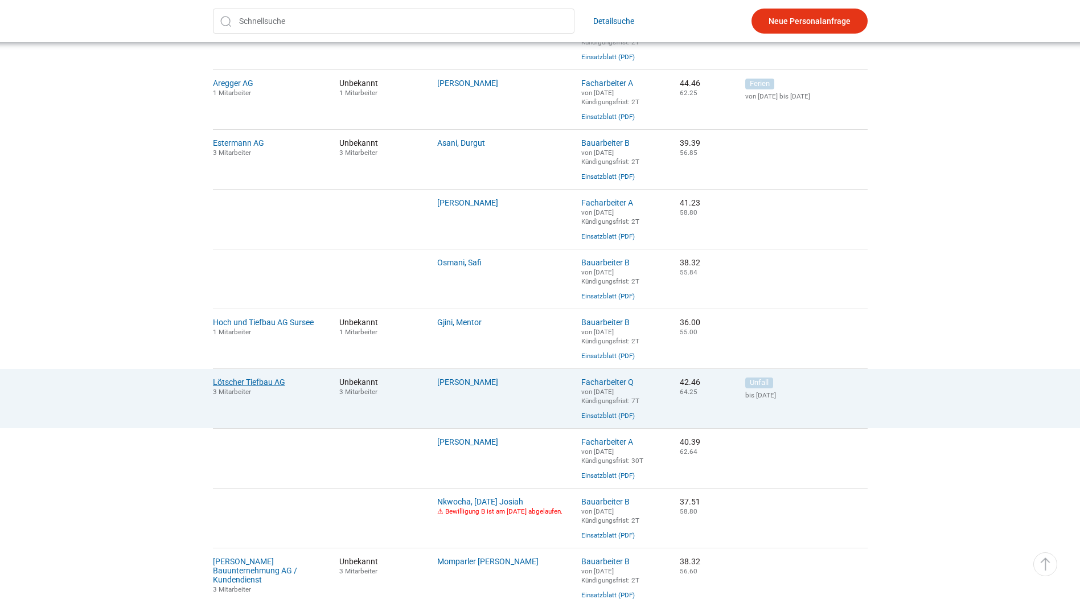
click at [260, 387] on link "Lötscher Tiefbau AG" at bounding box center [249, 381] width 72 height 9
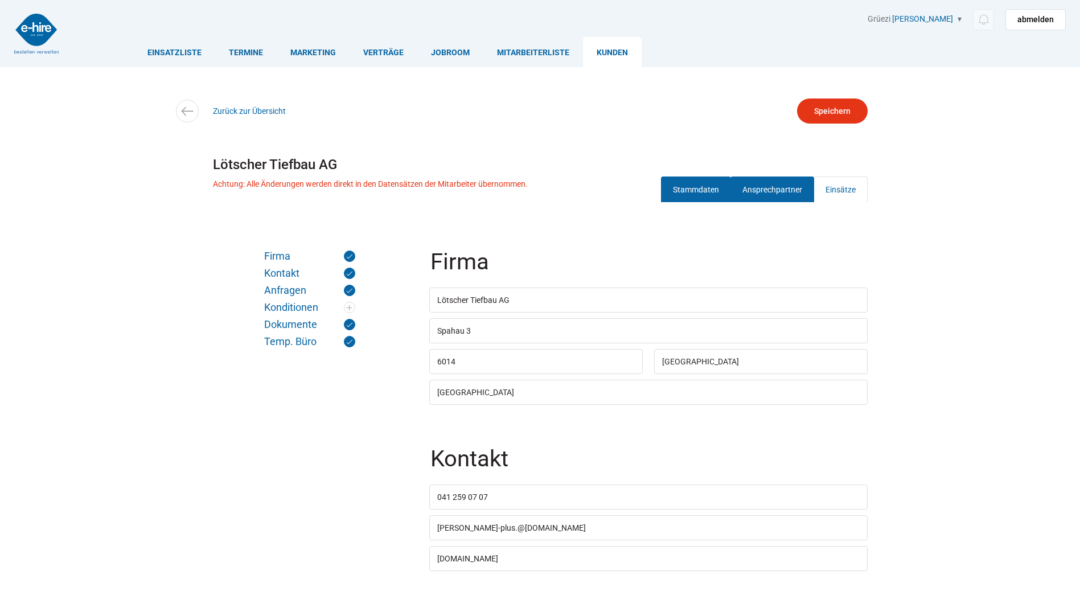
click at [752, 192] on link "Ansprechpartner" at bounding box center [772, 189] width 84 height 26
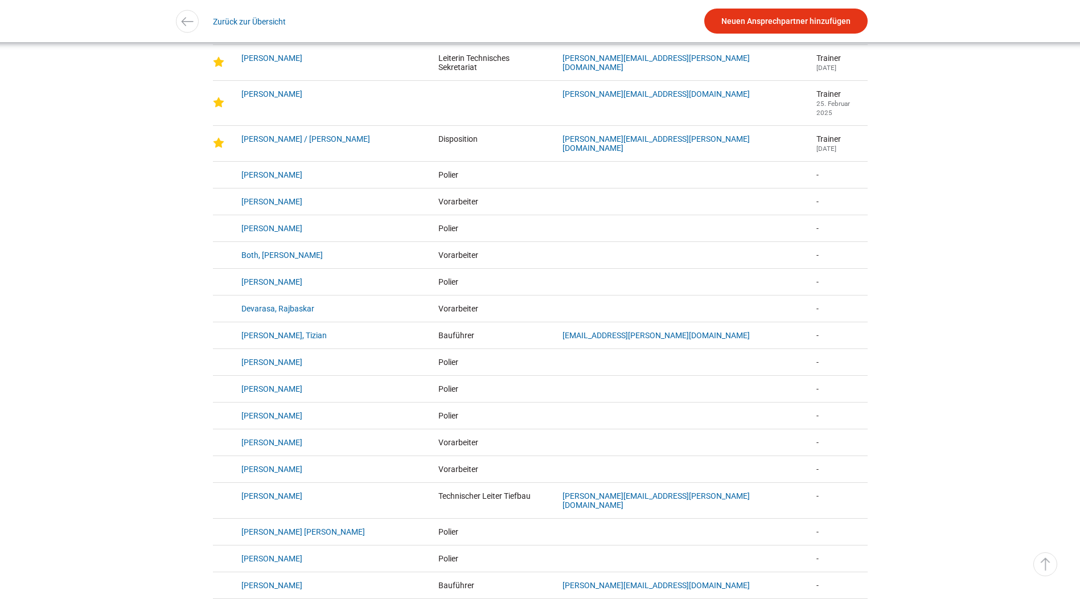
scroll to position [285, 0]
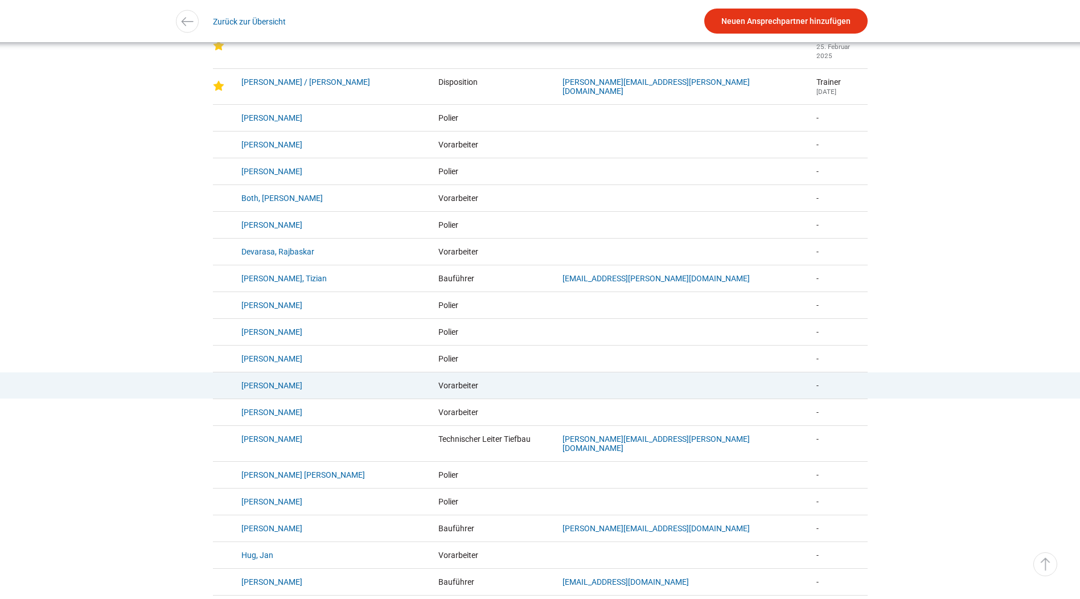
click at [354, 394] on td "[PERSON_NAME]" at bounding box center [331, 385] width 197 height 27
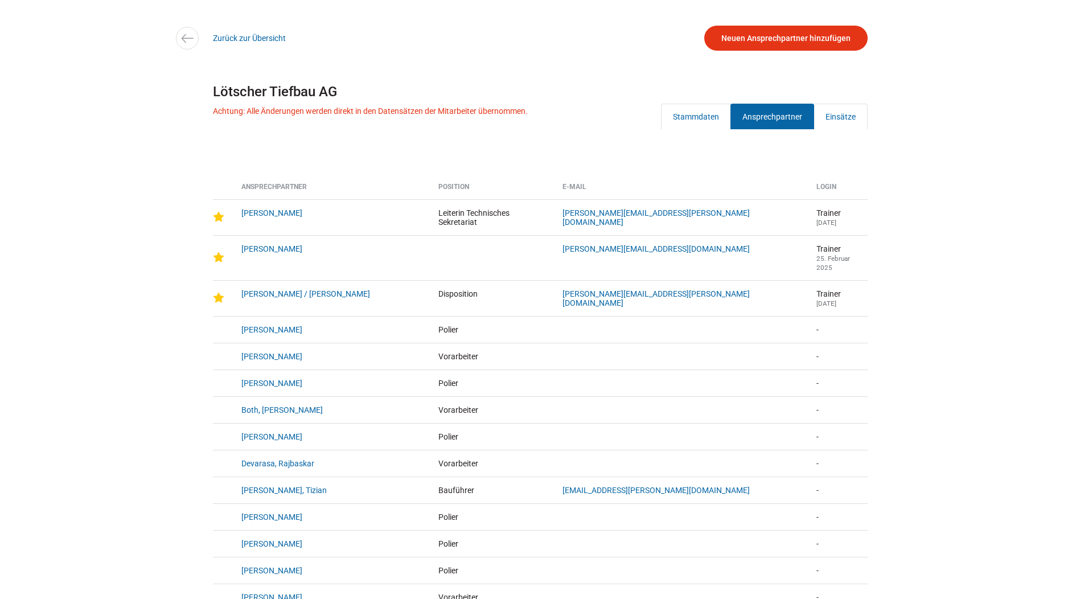
scroll to position [0, 0]
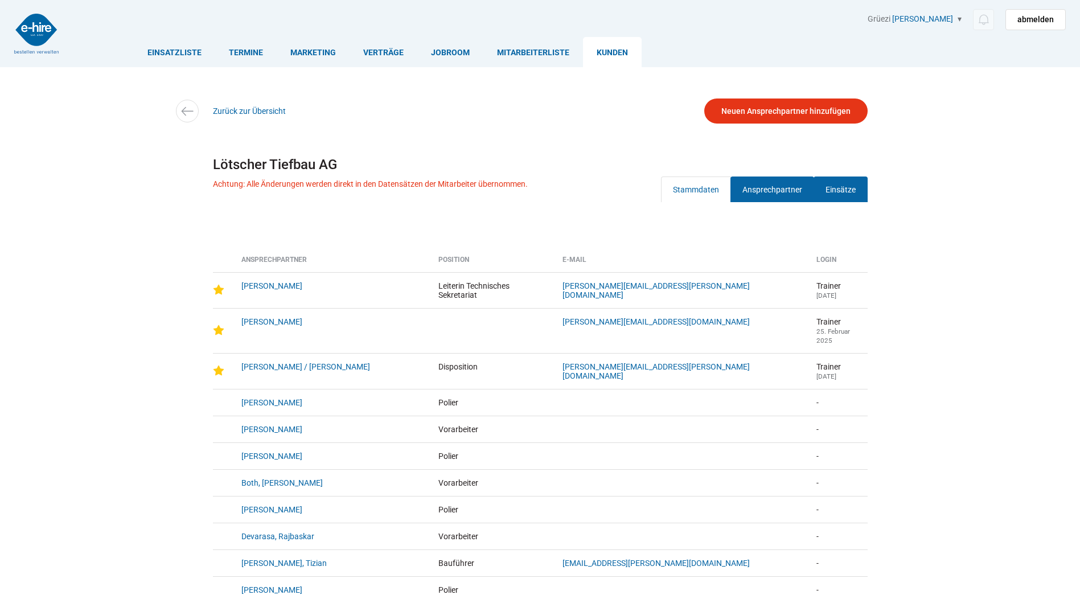
click at [854, 186] on link "Einsätze" at bounding box center [840, 189] width 54 height 26
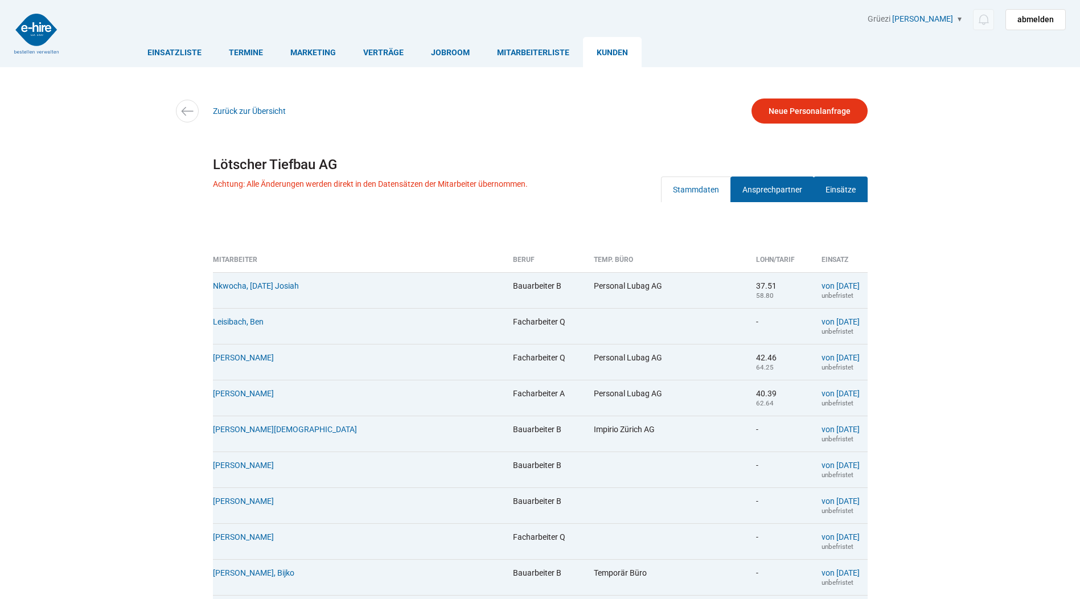
click at [753, 186] on link "Ansprechpartner" at bounding box center [772, 189] width 84 height 26
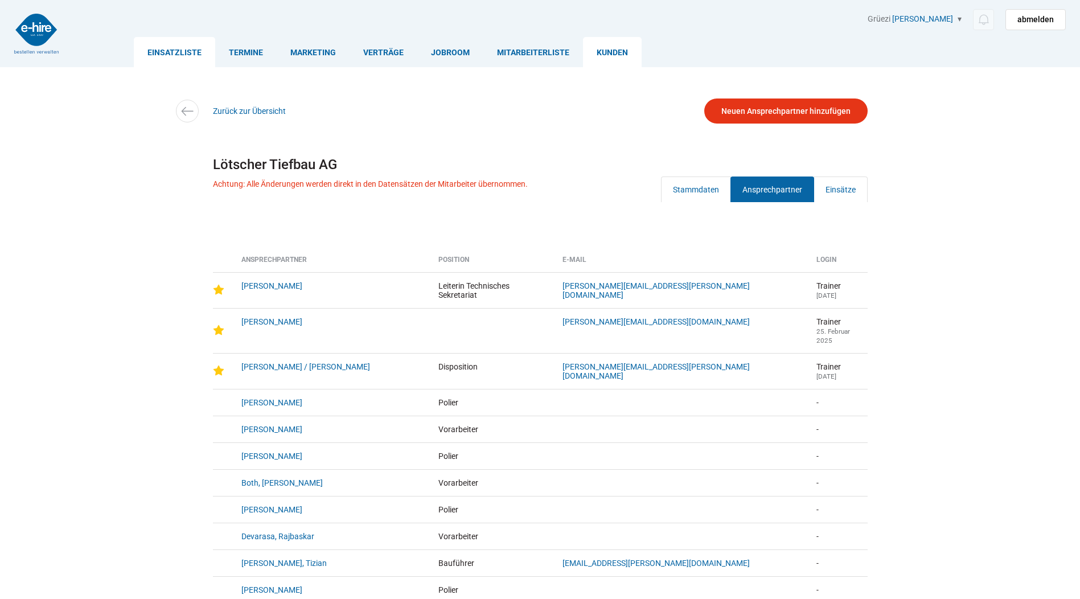
click at [165, 52] on link "Einsatzliste" at bounding box center [174, 52] width 81 height 30
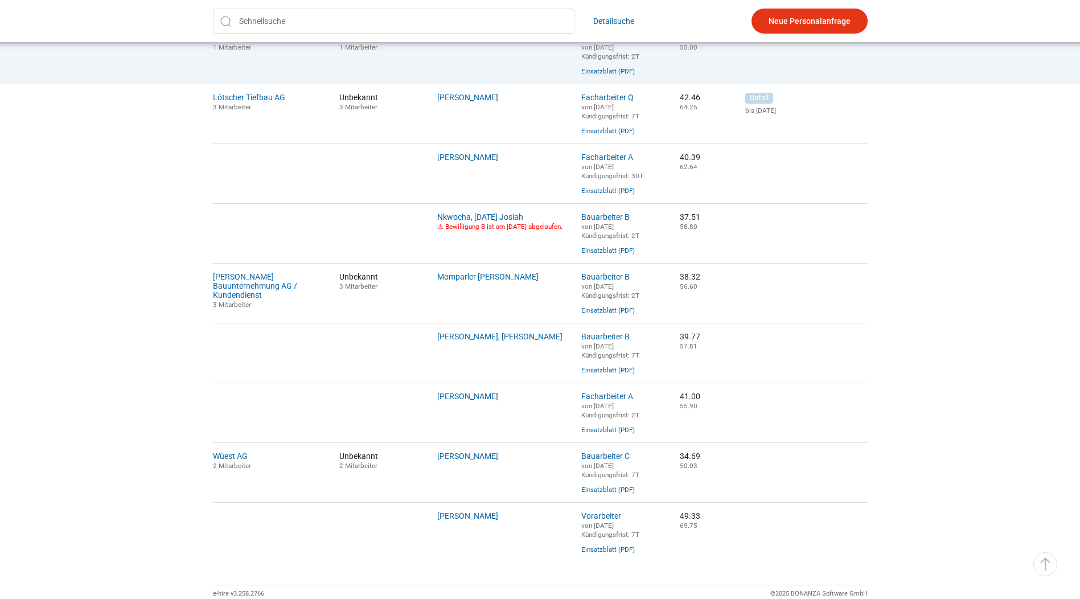
scroll to position [683, 0]
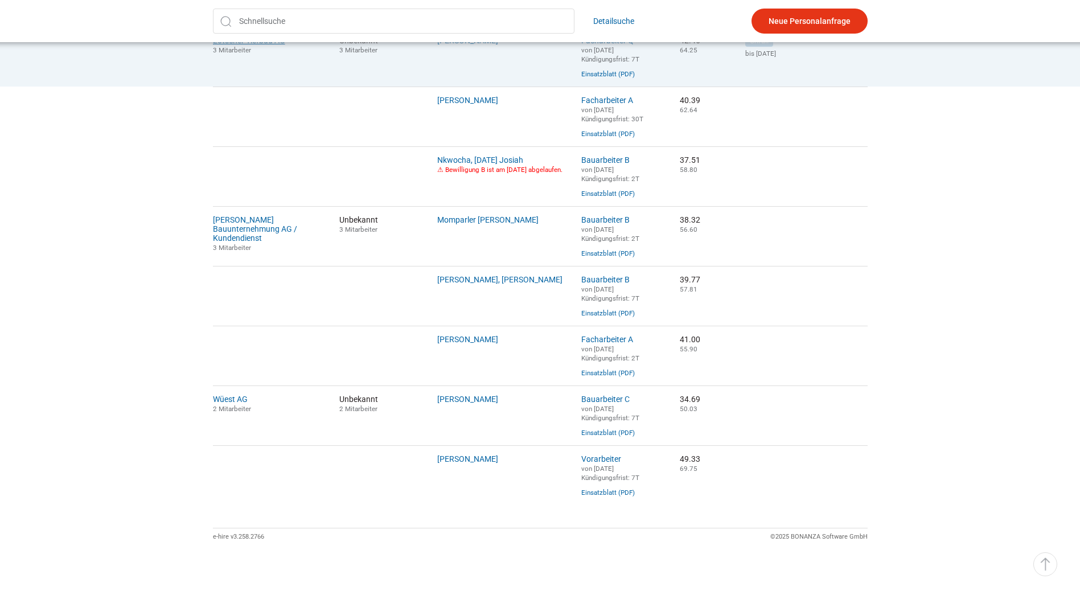
click at [248, 45] on link "Lötscher Tiefbau AG" at bounding box center [249, 40] width 72 height 9
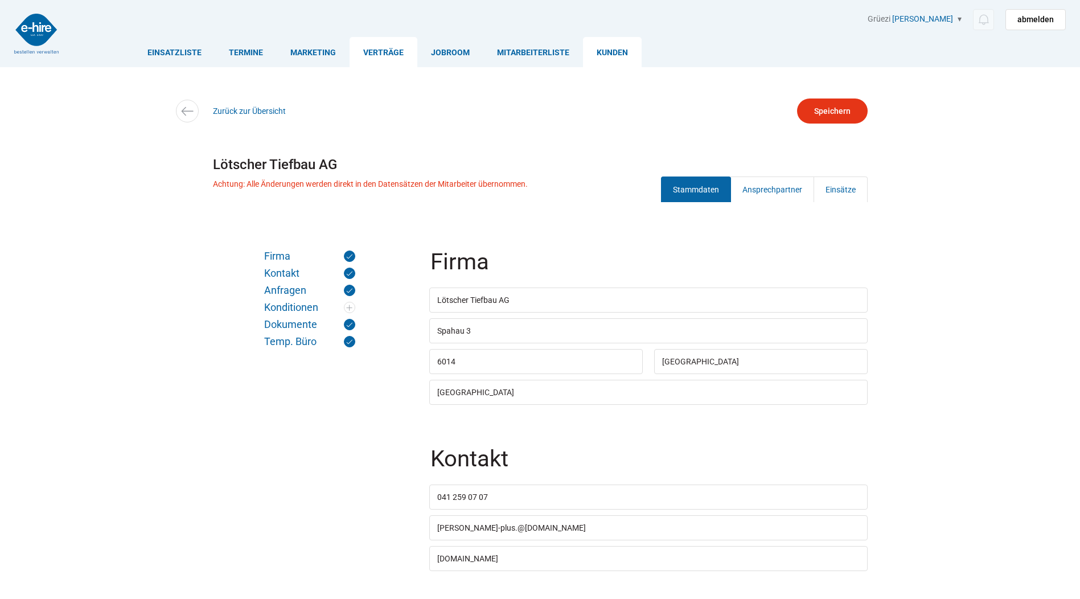
click at [381, 50] on link "Verträge" at bounding box center [384, 52] width 68 height 30
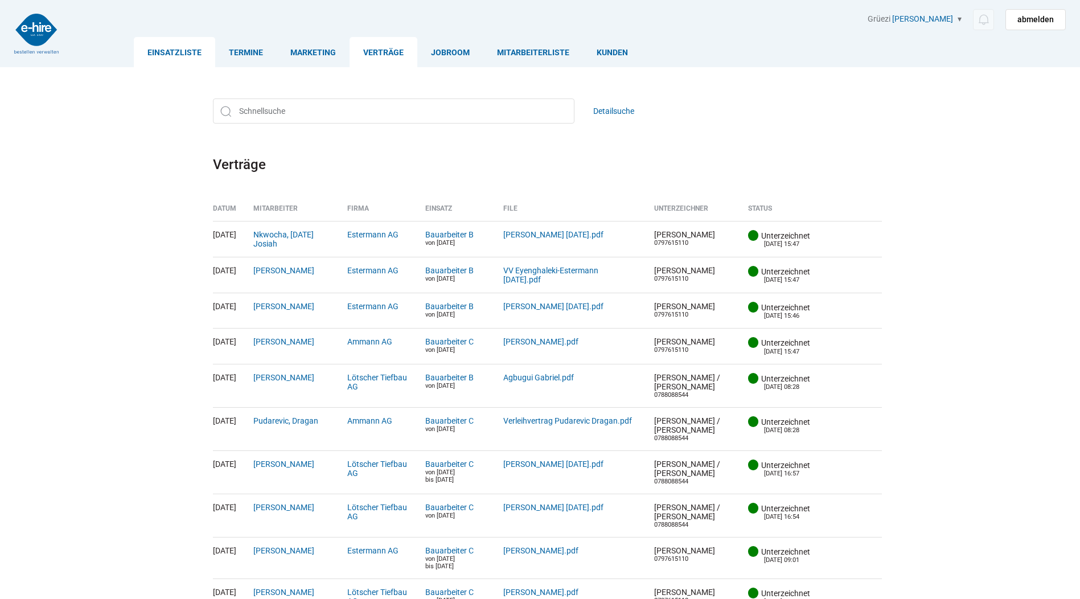
click at [182, 53] on link "Einsatzliste" at bounding box center [174, 52] width 81 height 30
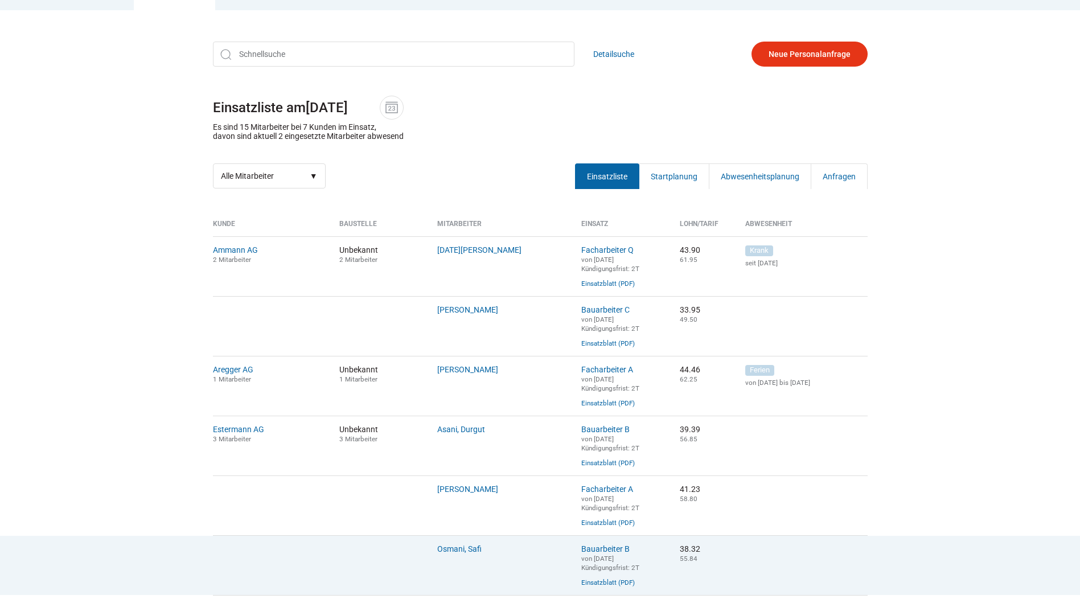
scroll to position [228, 0]
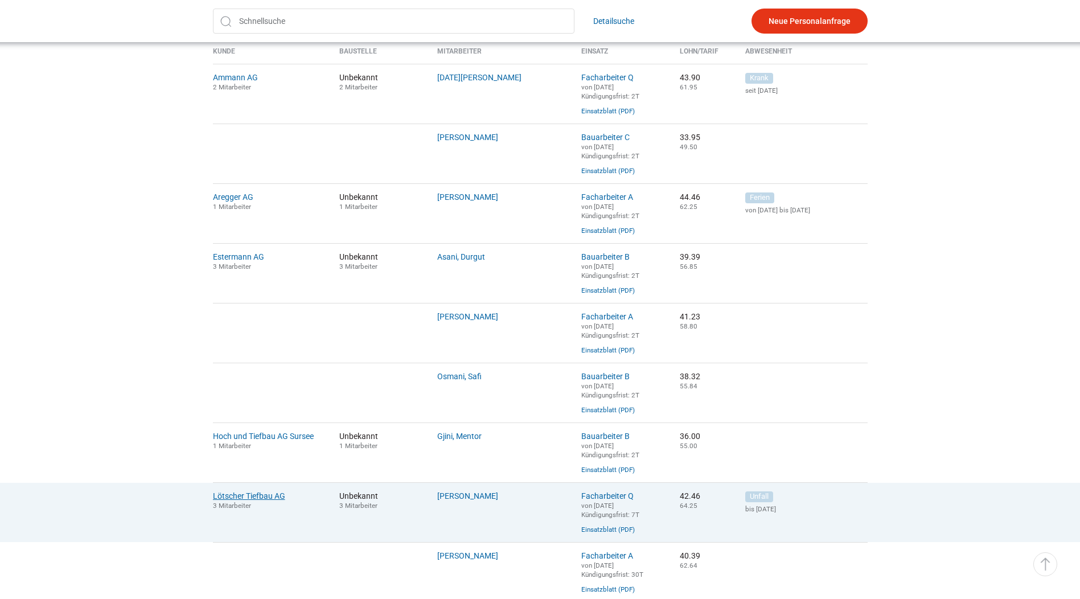
click at [265, 500] on link "Lötscher Tiefbau AG" at bounding box center [249, 495] width 72 height 9
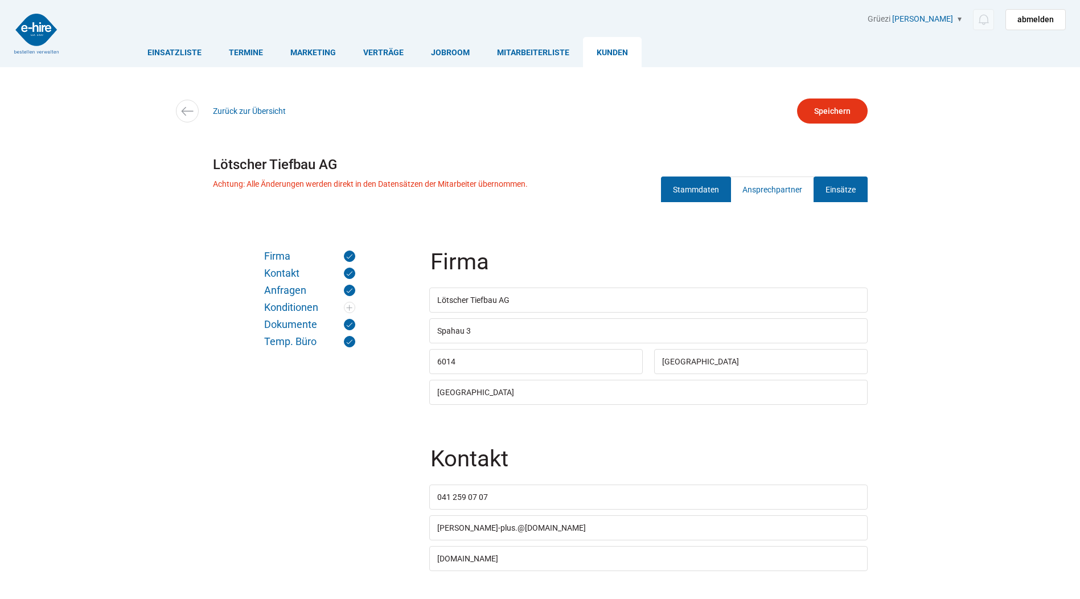
click at [835, 185] on link "Einsätze" at bounding box center [840, 189] width 54 height 26
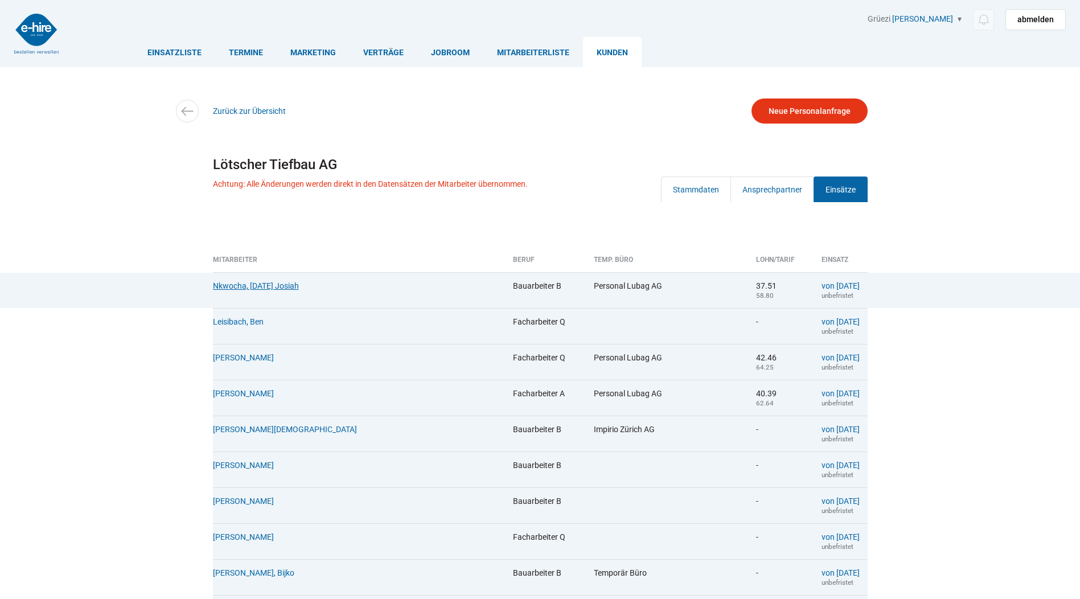
click at [241, 285] on link "Nkwocha, Sunday Josiah" at bounding box center [256, 285] width 86 height 9
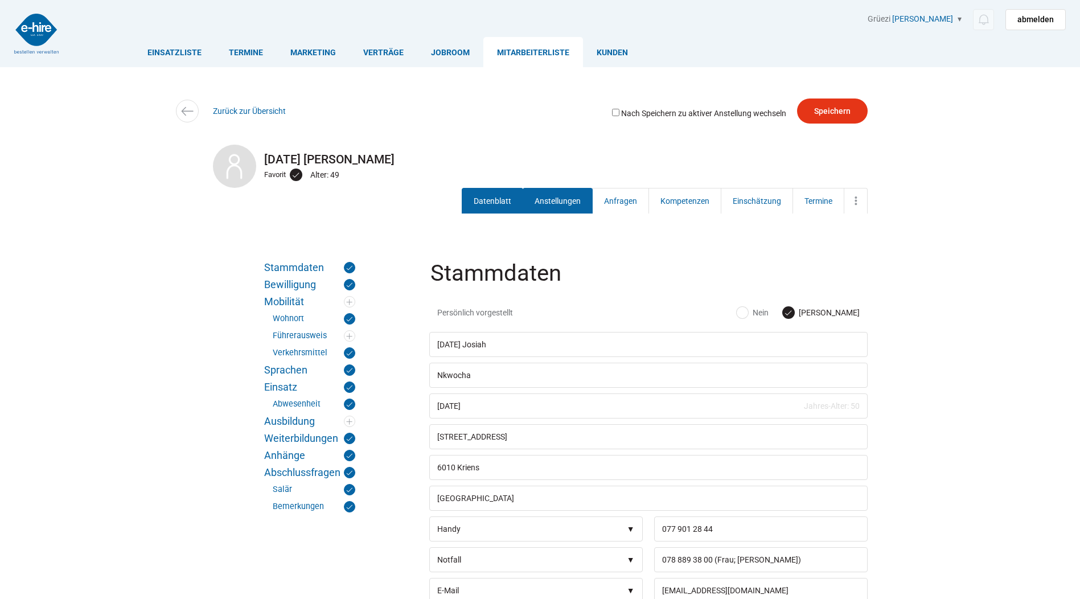
click at [555, 200] on link "Anstellungen" at bounding box center [558, 201] width 70 height 26
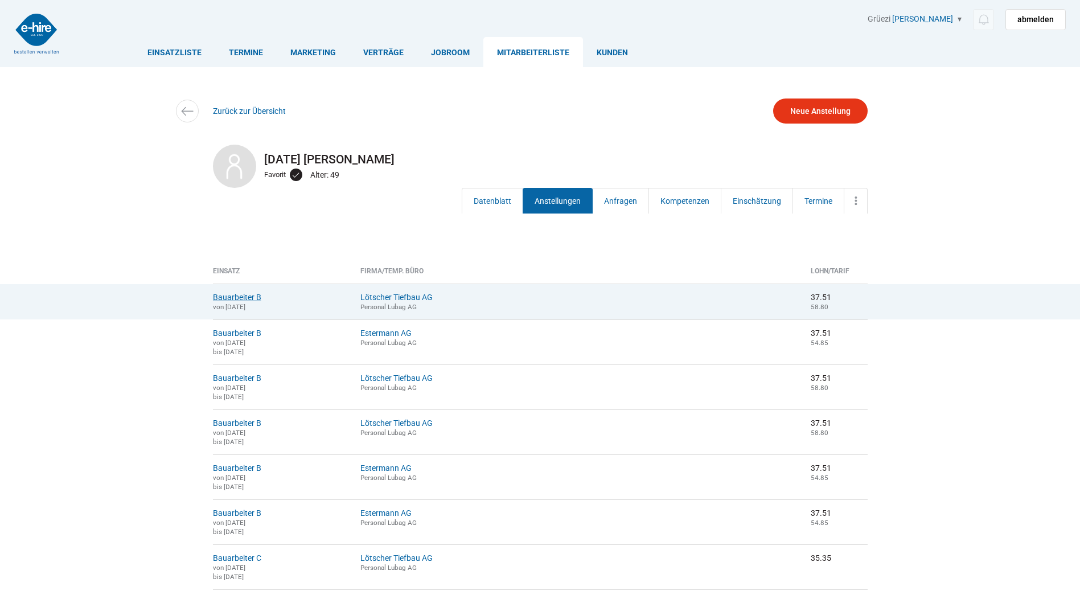
click at [236, 295] on link "Bauarbeiter B" at bounding box center [237, 297] width 48 height 9
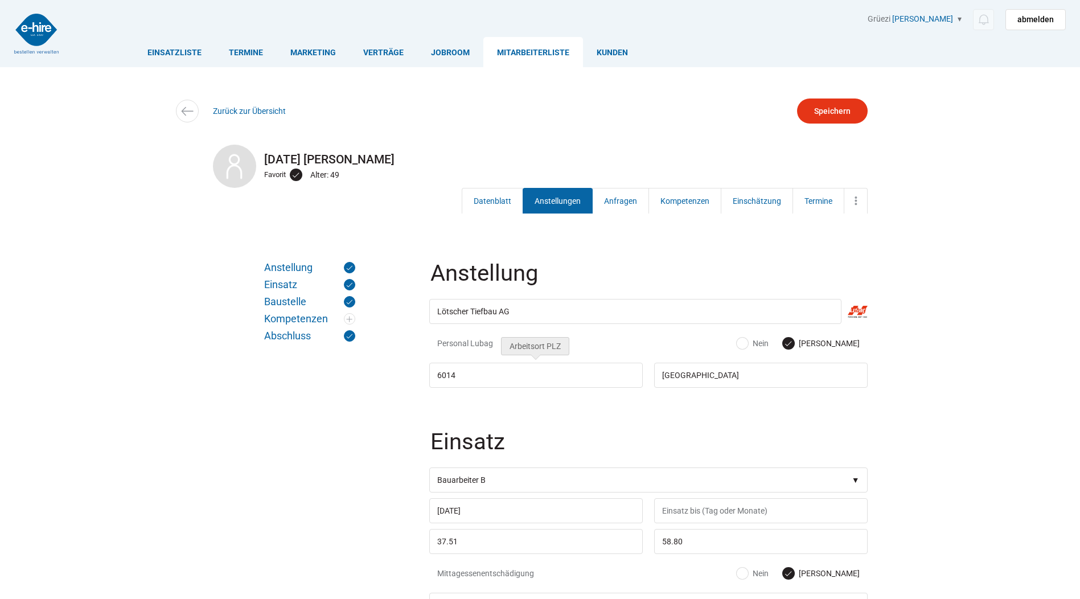
scroll to position [285, 0]
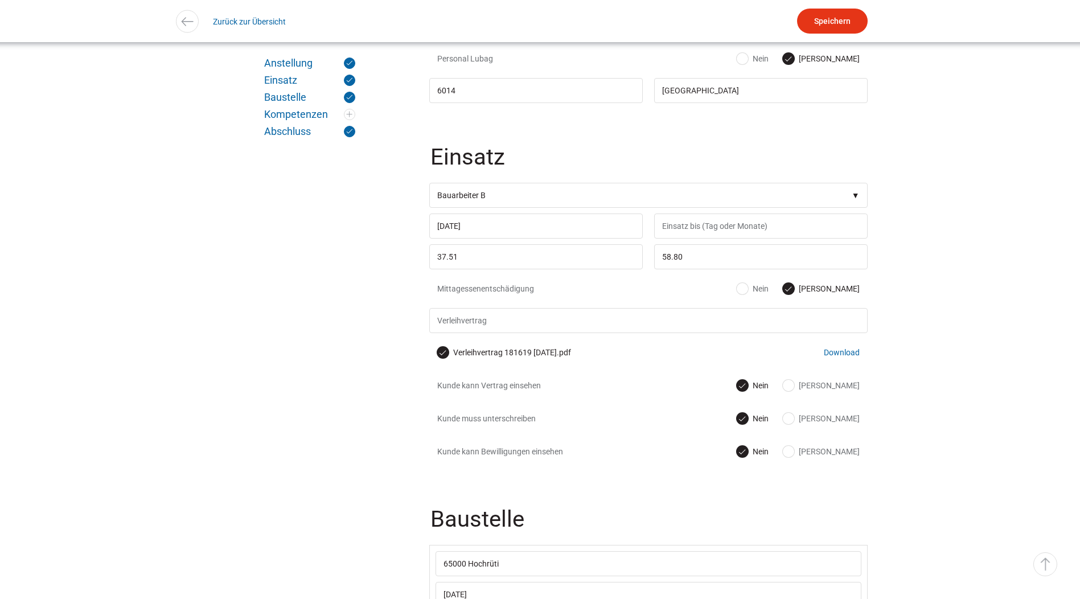
click at [838, 389] on label "[PERSON_NAME]" at bounding box center [821, 385] width 77 height 11
radio input "true"
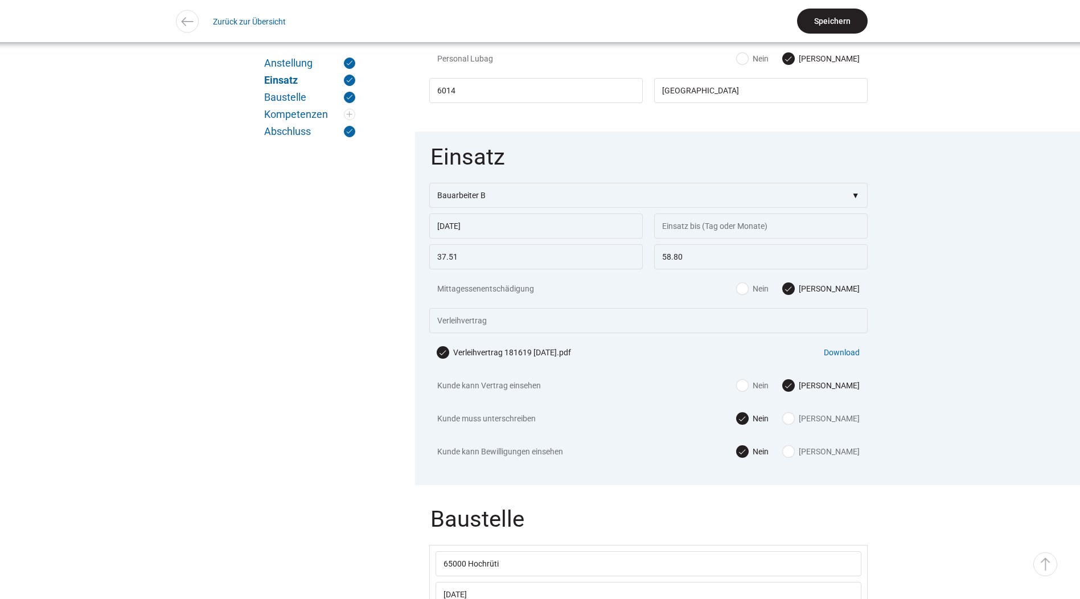
click at [852, 22] on input "Speichern" at bounding box center [832, 21] width 71 height 25
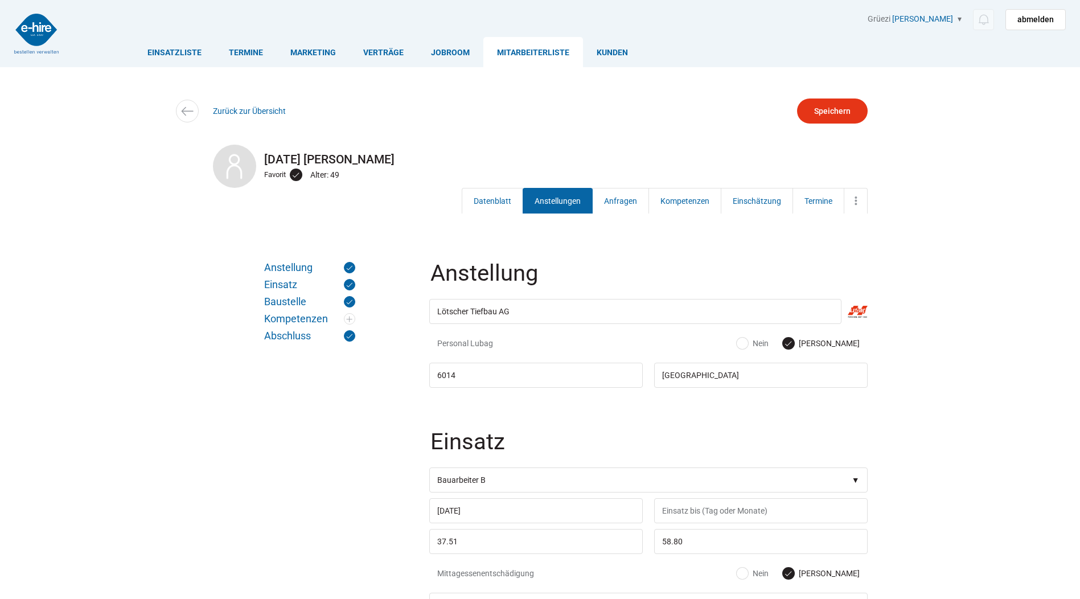
scroll to position [171, 0]
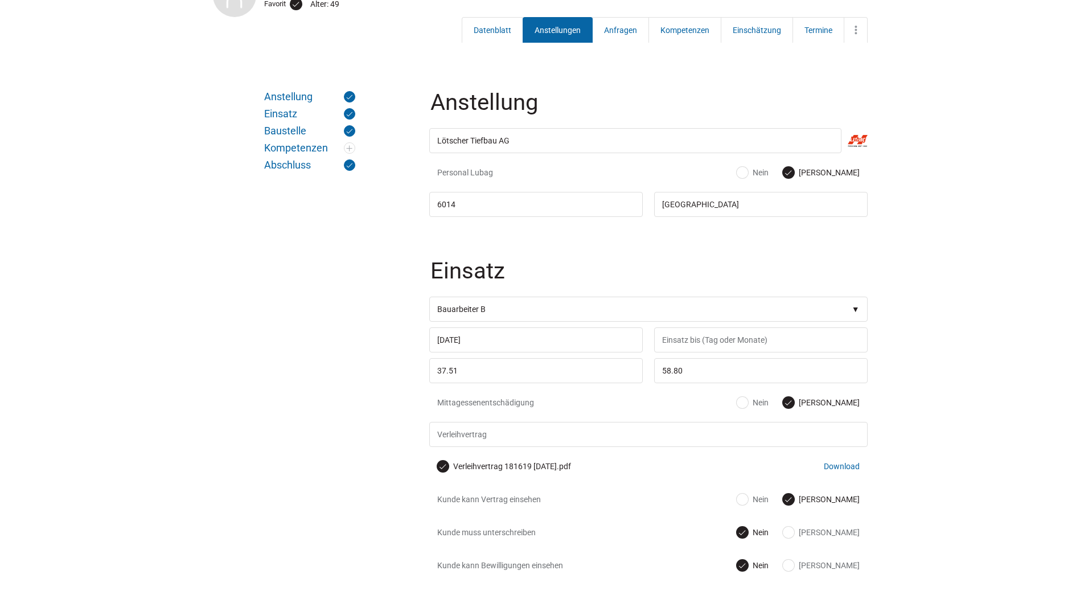
click at [768, 504] on label "Nein" at bounding box center [753, 499] width 32 height 11
radio input "true"
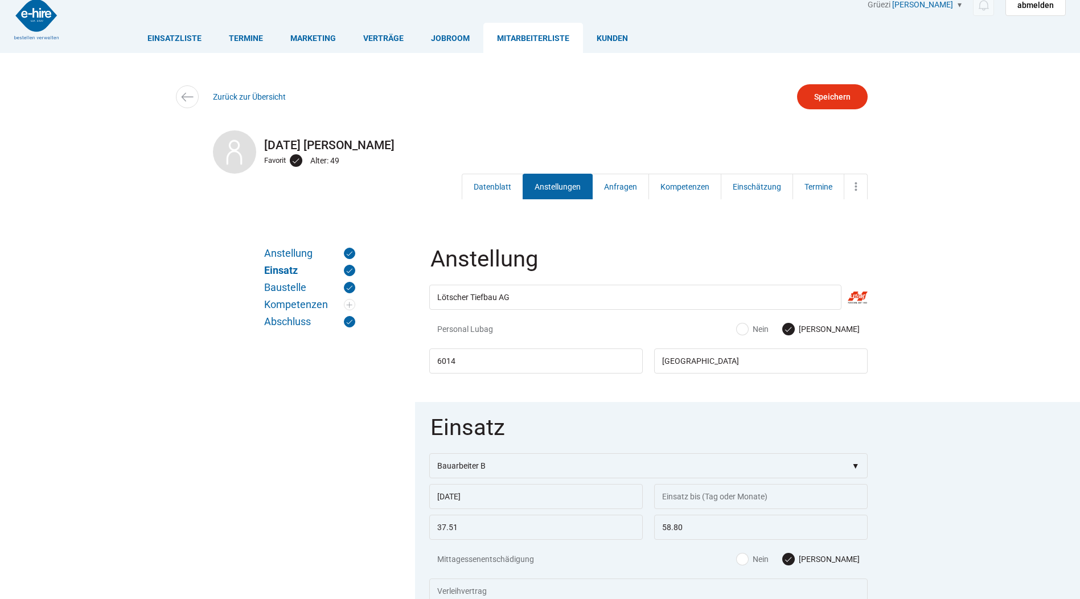
scroll to position [0, 0]
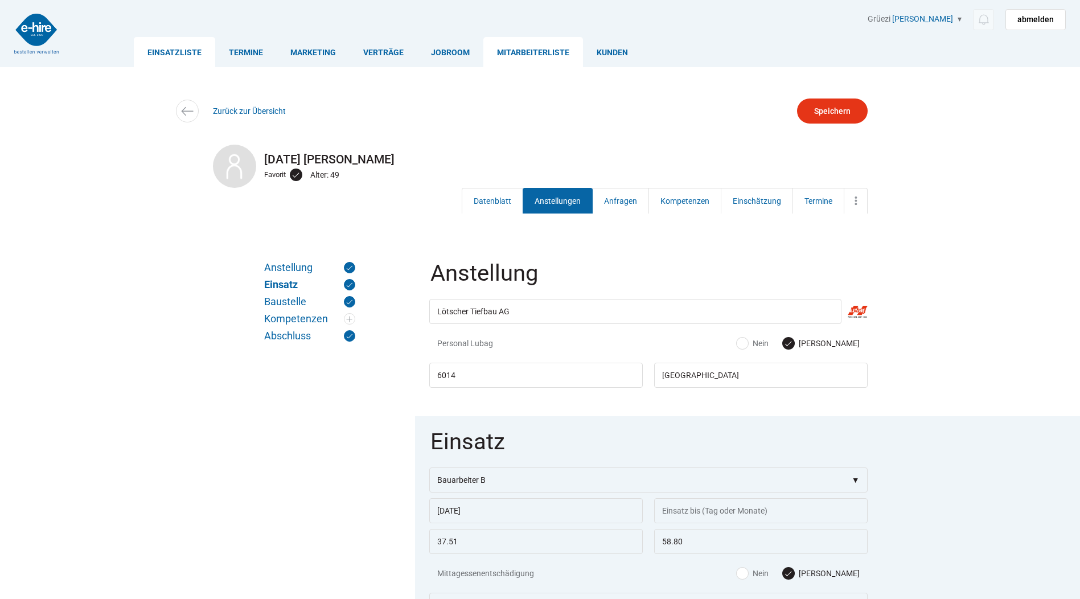
click at [171, 47] on link "Einsatzliste" at bounding box center [174, 52] width 81 height 30
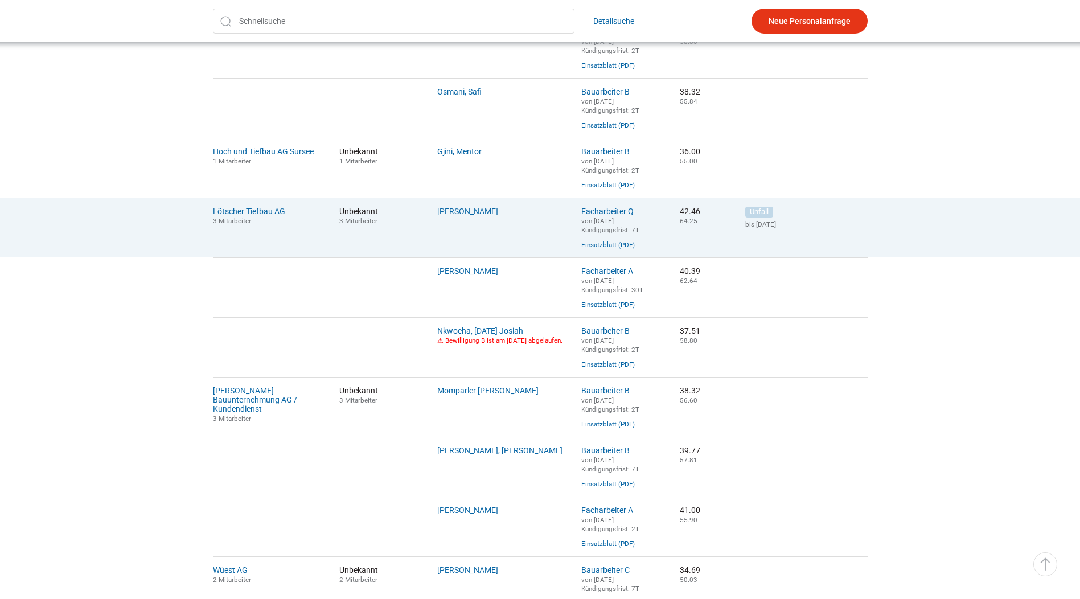
scroll to position [569, 0]
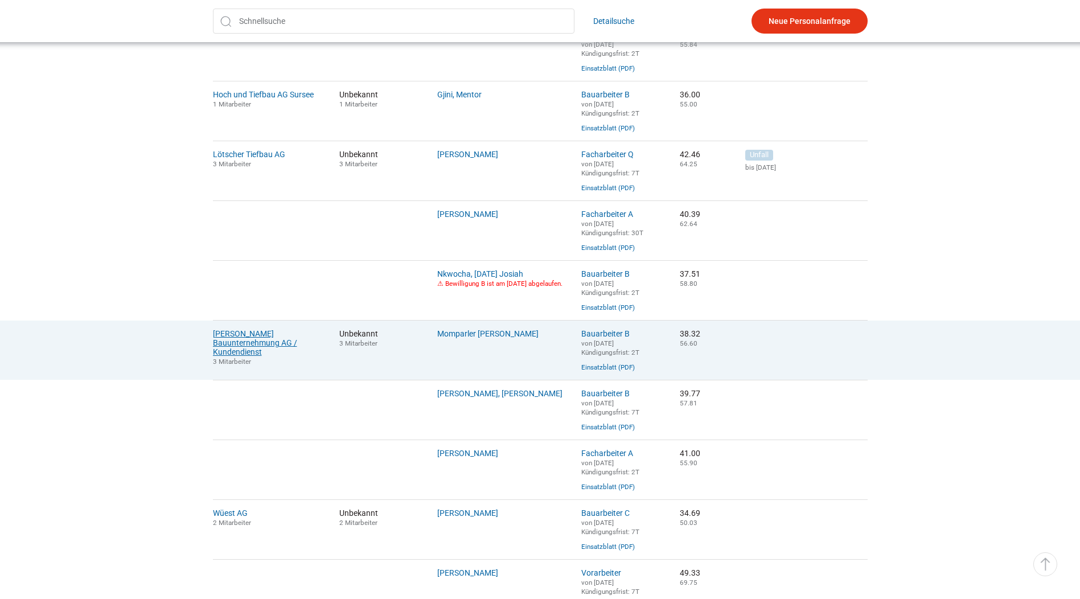
click at [268, 353] on link "[PERSON_NAME] Bauunternehmung AG / Kundendienst" at bounding box center [255, 342] width 84 height 27
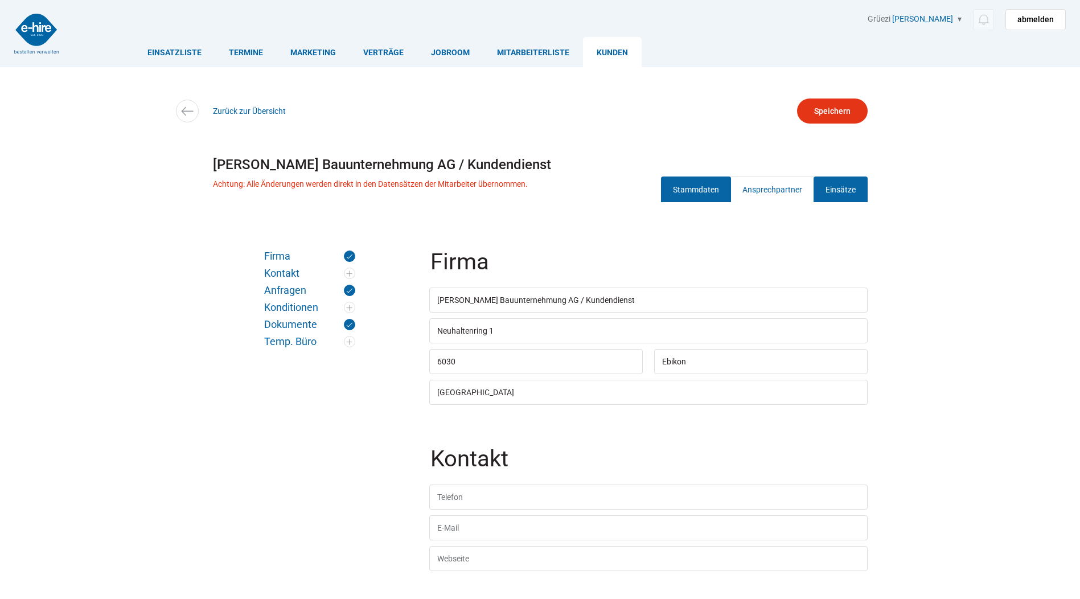
click at [833, 190] on link "Einsätze" at bounding box center [840, 189] width 54 height 26
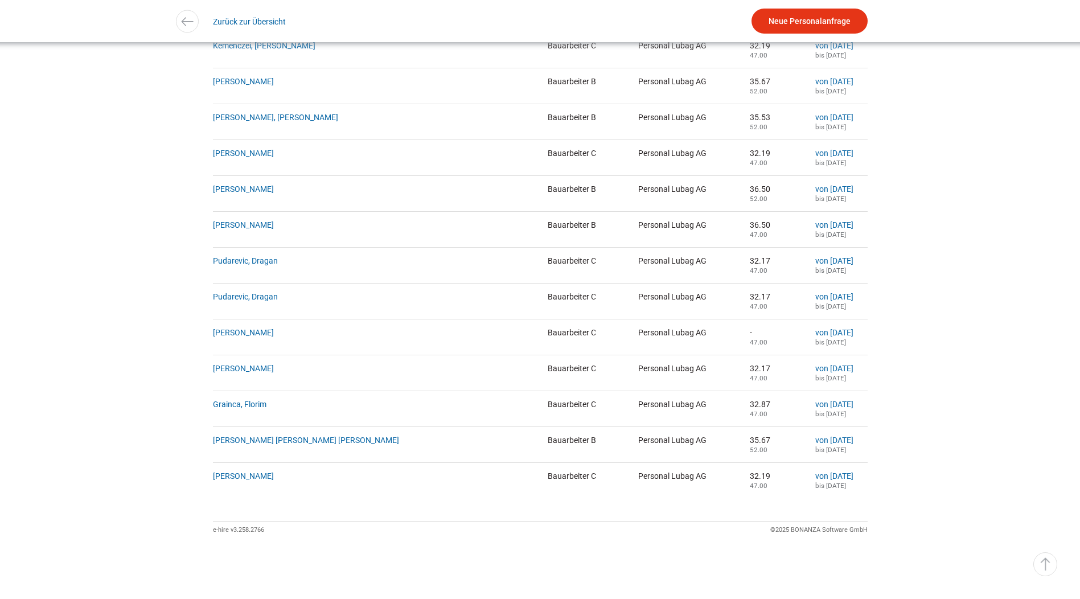
scroll to position [3364, 0]
click at [196, 22] on span at bounding box center [187, 21] width 23 height 23
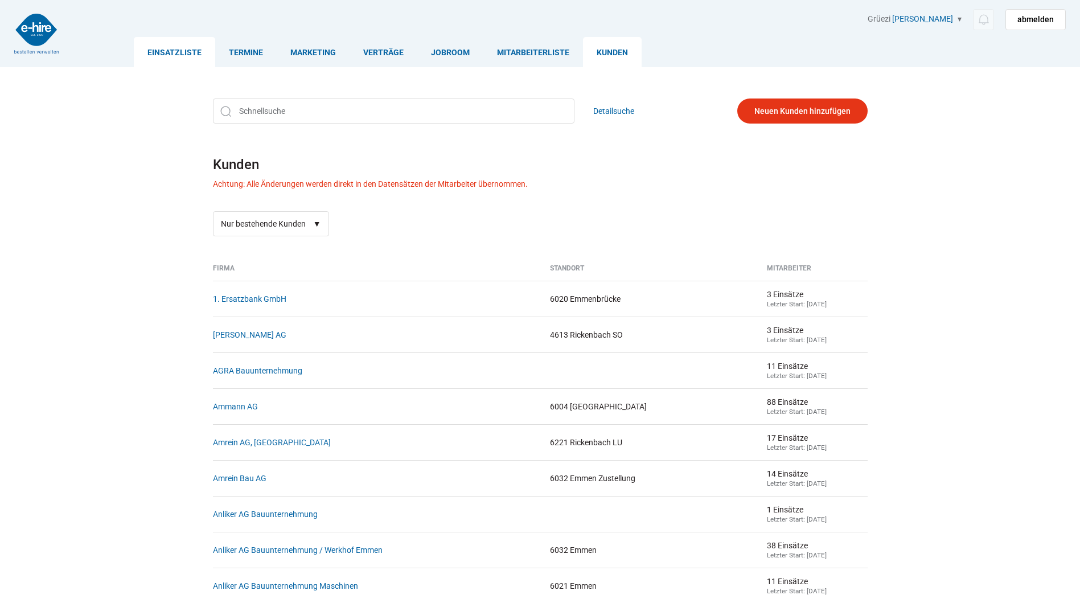
click at [167, 55] on link "Einsatzliste" at bounding box center [174, 52] width 81 height 30
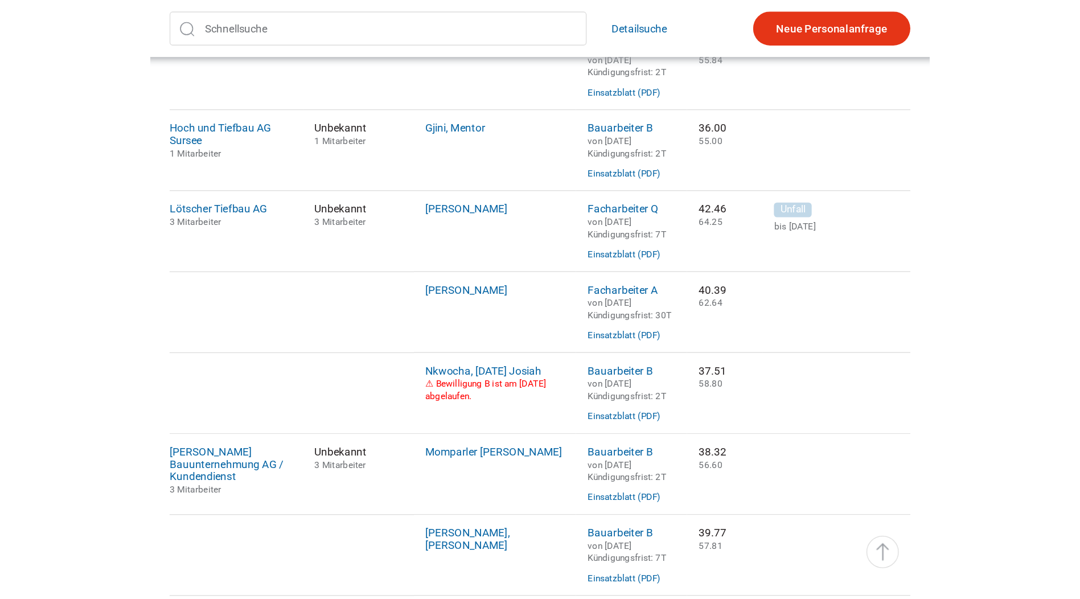
scroll to position [569, 0]
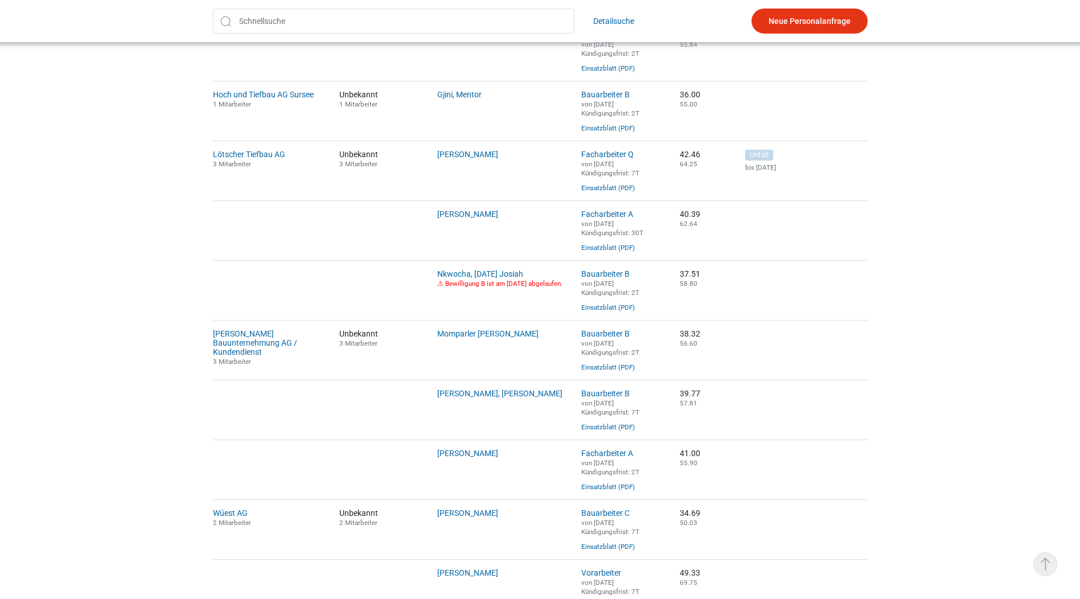
click at [1049, 564] on link "▵ Nach oben" at bounding box center [1045, 564] width 24 height 24
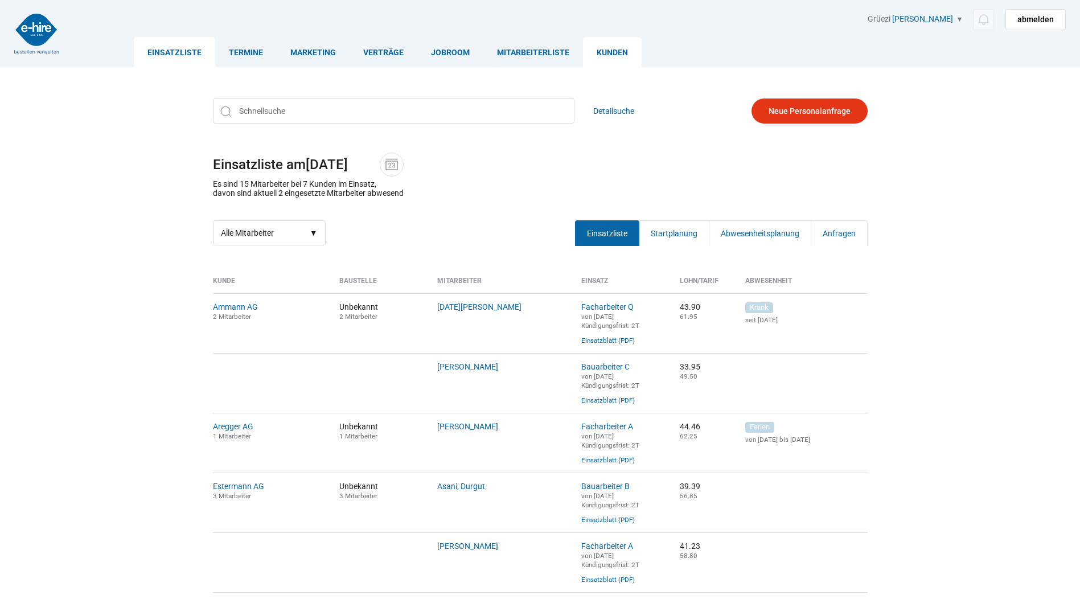
click at [627, 57] on link "Kunden" at bounding box center [612, 52] width 59 height 30
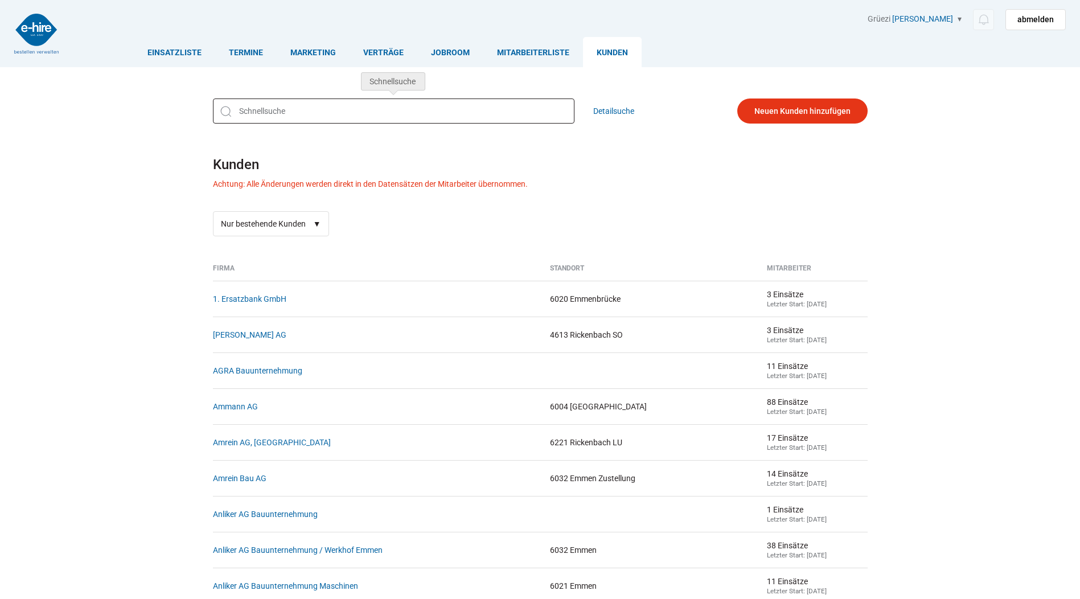
click at [278, 113] on input "text" at bounding box center [393, 110] width 361 height 25
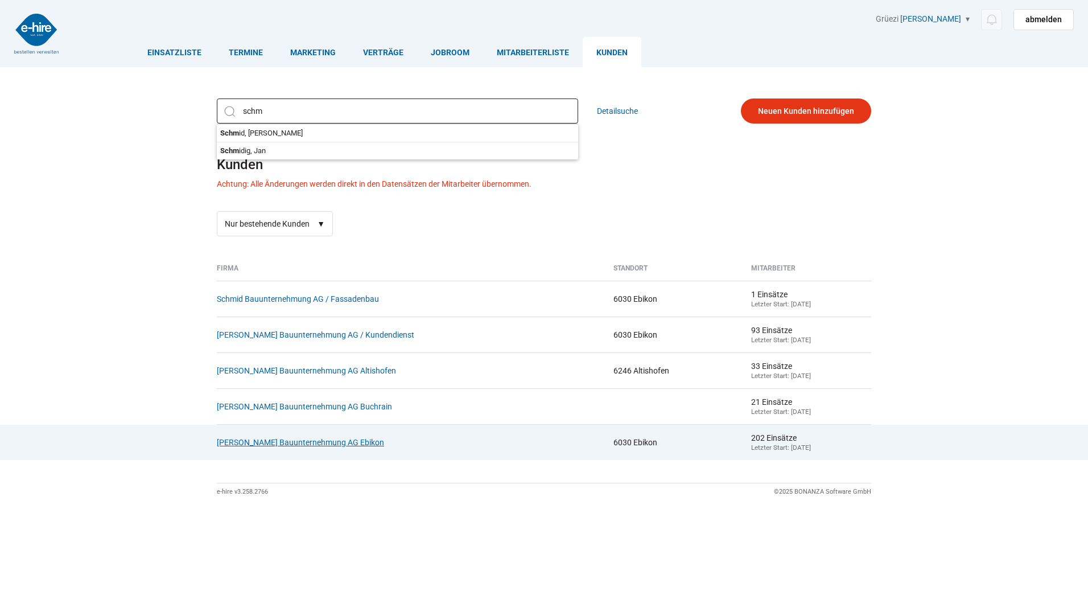
type input "schm"
click at [313, 445] on link "[PERSON_NAME] Bauunternehmung AG Ebikon" at bounding box center [300, 442] width 167 height 9
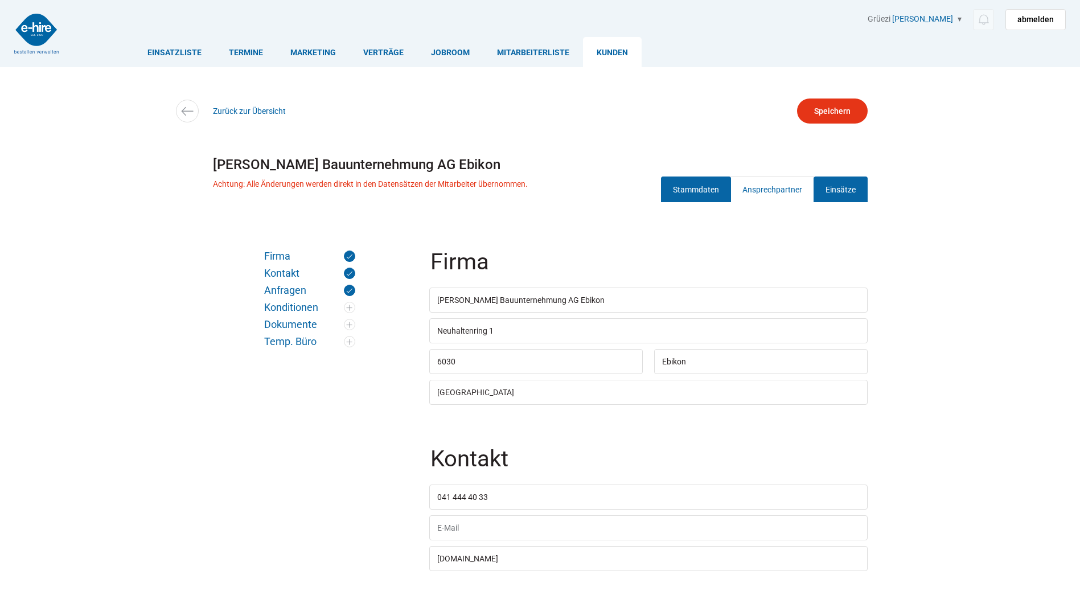
click at [838, 176] on link "Einsätze" at bounding box center [840, 189] width 54 height 26
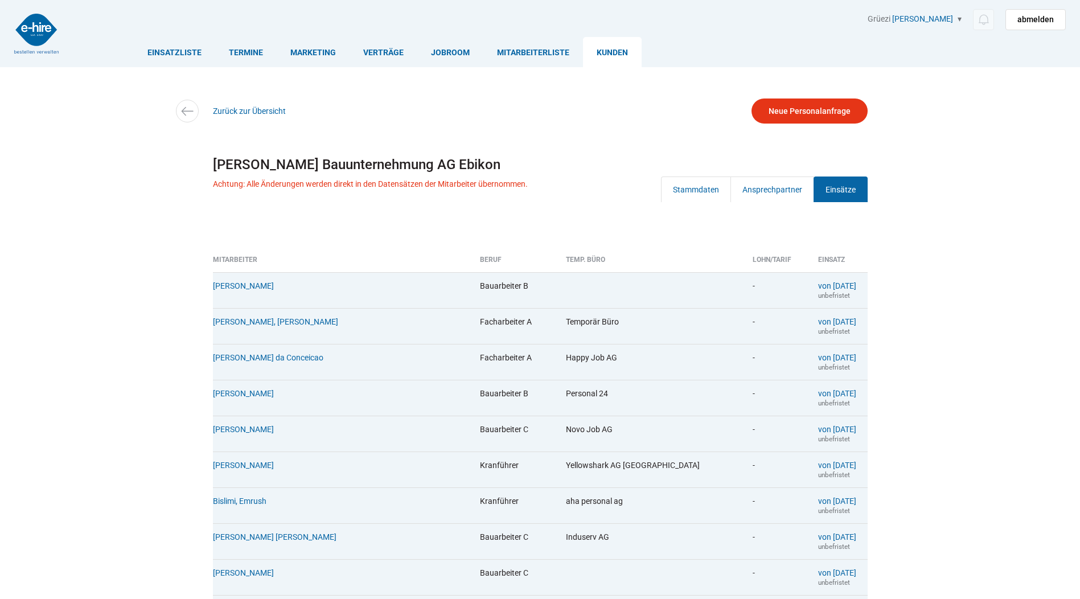
click at [837, 189] on link "Einsätze" at bounding box center [840, 189] width 54 height 26
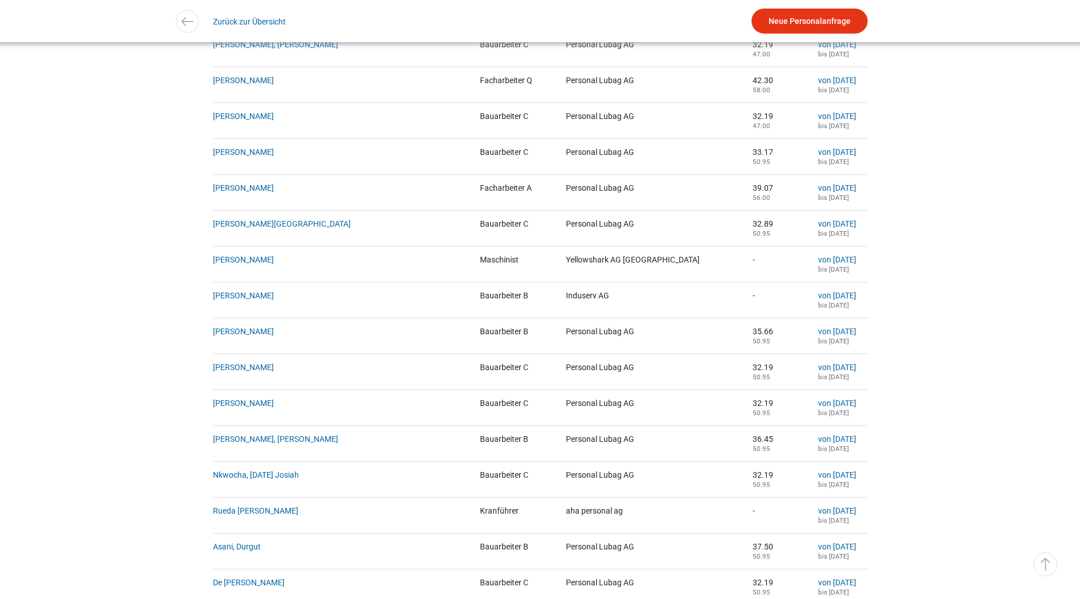
scroll to position [2220, 0]
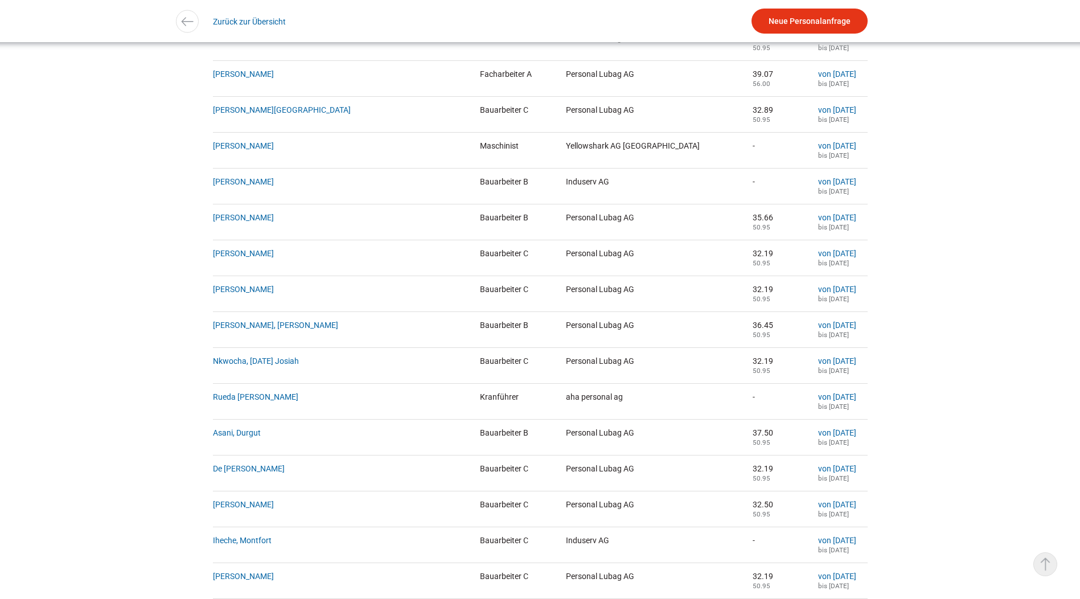
click at [1050, 564] on link "▵ Nach oben" at bounding box center [1045, 564] width 24 height 24
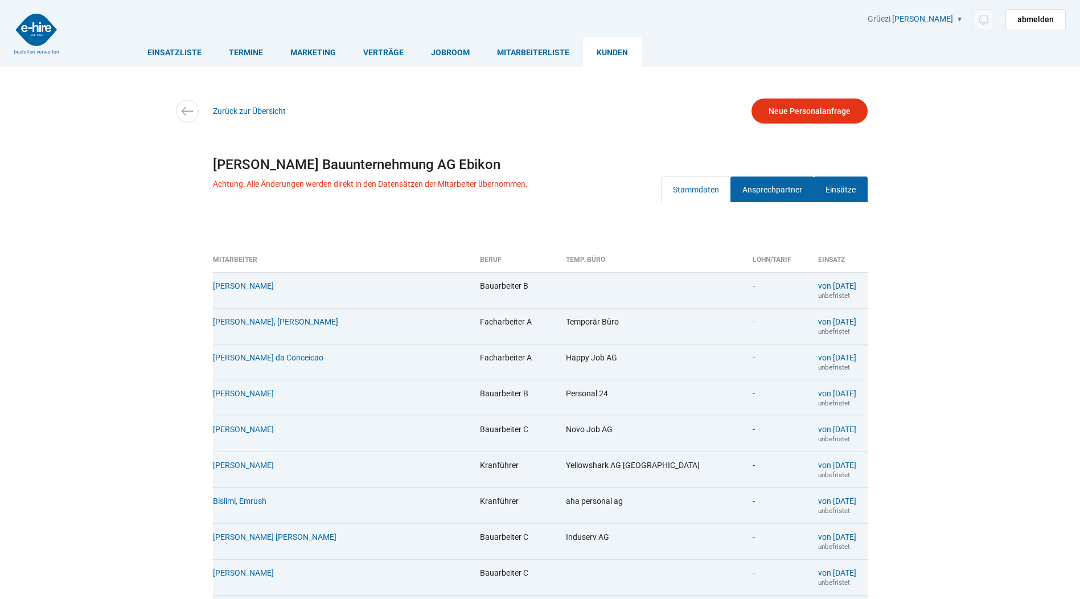
click at [758, 192] on link "Ansprechpartner" at bounding box center [772, 189] width 84 height 26
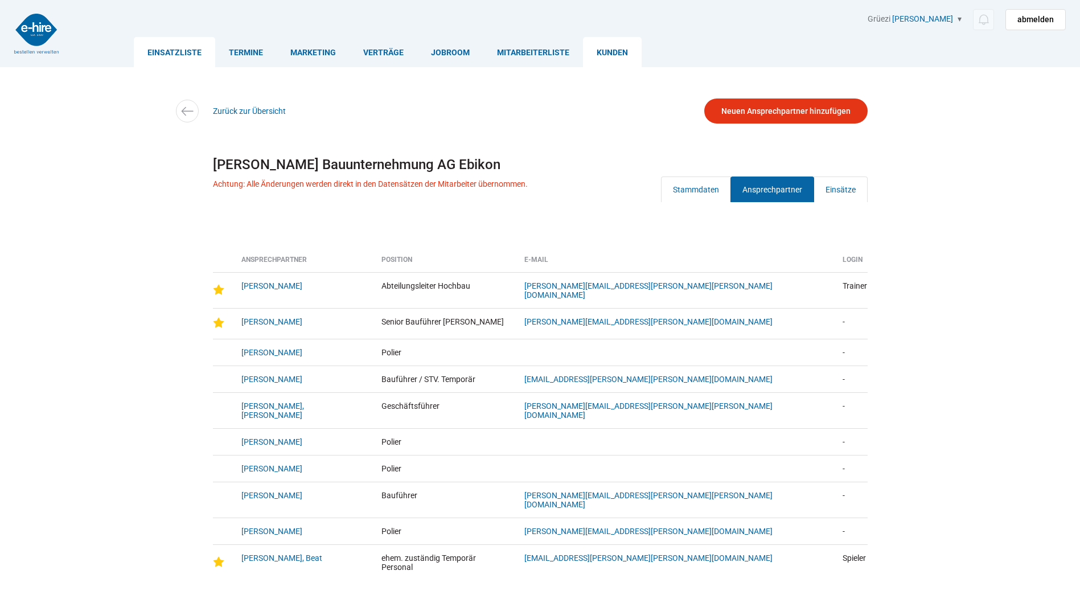
click at [159, 54] on link "Einsatzliste" at bounding box center [174, 52] width 81 height 30
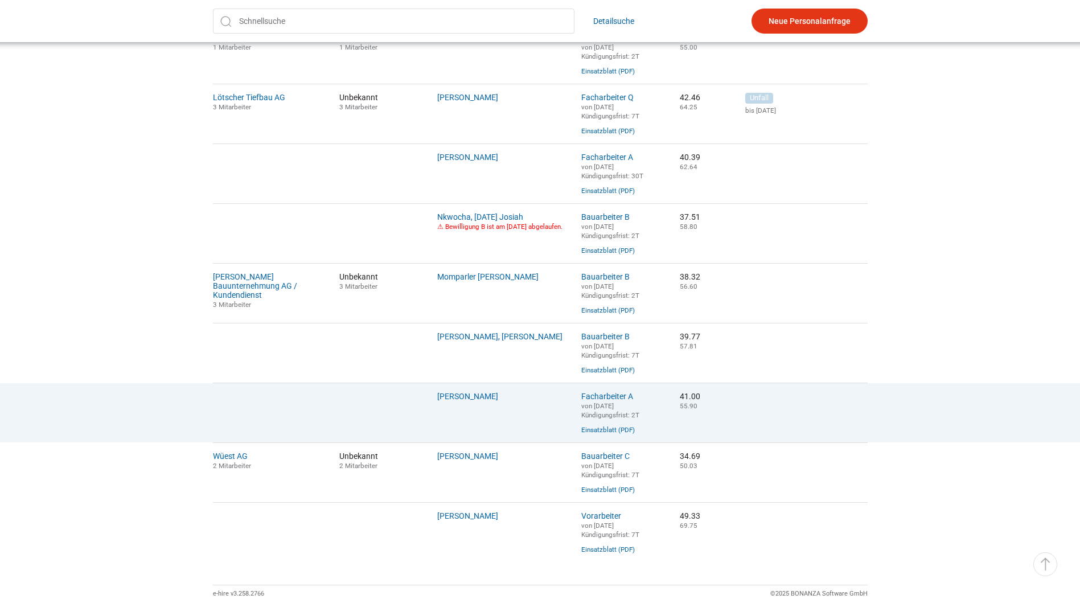
scroll to position [725, 0]
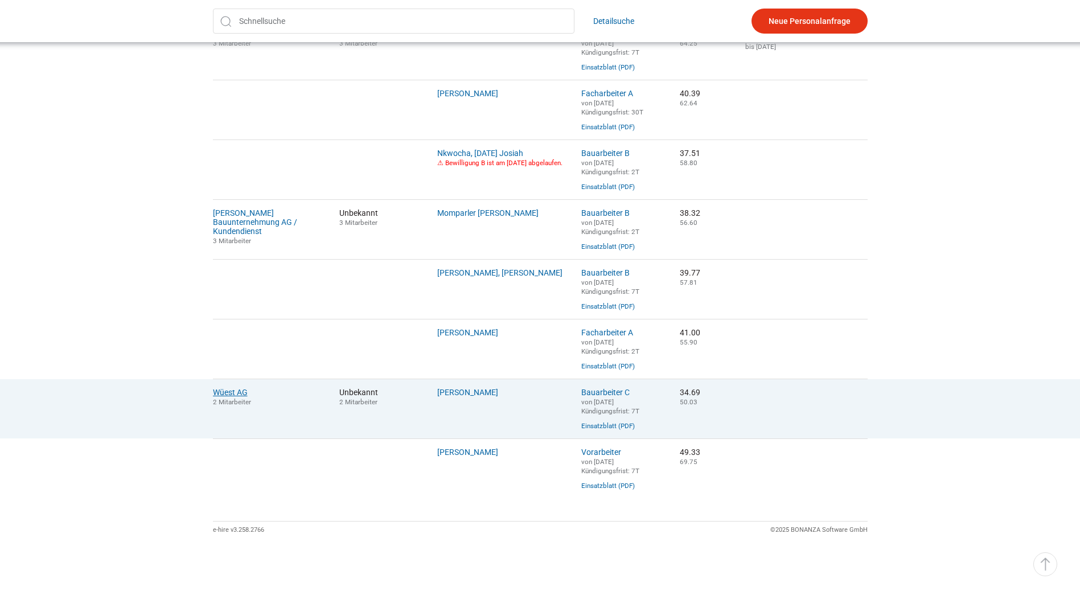
click at [227, 388] on link "Wüest AG" at bounding box center [230, 392] width 35 height 9
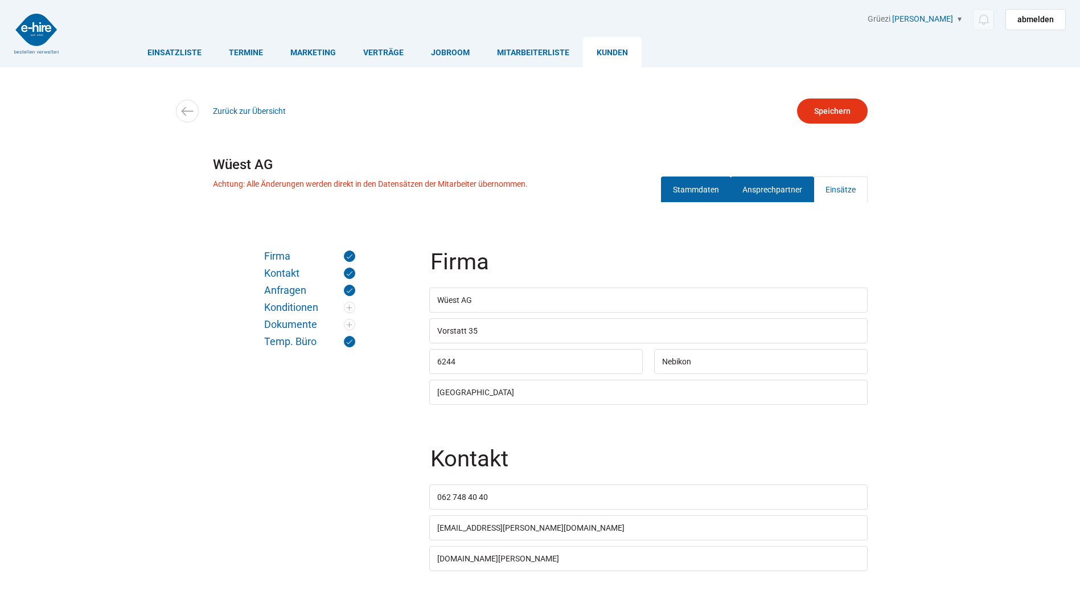
click at [796, 182] on link "Ansprechpartner" at bounding box center [772, 189] width 84 height 26
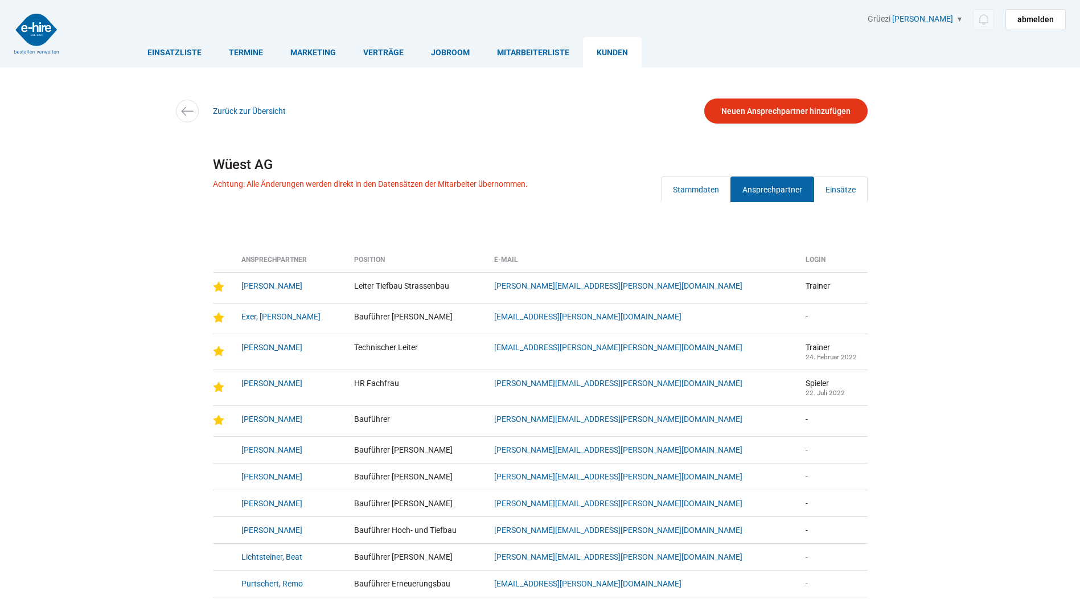
click at [903, 387] on div "Einsatzliste Termine Marketing Verträge Jobroom Mitarbeiterliste [PERSON_NAME] …" at bounding box center [540, 389] width 1080 height 778
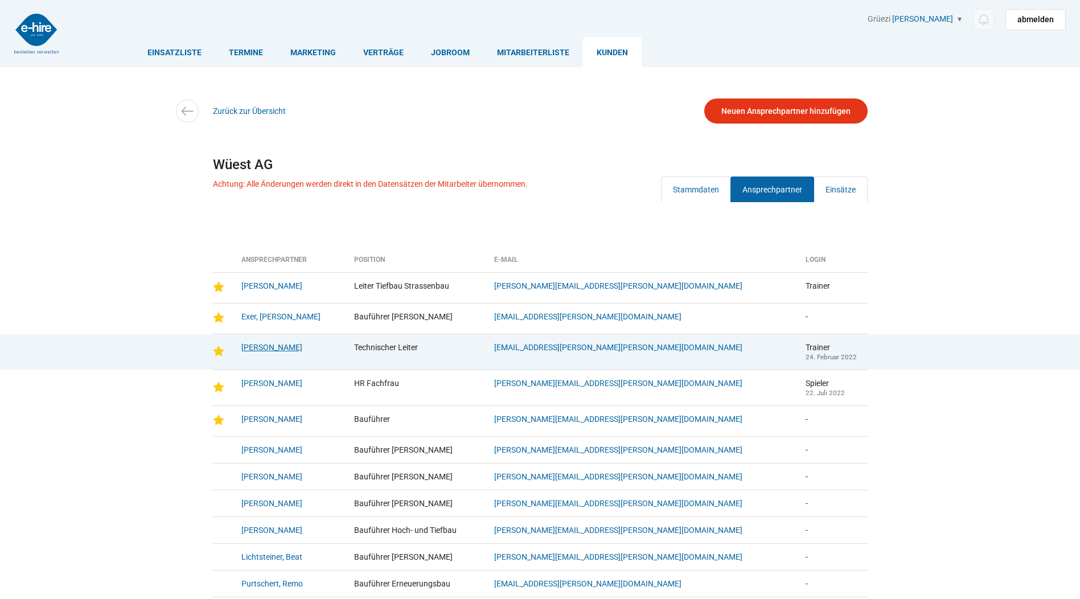
click at [252, 346] on link "Peter, Jan" at bounding box center [271, 347] width 61 height 9
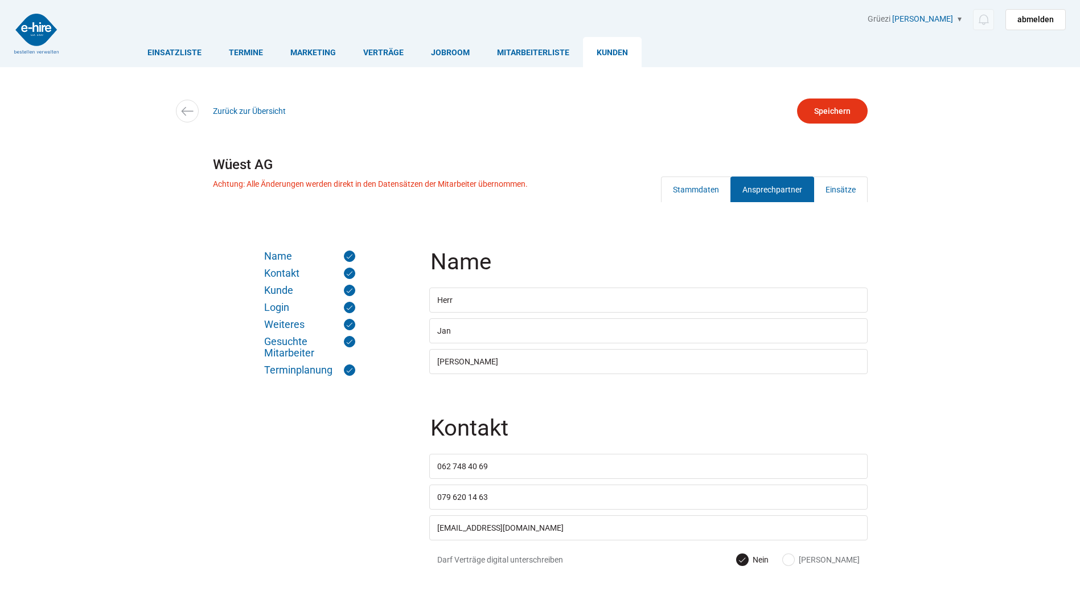
click at [776, 189] on link "Ansprechpartner" at bounding box center [772, 189] width 84 height 26
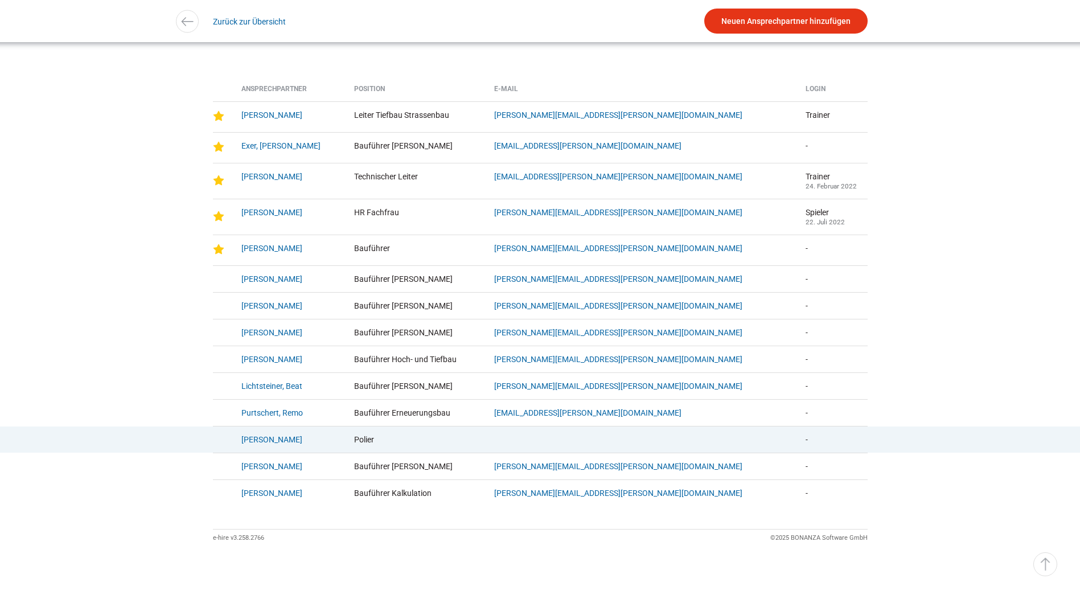
scroll to position [188, 0]
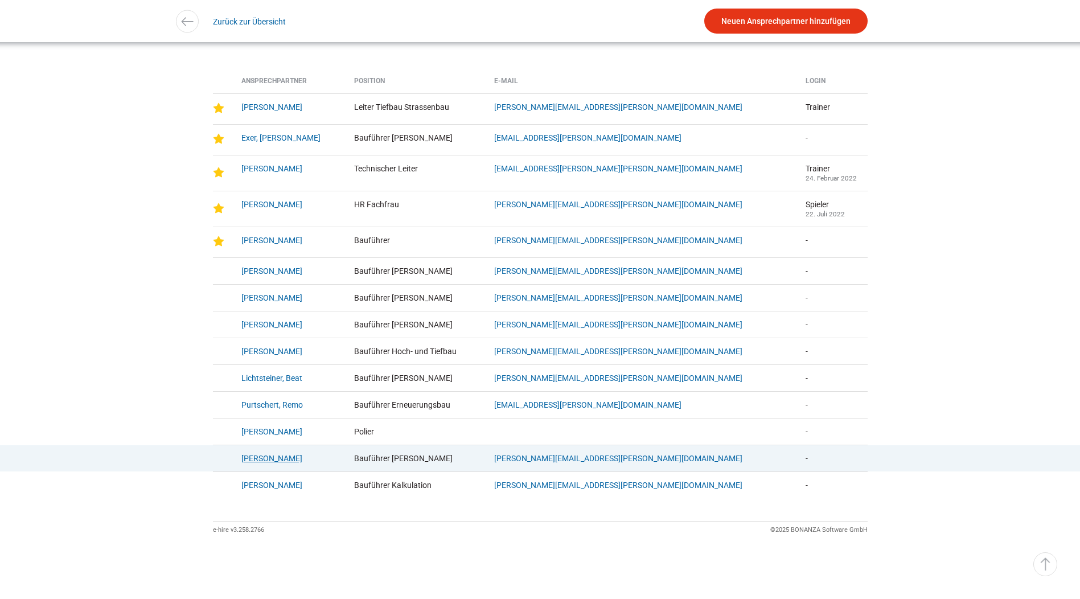
click at [258, 457] on link "Steffen, Matthias" at bounding box center [271, 458] width 61 height 9
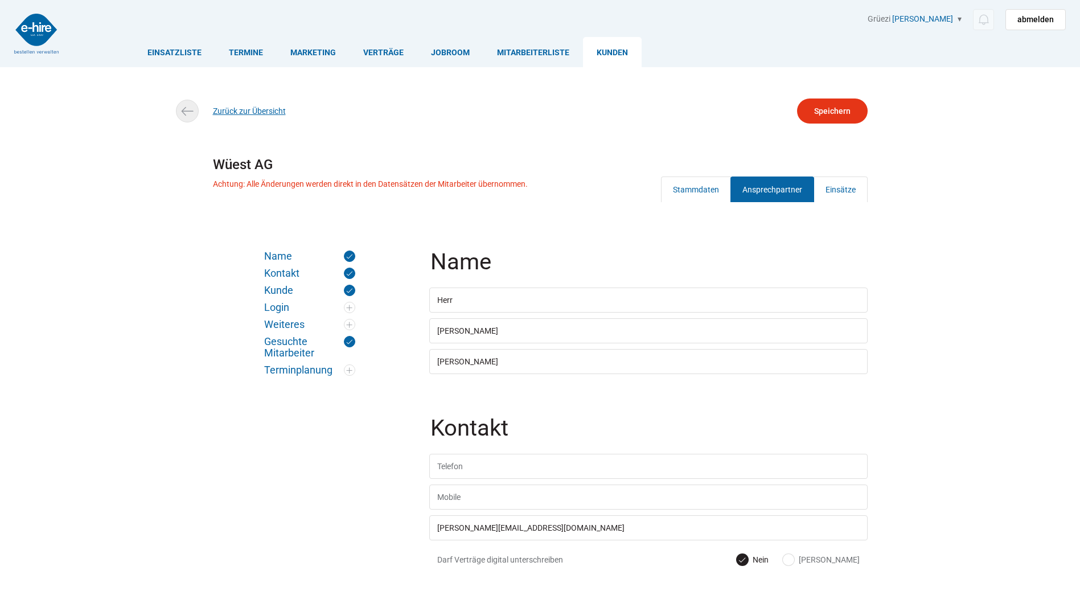
click at [252, 112] on link "Zurück zur Übersicht" at bounding box center [249, 110] width 73 height 9
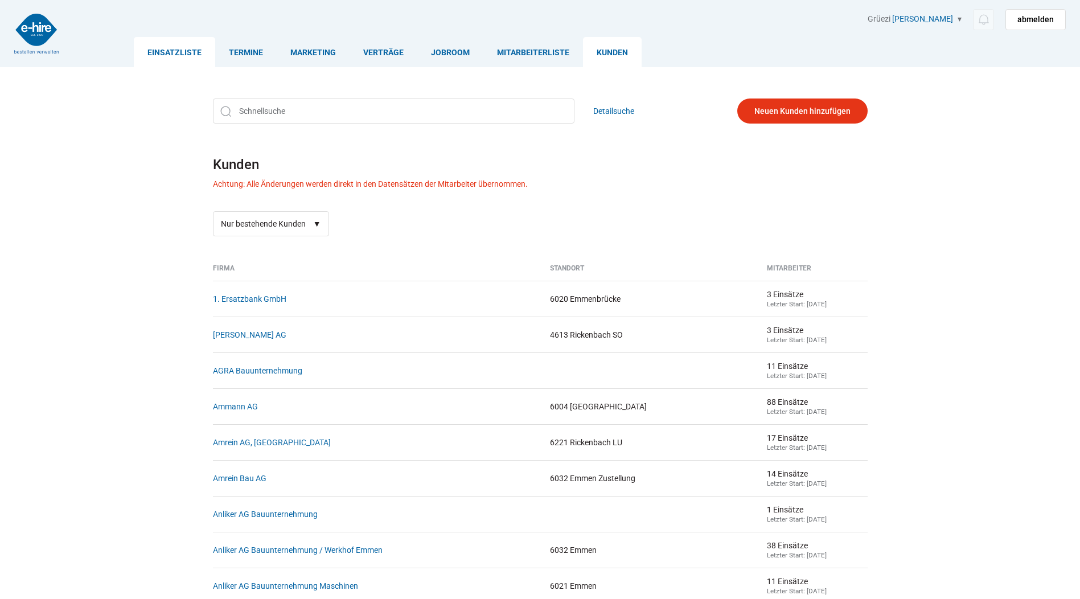
click at [171, 51] on link "Einsatzliste" at bounding box center [174, 52] width 81 height 30
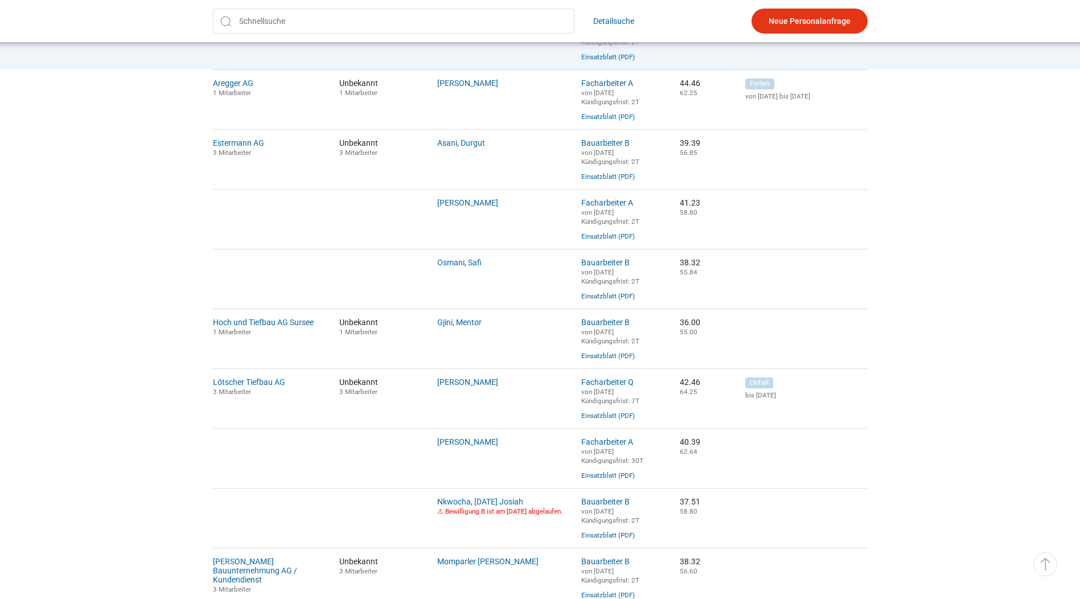
scroll to position [683, 0]
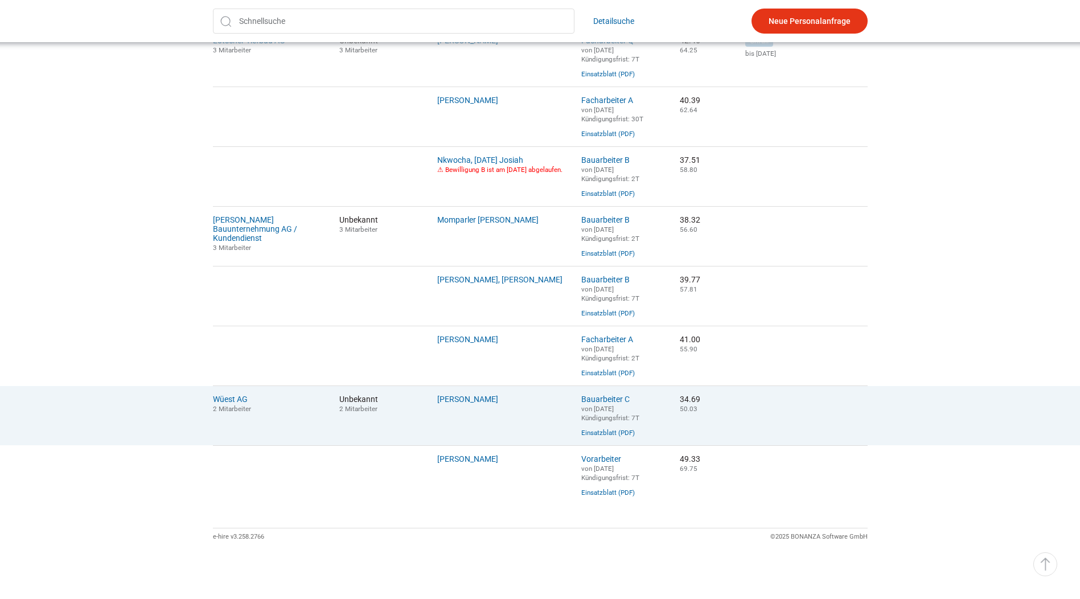
click at [219, 421] on td "Wüest AG 2 Mitarbeiter" at bounding box center [272, 415] width 118 height 60
click at [223, 404] on link "Wüest AG" at bounding box center [230, 398] width 35 height 9
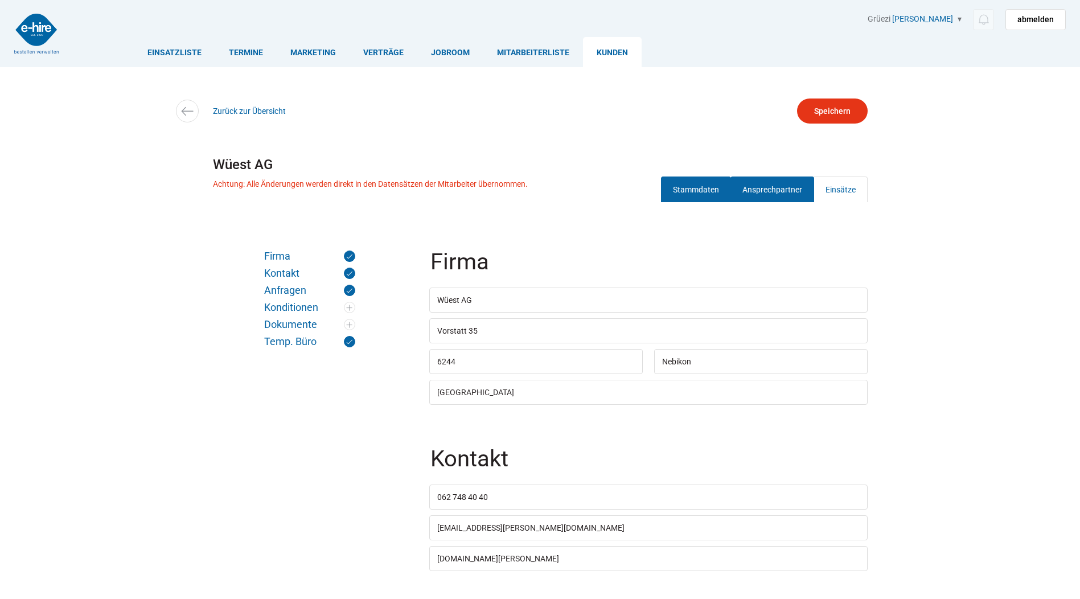
click at [774, 178] on link "Ansprechpartner" at bounding box center [772, 189] width 84 height 26
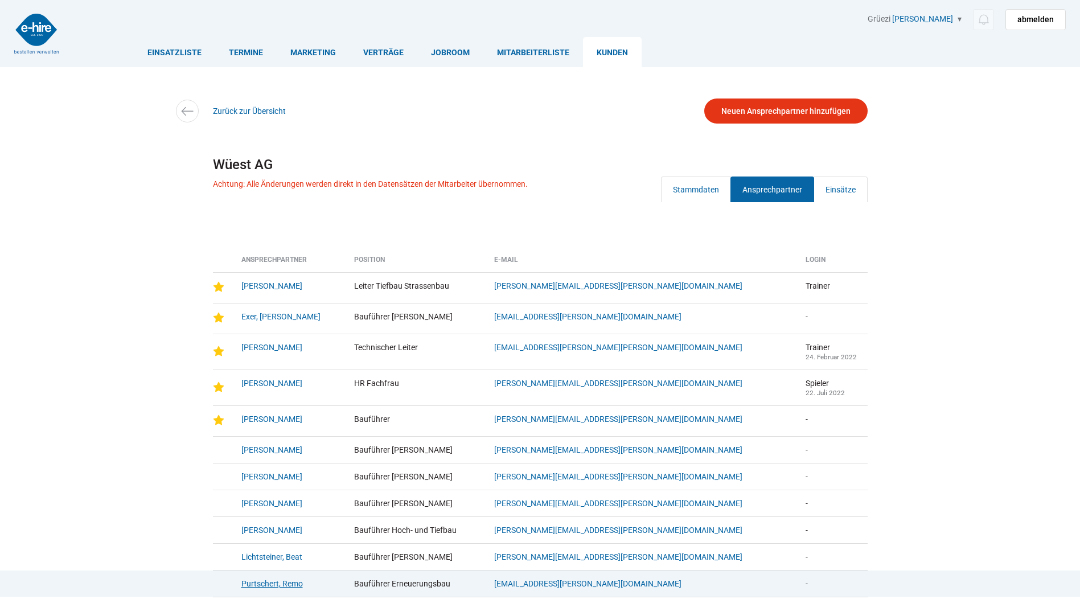
click at [285, 587] on link "Purtschert, Remo" at bounding box center [271, 583] width 61 height 9
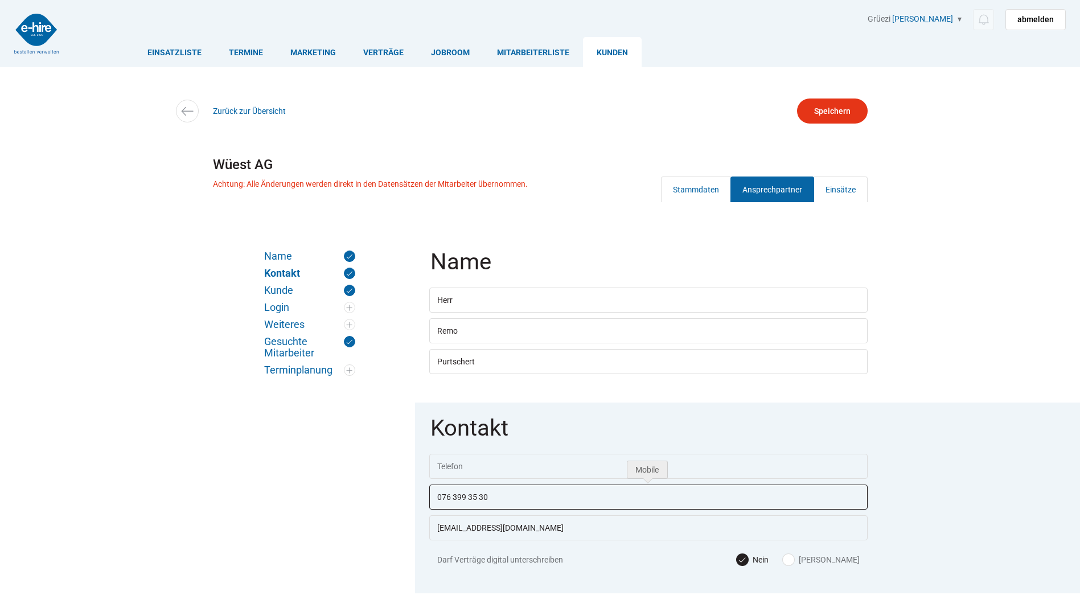
drag, startPoint x: 497, startPoint y: 499, endPoint x: 436, endPoint y: 500, distance: 60.9
click at [415, 504] on fieldset "Kontakt 076 399 35 30 r.purtschart@wuest.ch Darf Verträge digital unterschreibe…" at bounding box center [648, 497] width 467 height 191
click at [760, 188] on link "Ansprechpartner" at bounding box center [772, 189] width 84 height 26
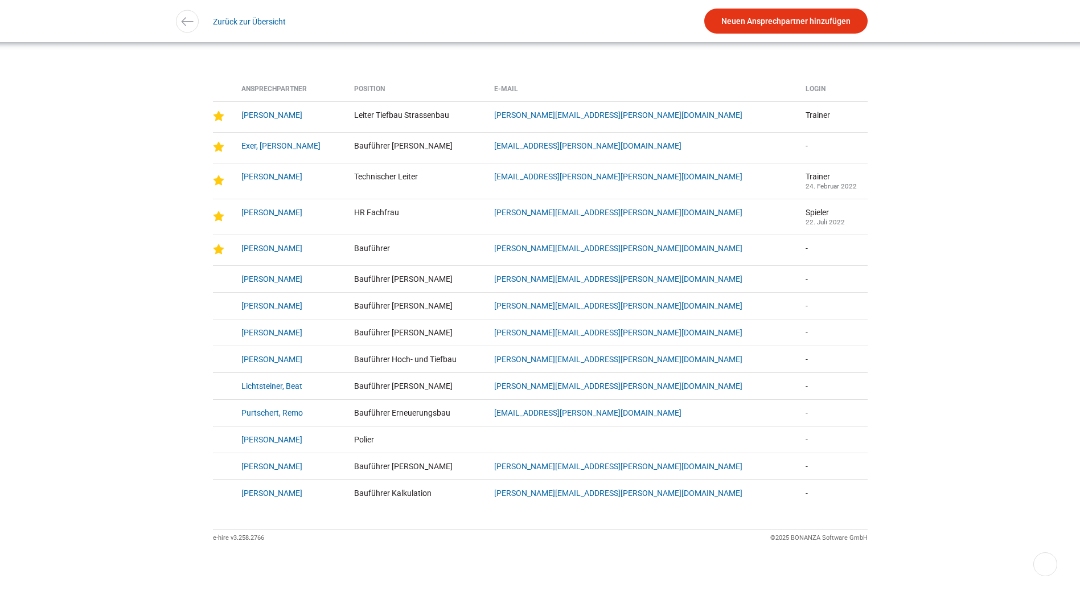
scroll to position [188, 0]
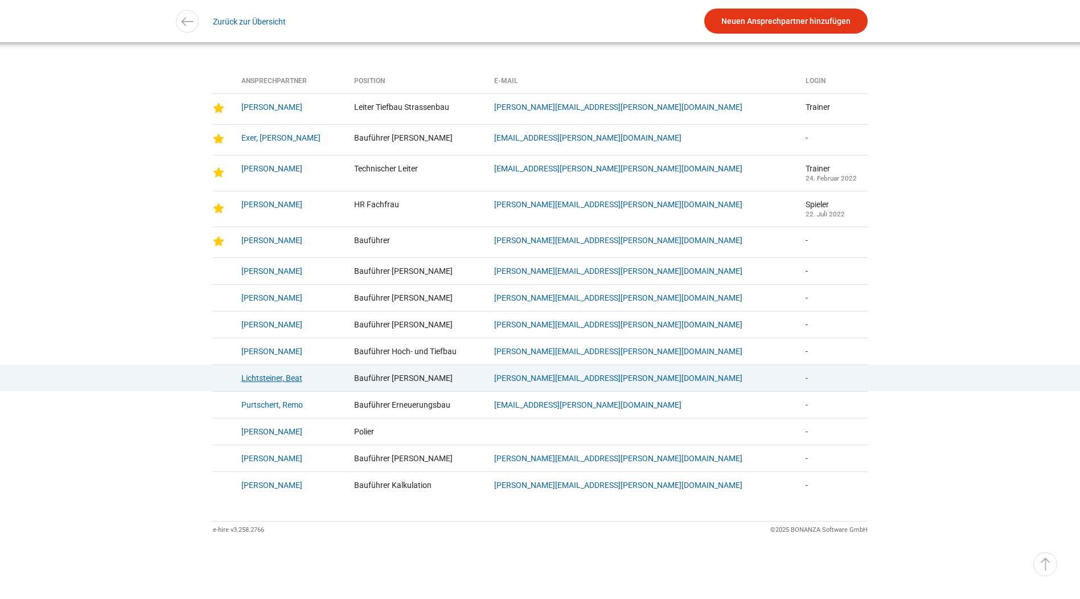
click at [267, 373] on link "Lichtsteiner, Beat" at bounding box center [271, 377] width 61 height 9
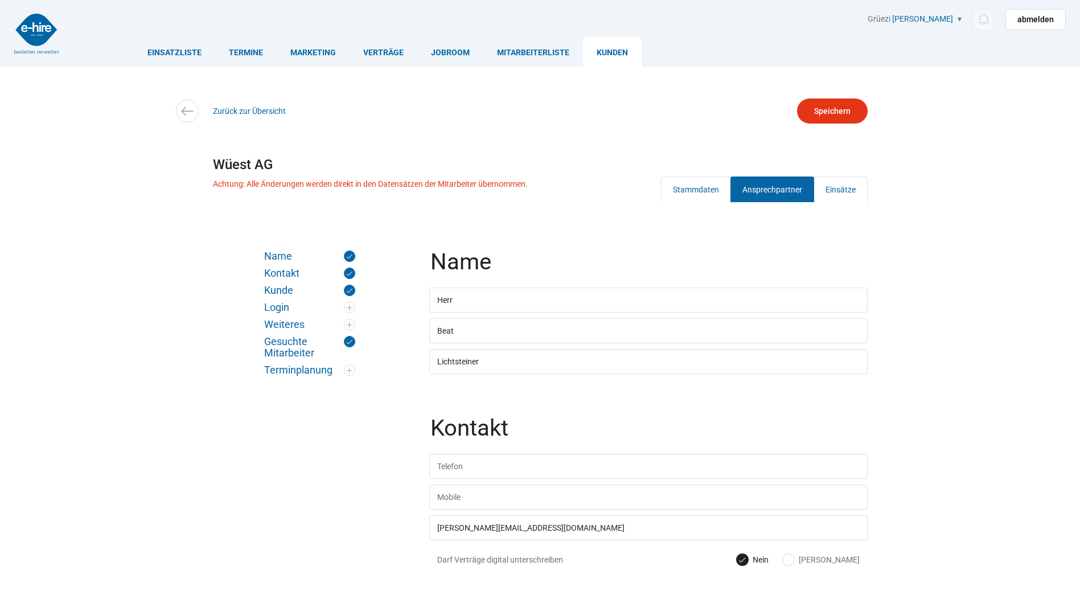
click at [785, 184] on link "Ansprechpartner" at bounding box center [772, 189] width 84 height 26
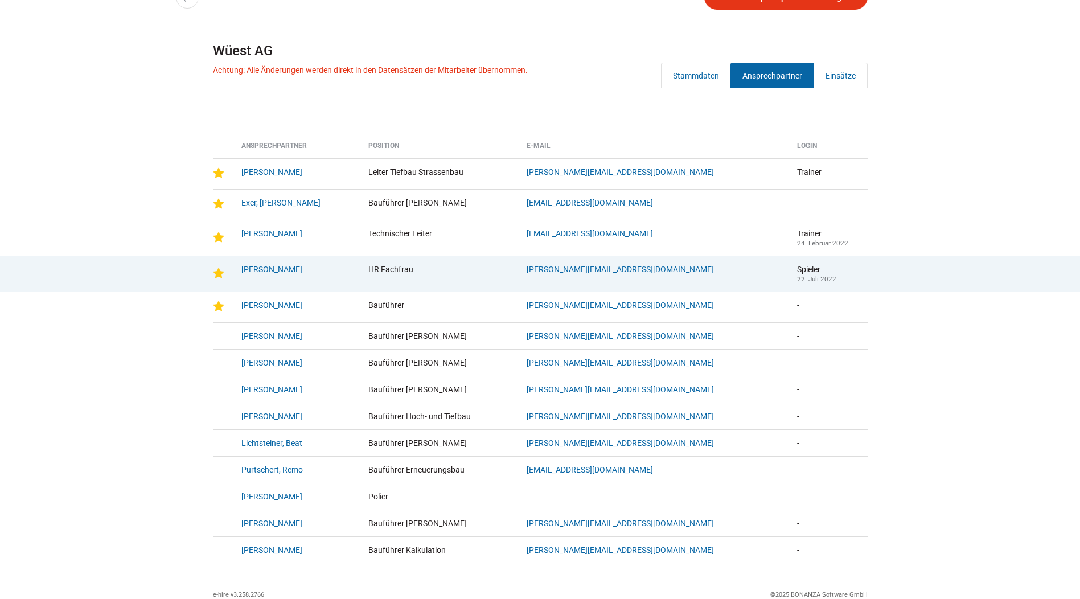
scroll to position [171, 0]
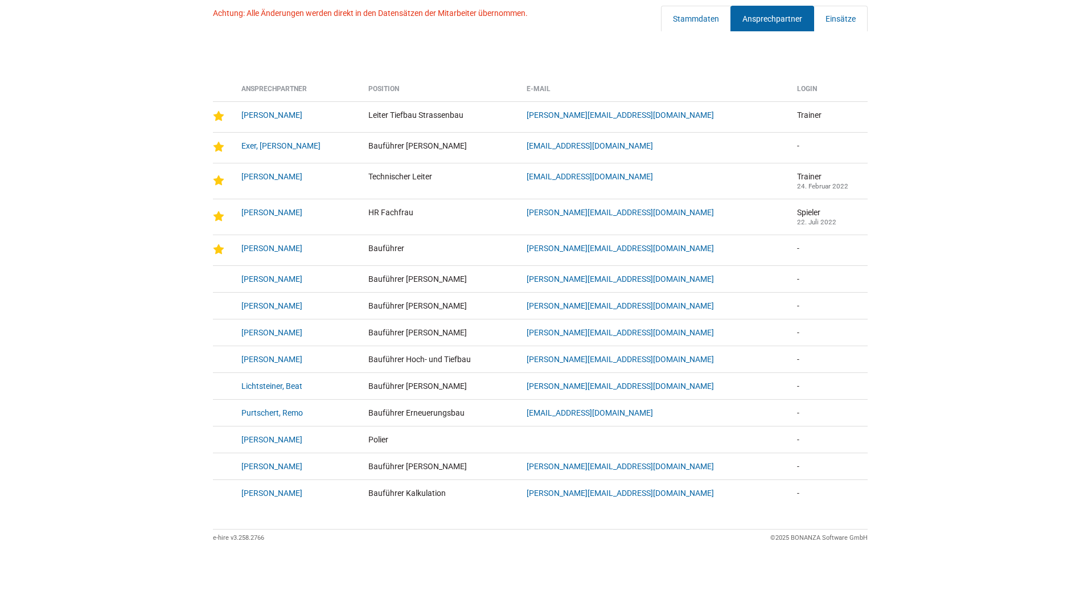
click at [1005, 408] on div "Einsatzliste Termine Marketing Verträge Jobroom Mitarbeiterliste [PERSON_NAME] …" at bounding box center [540, 218] width 1080 height 778
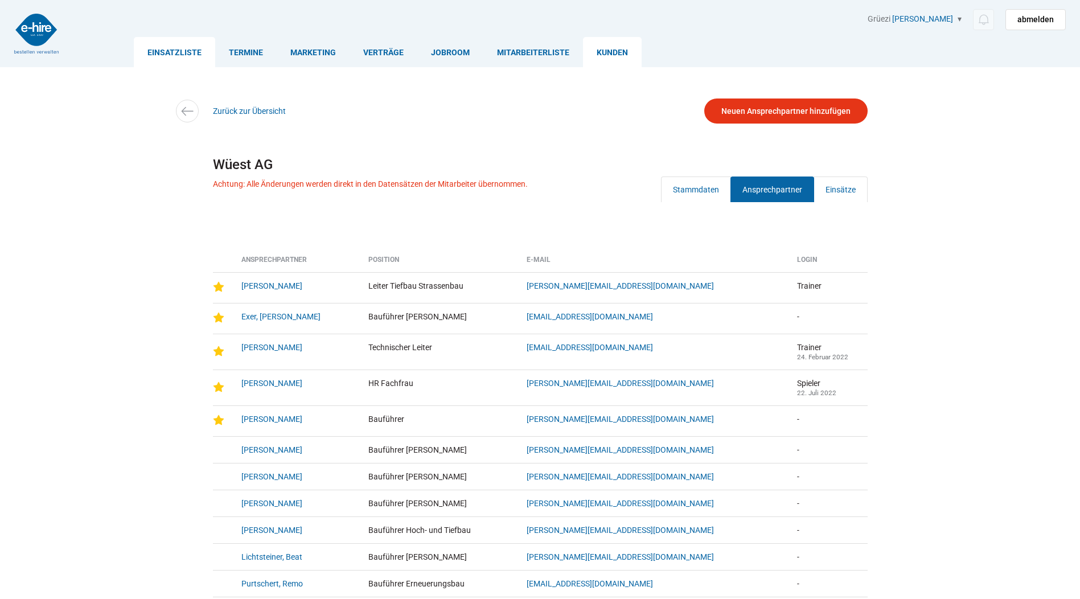
click at [170, 55] on link "Einsatzliste" at bounding box center [174, 52] width 81 height 30
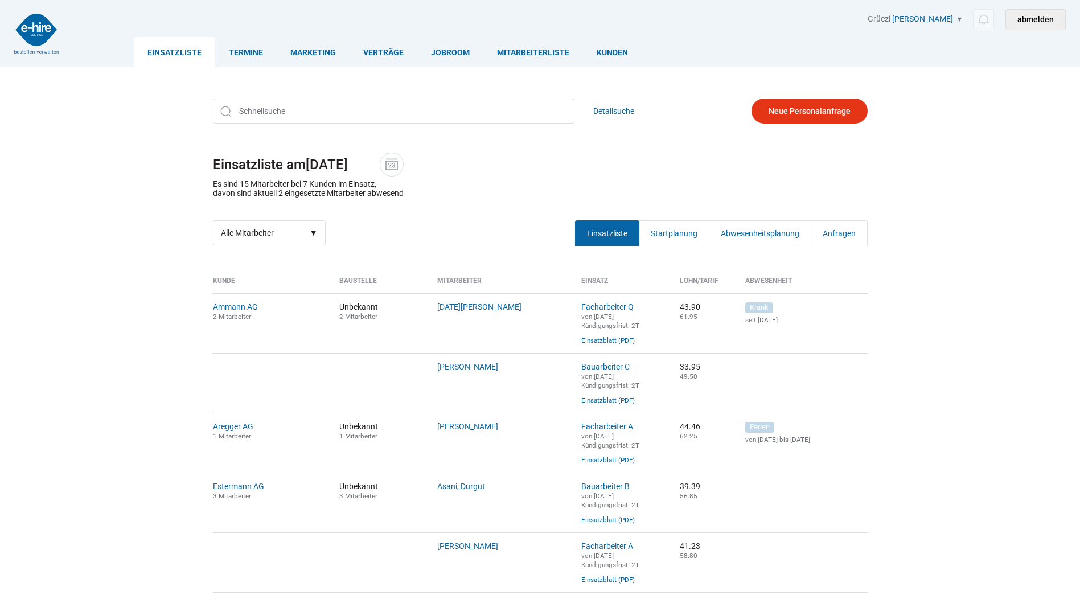
click at [1033, 20] on link "abmelden" at bounding box center [1035, 19] width 60 height 21
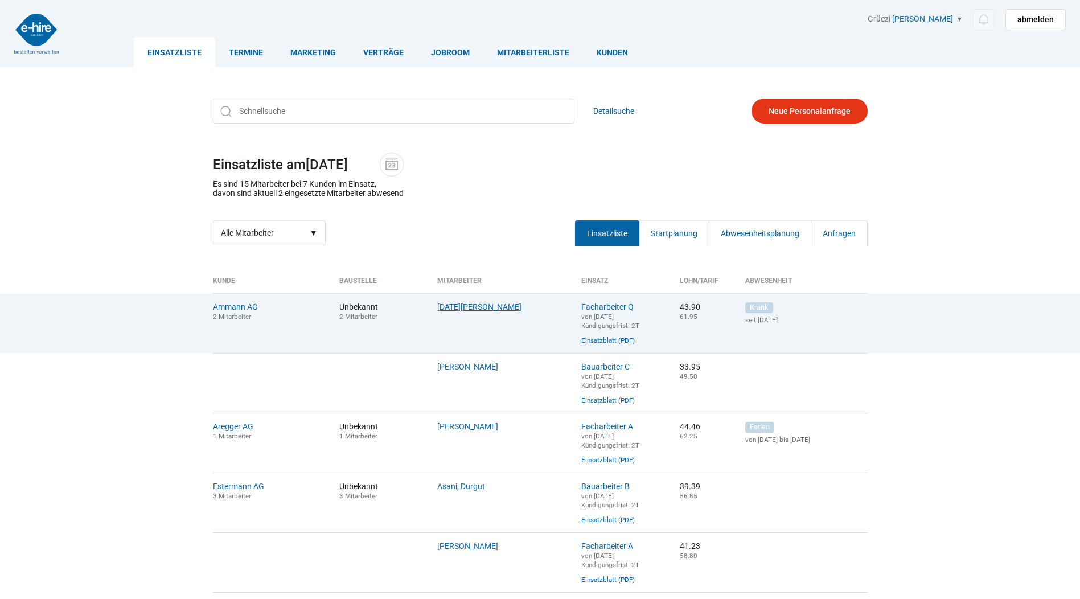
click at [458, 306] on link "[DATE][PERSON_NAME]" at bounding box center [479, 306] width 84 height 9
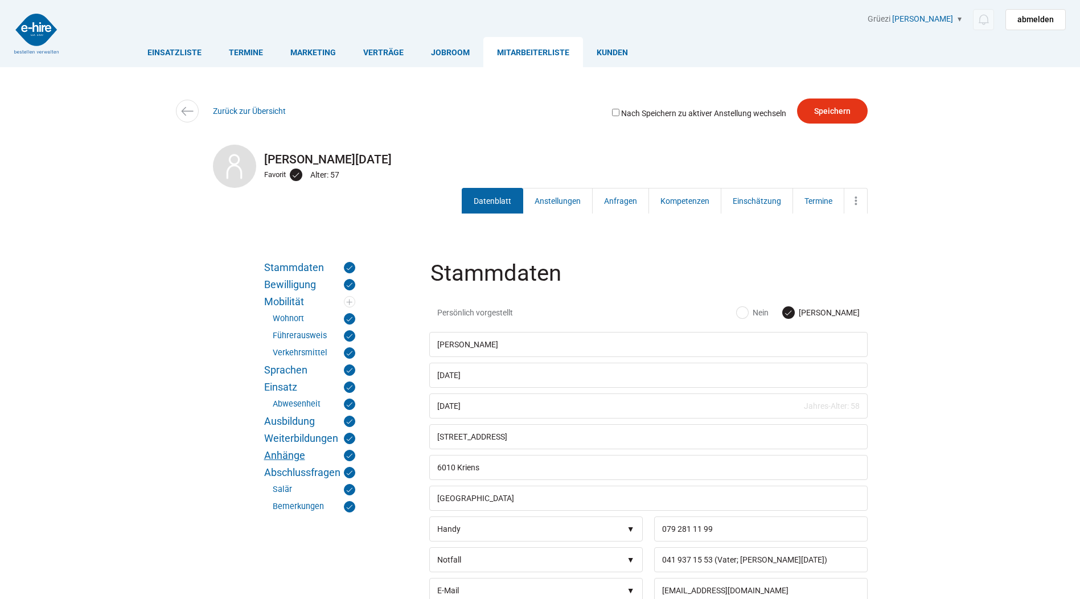
click at [294, 457] on link "Anhänge" at bounding box center [309, 455] width 91 height 11
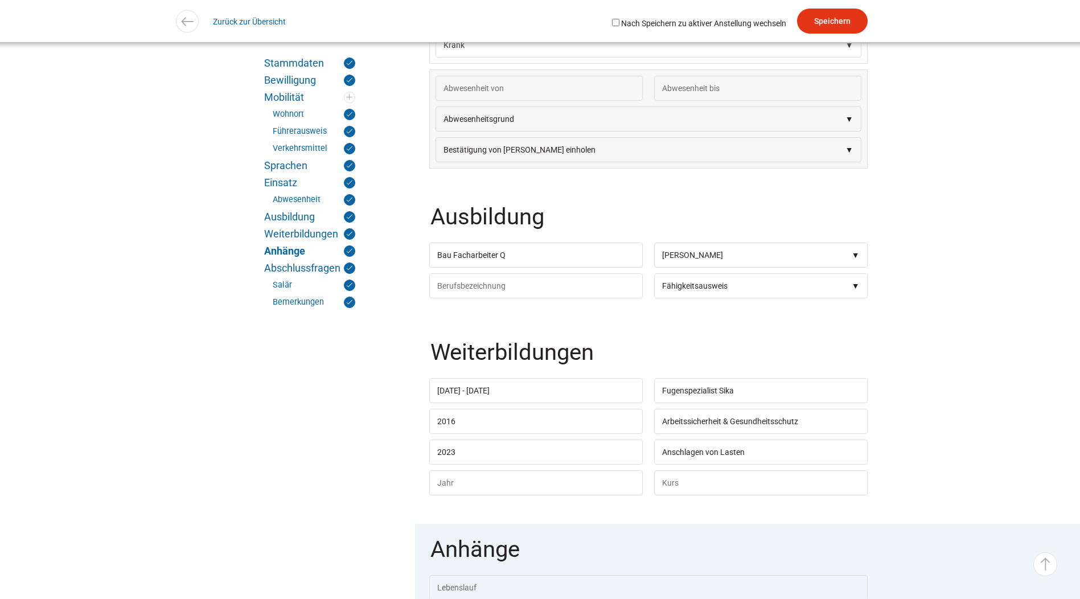
scroll to position [3769, 0]
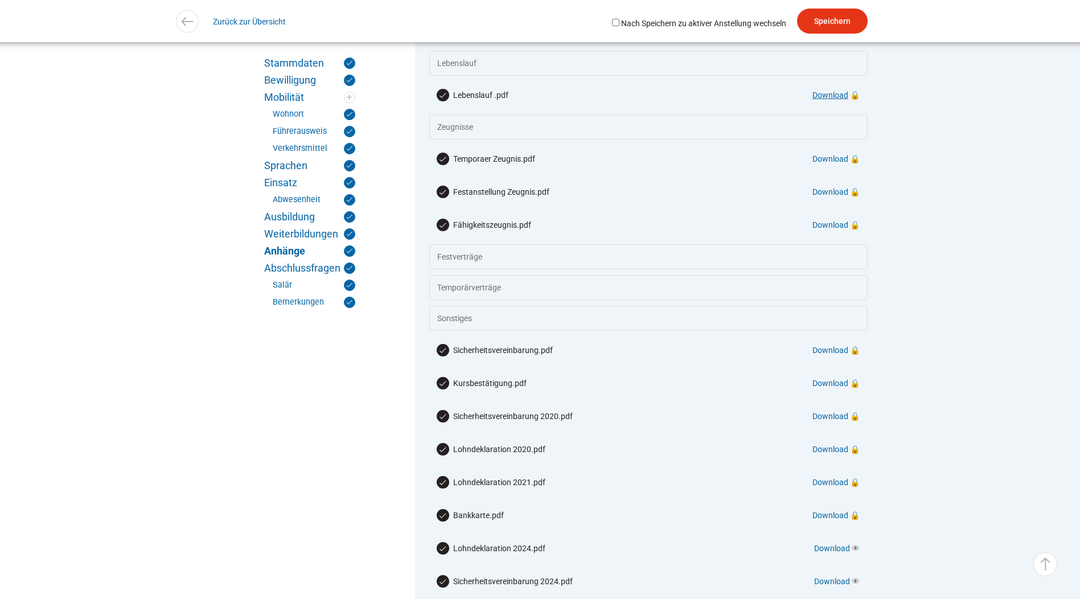
click at [833, 100] on link "Download" at bounding box center [830, 95] width 36 height 9
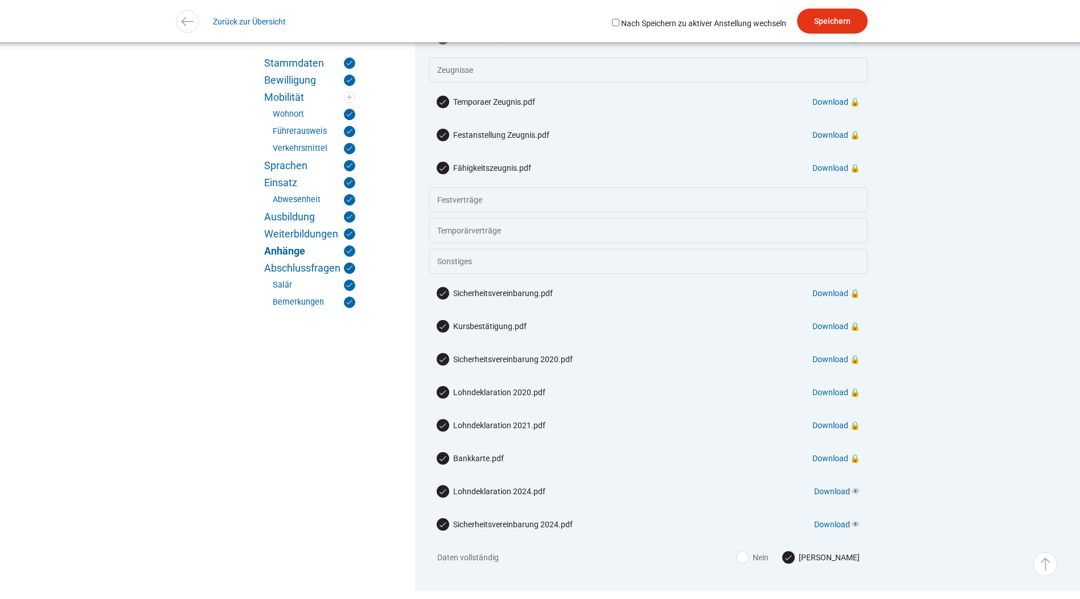
click at [831, 43] on link "Download" at bounding box center [830, 38] width 36 height 9
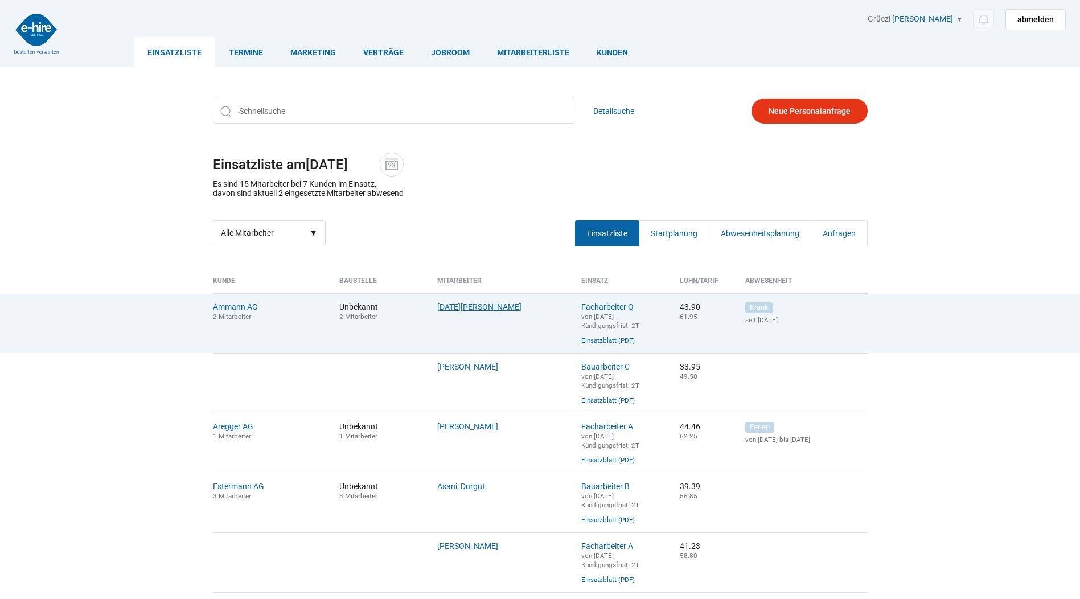
click at [445, 305] on link "[DATE][PERSON_NAME]" at bounding box center [479, 306] width 84 height 9
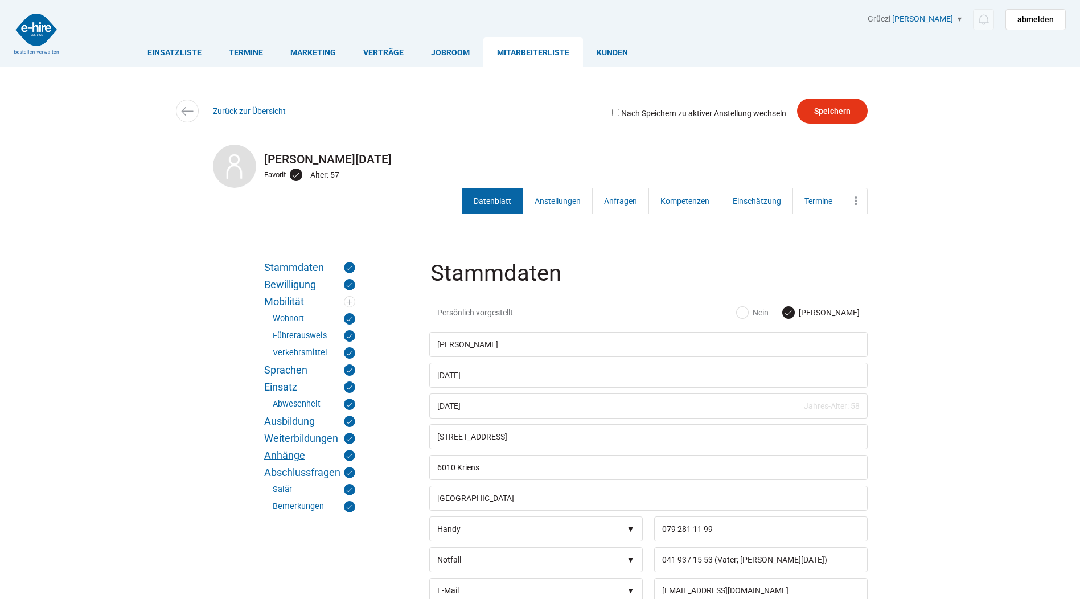
click at [294, 452] on link "Anhänge" at bounding box center [309, 455] width 91 height 11
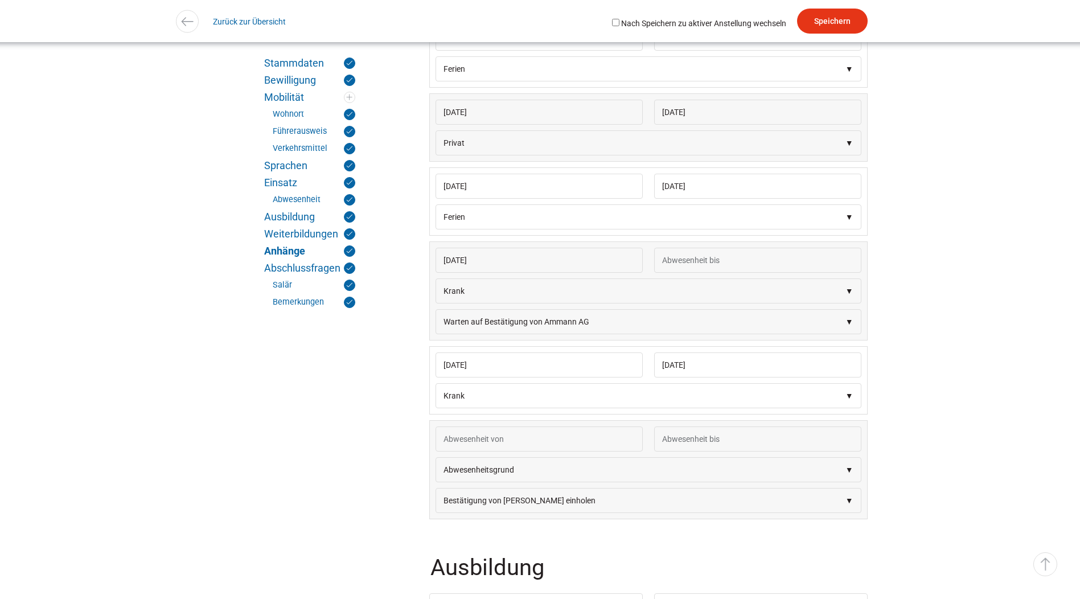
scroll to position [3769, 0]
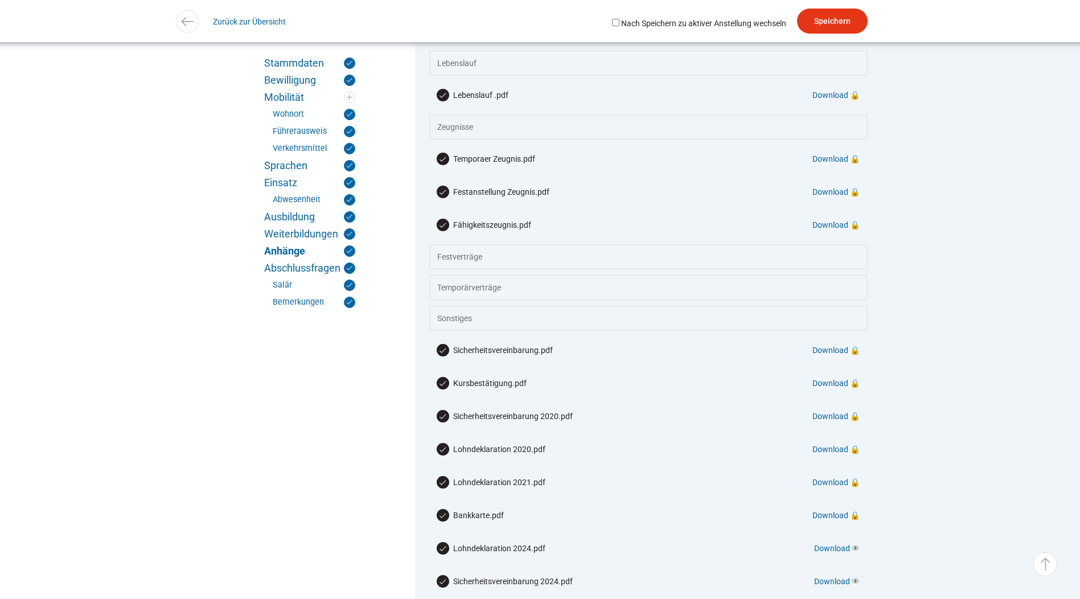
click at [882, 188] on fieldset "Anhänge Lebenslauf .pdf Download 🔒 👁 Temporaer Zeugnis.pdf Download 🔒 👁 Festans…" at bounding box center [648, 323] width 467 height 648
click at [832, 100] on link "Download" at bounding box center [830, 95] width 36 height 9
click at [882, 205] on fieldset "Anhänge Lebenslauf .pdf Download 🔒 👁 Temporaer Zeugnis.pdf Download 🔒 👁 Festans…" at bounding box center [648, 323] width 467 height 648
drag, startPoint x: 482, startPoint y: 139, endPoint x: 614, endPoint y: 134, distance: 132.7
click at [614, 114] on div "Lebenslauf .pdf Download 🔒 👁" at bounding box center [648, 97] width 438 height 33
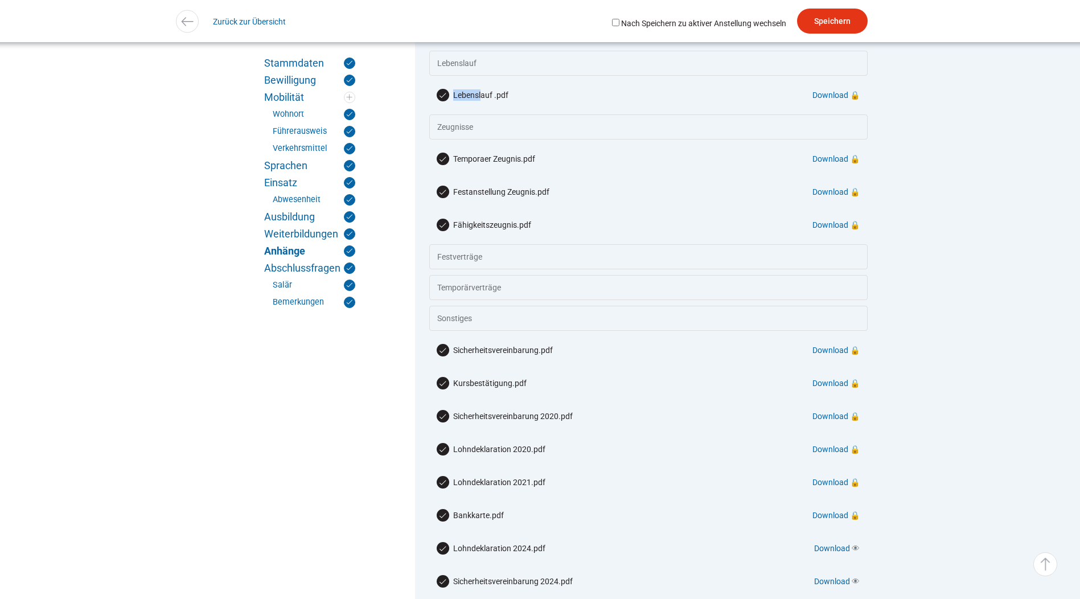
click at [616, 114] on div "Lebenslauf .pdf Download 🔒 👁" at bounding box center [648, 97] width 438 height 33
drag, startPoint x: 474, startPoint y: 136, endPoint x: 1380, endPoint y: 251, distance: 913.5
click at [635, 114] on div "Lebenslauf .pdf Download 🔒 👁" at bounding box center [648, 97] width 438 height 33
drag, startPoint x: 477, startPoint y: 139, endPoint x: 1346, endPoint y: 244, distance: 874.9
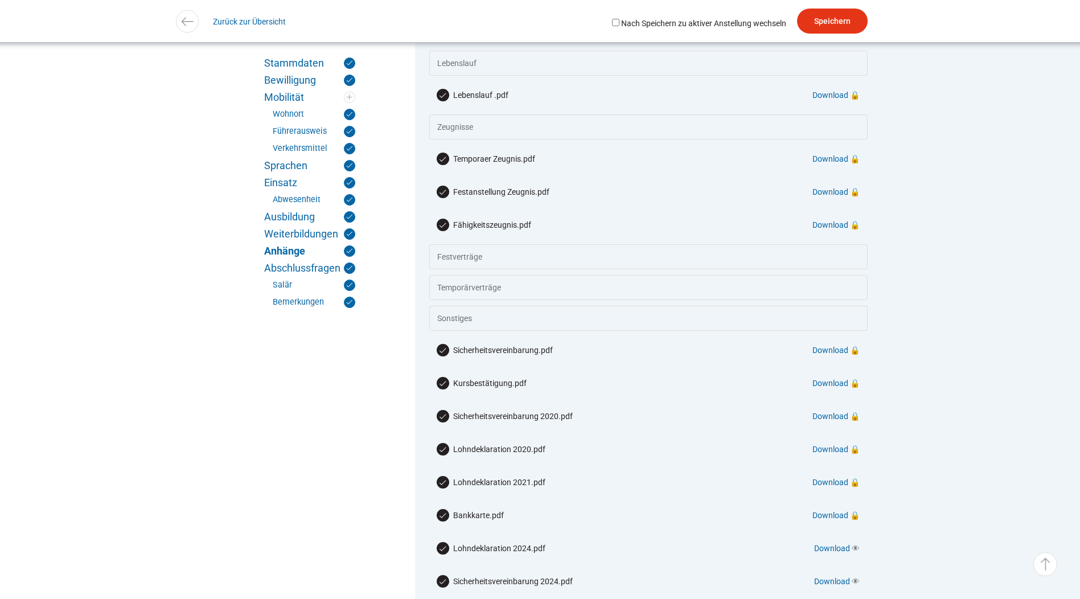
drag, startPoint x: 1346, startPoint y: 244, endPoint x: 286, endPoint y: 388, distance: 1069.6
click at [286, 388] on div "Stammdaten Bewilligung Mobilität Wohnort Führerausweis Verkehrsmittel Sprachen …" at bounding box center [310, 335] width 120 height 671
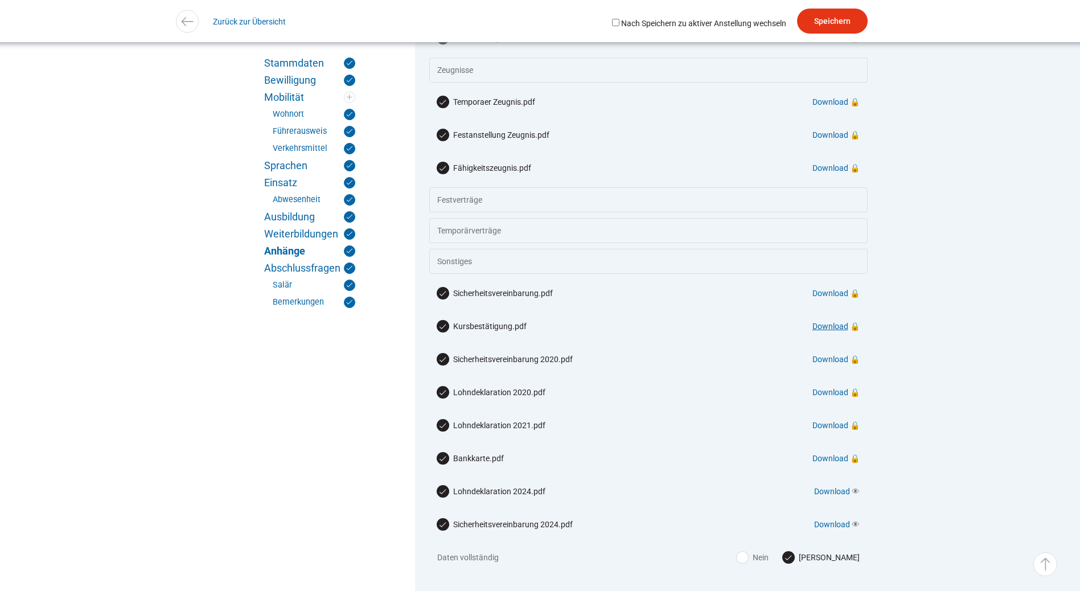
click at [825, 331] on link "Download" at bounding box center [830, 326] width 36 height 9
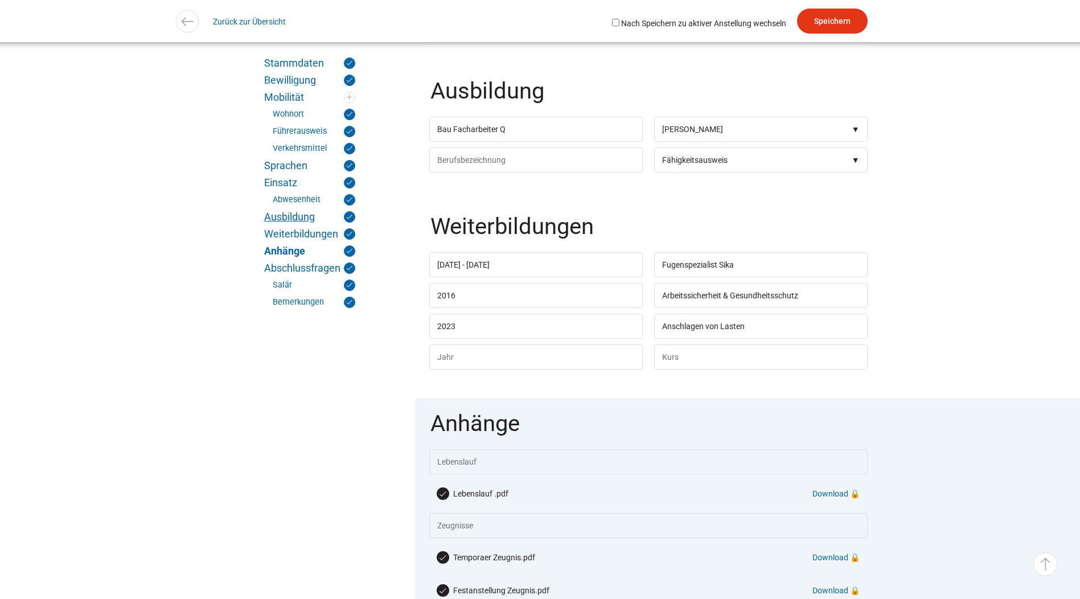
scroll to position [3029, 0]
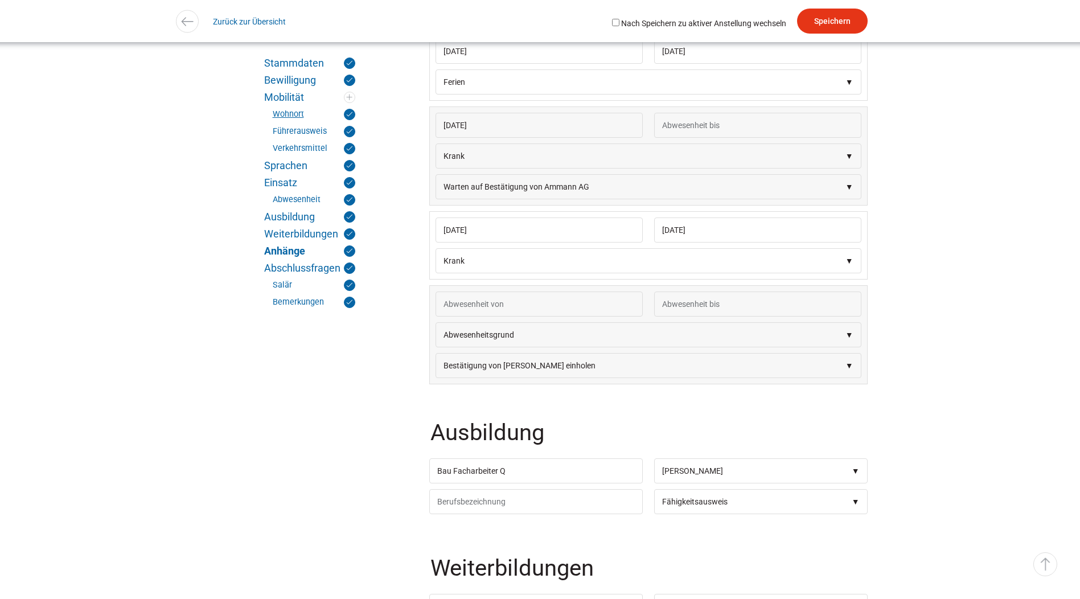
click at [296, 114] on link "Wohnort" at bounding box center [314, 114] width 83 height 11
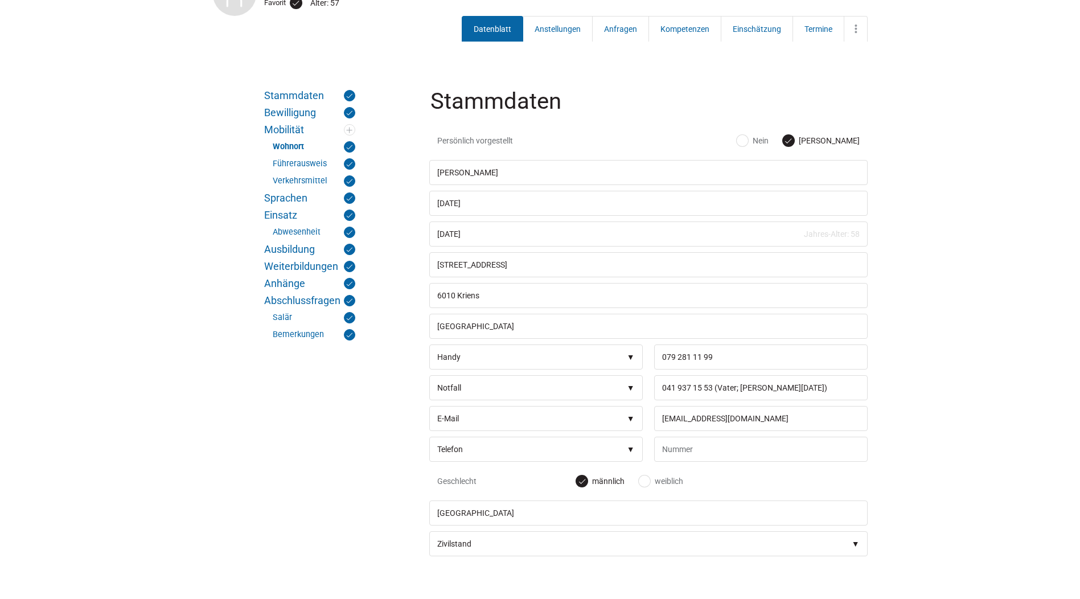
scroll to position [0, 0]
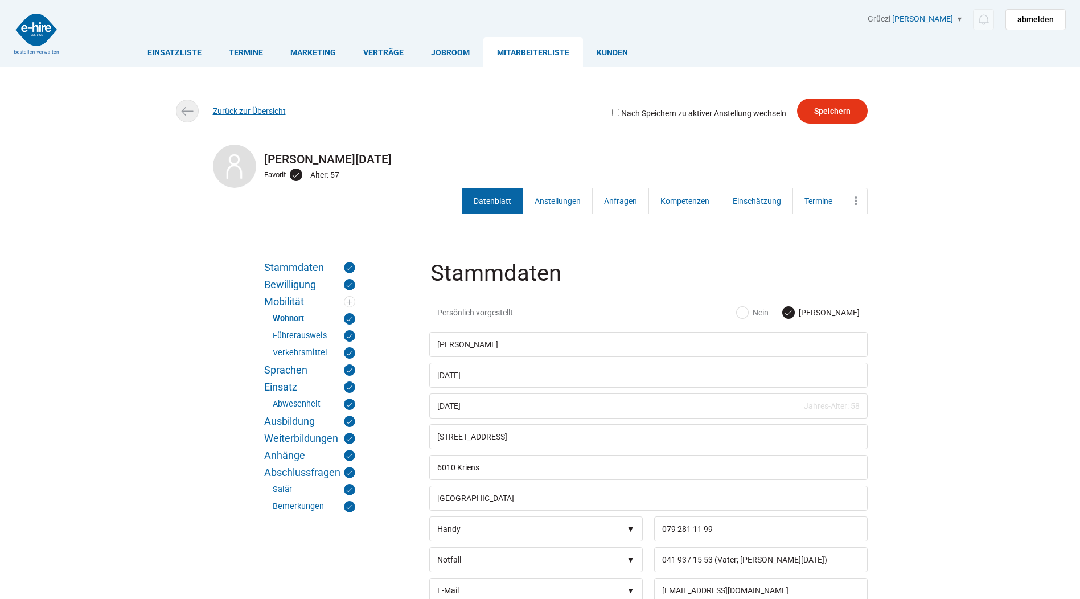
click at [243, 108] on link "Zurück zur Übersicht" at bounding box center [249, 110] width 73 height 9
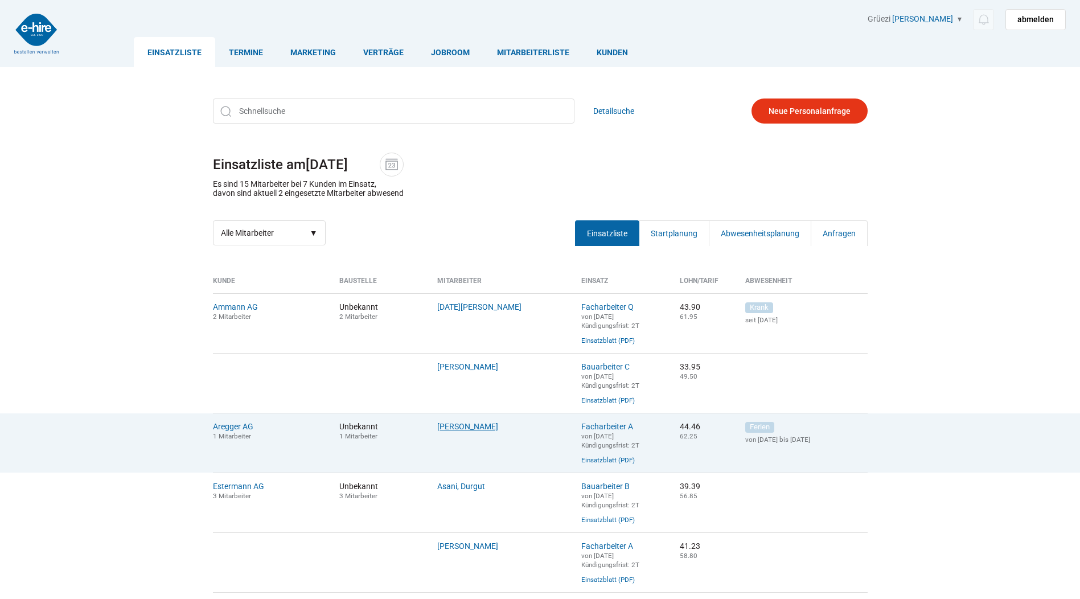
click at [471, 429] on link "Ellger, Asmuth" at bounding box center [467, 426] width 61 height 9
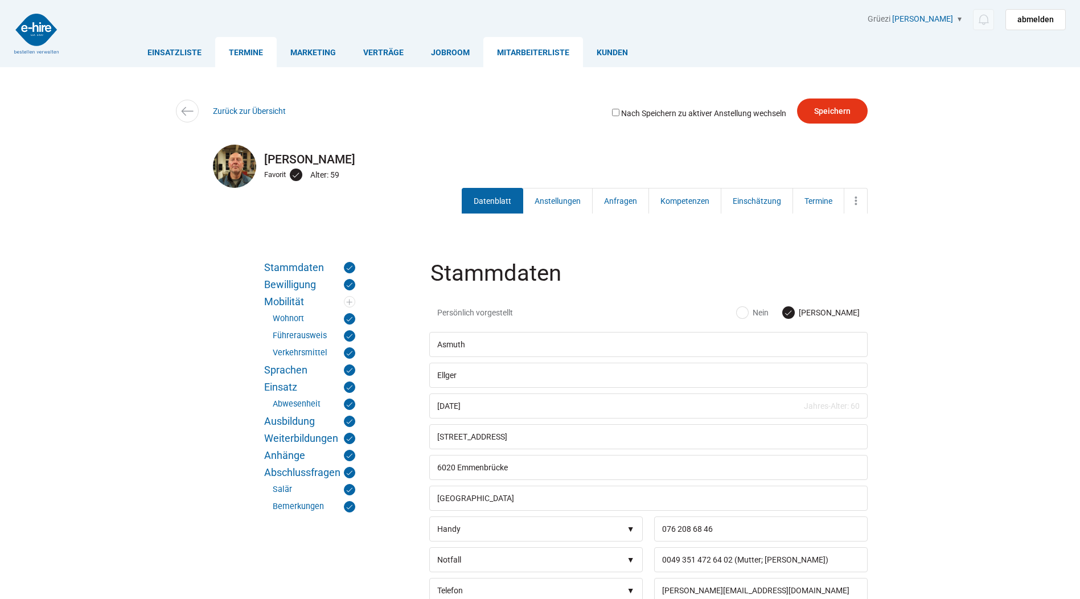
click at [240, 52] on link "Termine" at bounding box center [245, 52] width 61 height 30
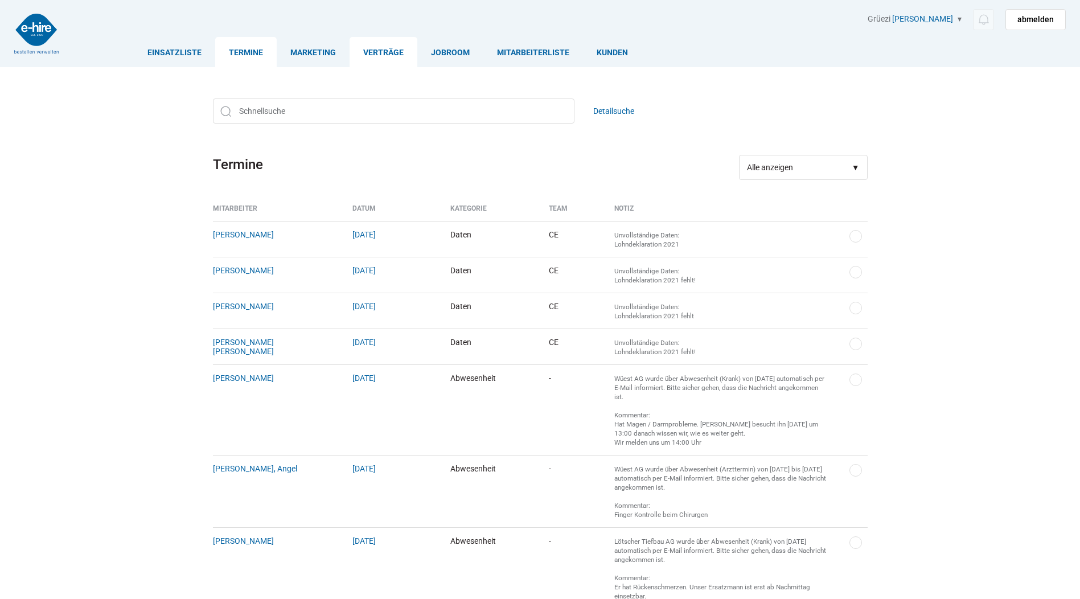
click at [377, 51] on link "Verträge" at bounding box center [384, 52] width 68 height 30
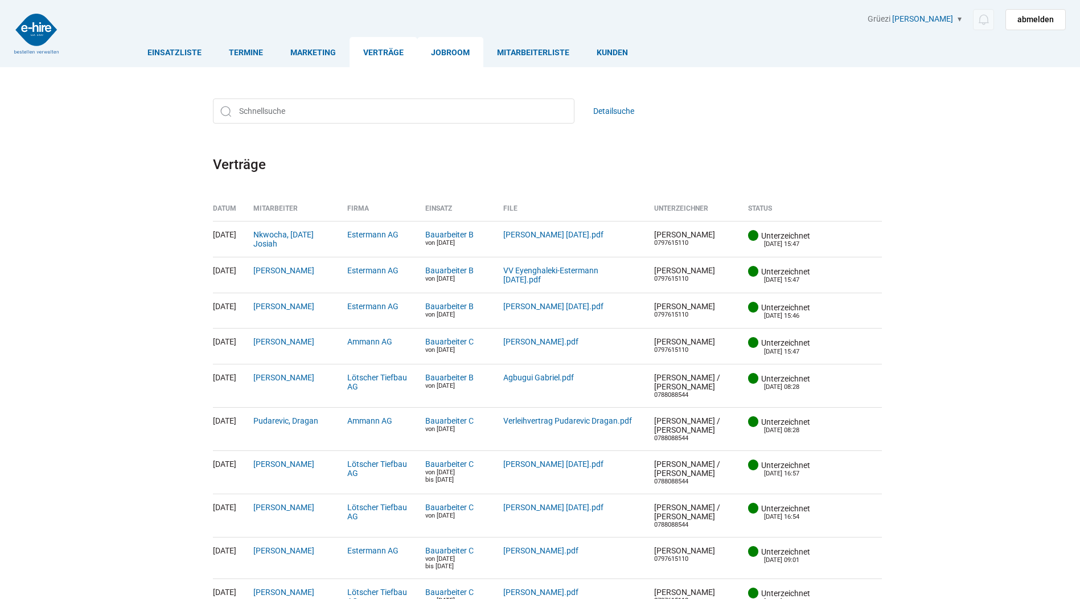
click at [446, 50] on link "Jobroom" at bounding box center [450, 52] width 66 height 30
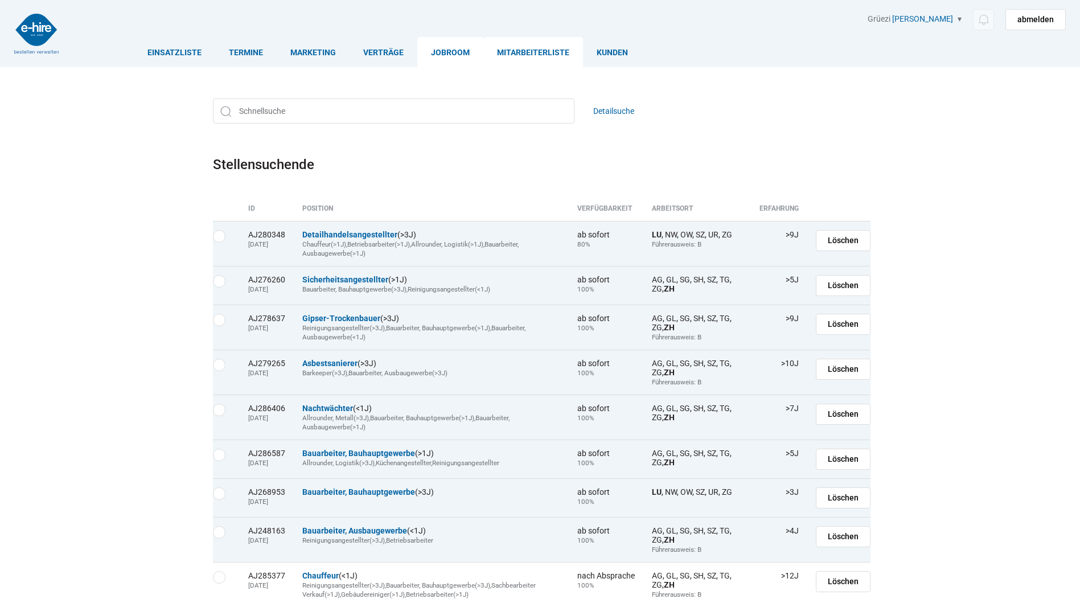
click at [520, 57] on link "Mitarbeiterliste" at bounding box center [533, 52] width 100 height 30
